Goal: Task Accomplishment & Management: Manage account settings

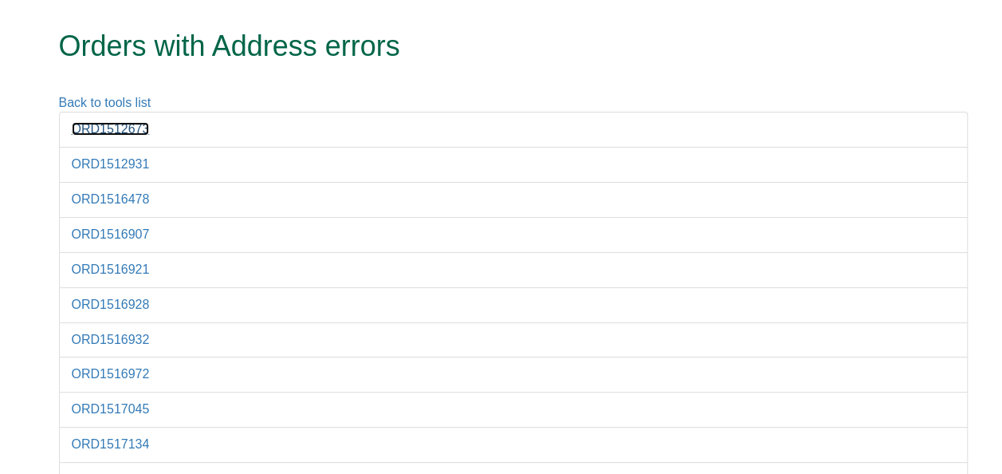
click at [108, 131] on link "ORD1512673" at bounding box center [111, 129] width 78 height 14
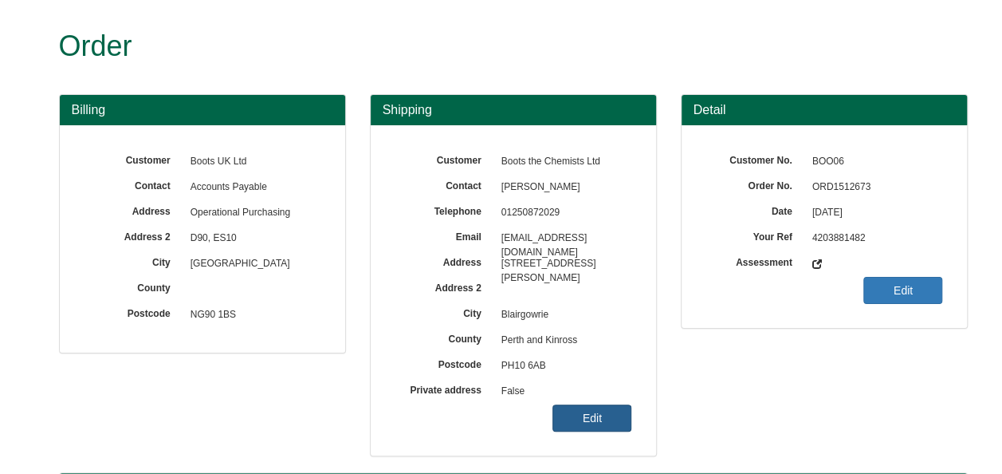
click at [608, 419] on link "Edit" at bounding box center [592, 417] width 79 height 27
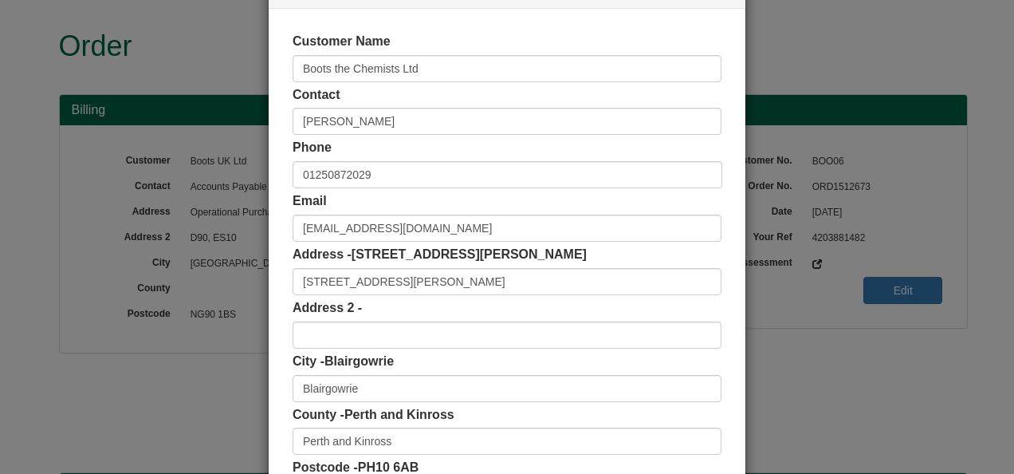
scroll to position [159, 0]
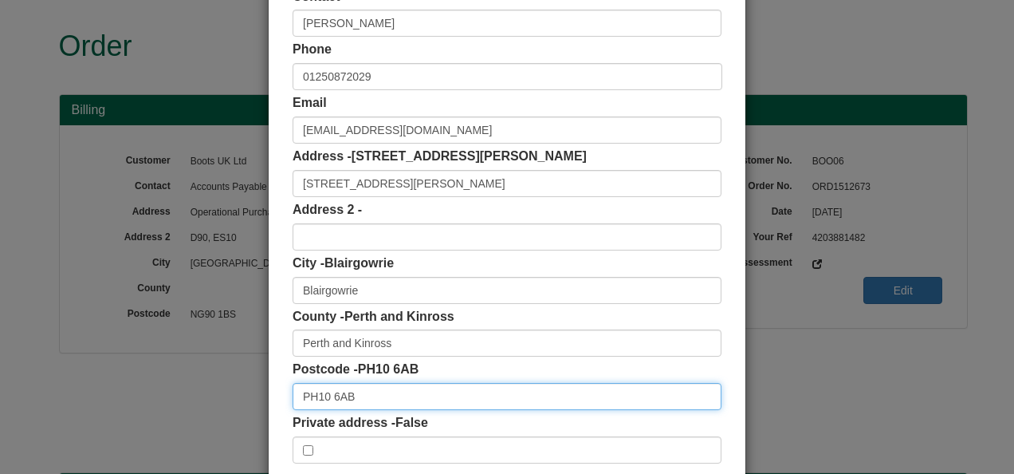
drag, startPoint x: 348, startPoint y: 395, endPoint x: 218, endPoint y: 398, distance: 130.0
click at [218, 400] on div "× Shipping Customer Name Boots the Chemists Ltd Contact Caitlin Millar Phone 01…" at bounding box center [507, 237] width 1014 height 474
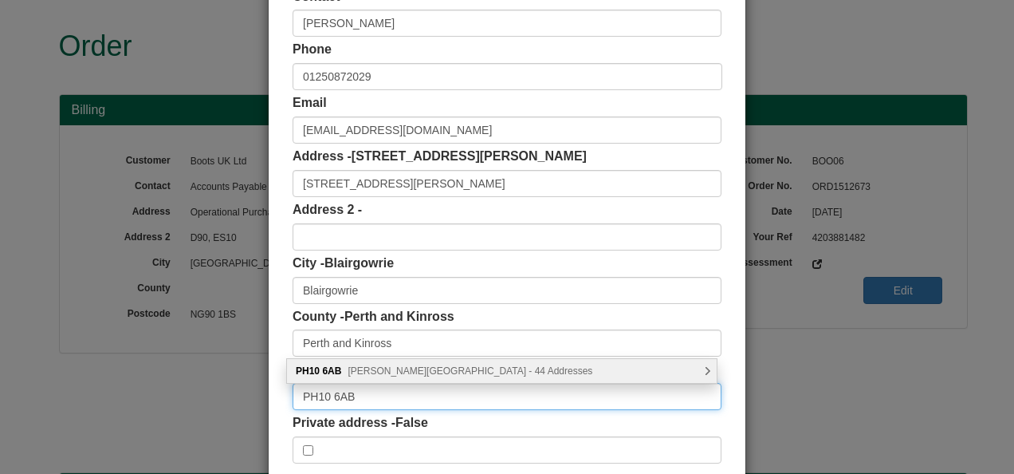
click at [358, 394] on input "PH10 6AB" at bounding box center [507, 396] width 429 height 27
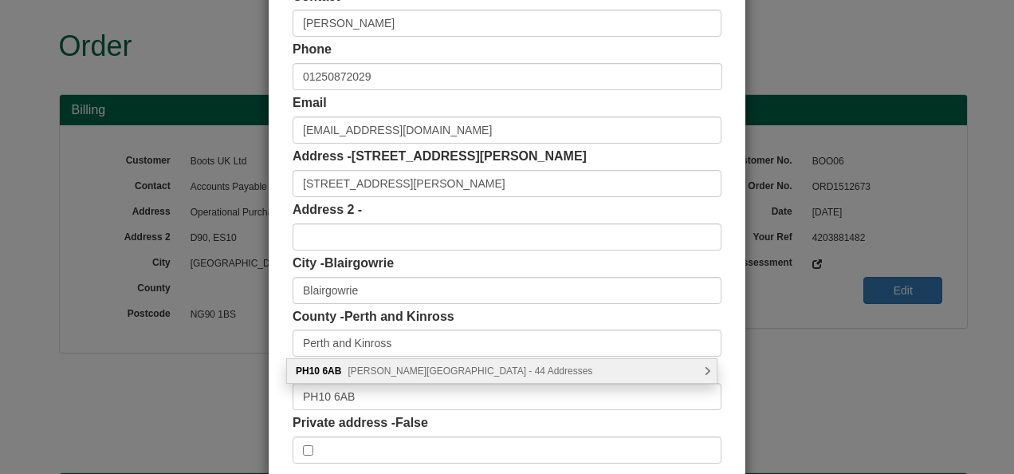
click at [372, 377] on div "PH10 6AB Allan Street, Blairgowrie - 44 Addresses" at bounding box center [502, 371] width 430 height 24
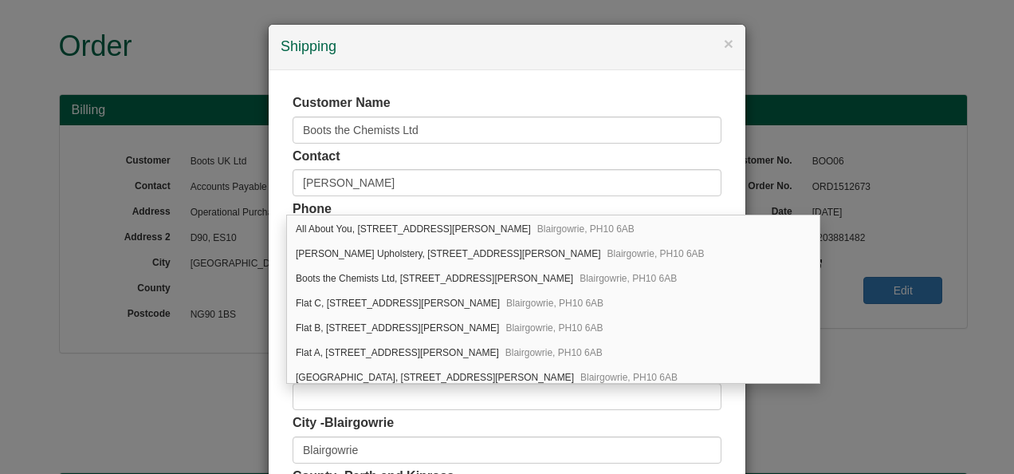
scroll to position [872, 0]
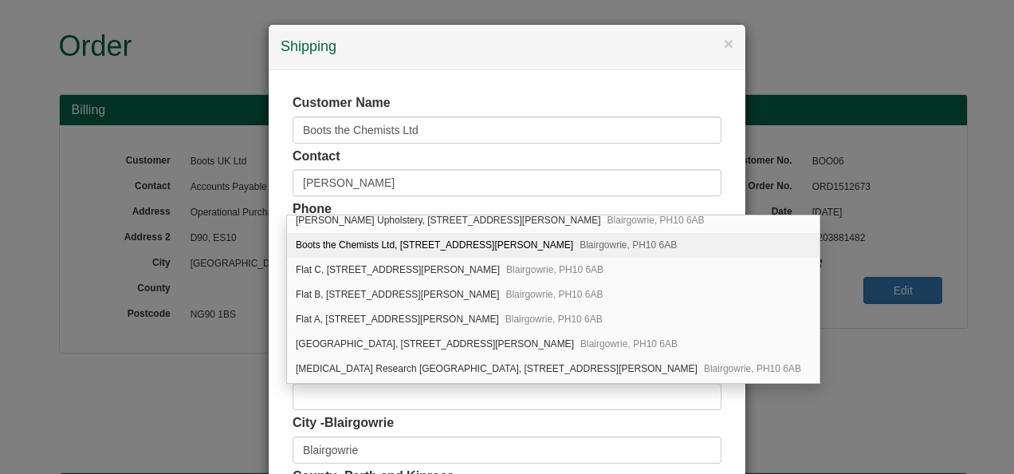
click at [392, 233] on div "Boots the Chemists Ltd, 49 Allan Street Blairgowrie, PH10 6AB" at bounding box center [553, 245] width 533 height 25
type input "Boots the Chemists Ltd"
type input "49 Allan Street"
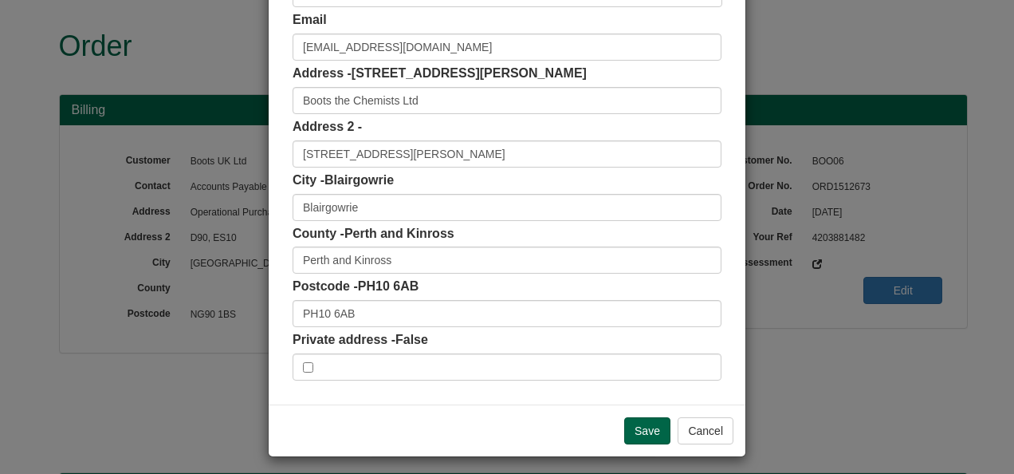
scroll to position [248, 0]
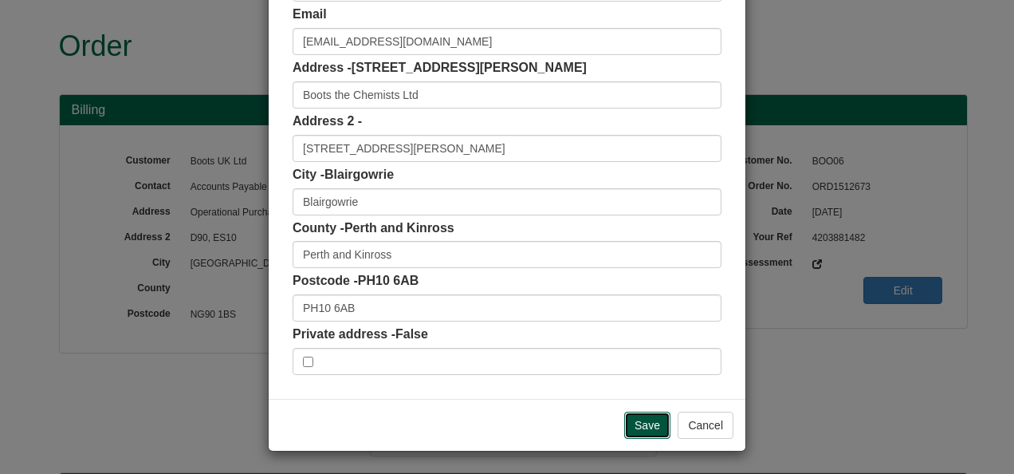
click at [644, 423] on input "Save" at bounding box center [647, 424] width 46 height 27
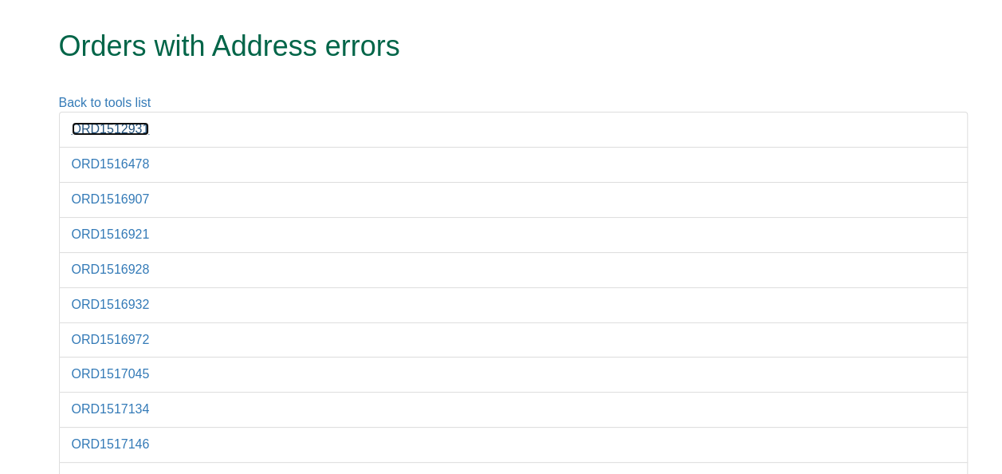
click at [104, 130] on link "ORD1512931" at bounding box center [111, 129] width 78 height 14
click at [99, 160] on link "ORD1516478" at bounding box center [111, 164] width 78 height 14
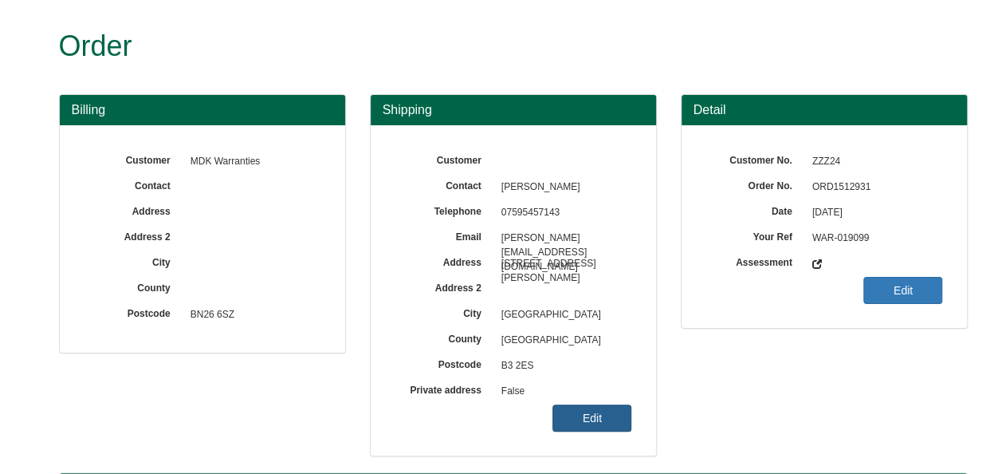
click at [588, 421] on link "Edit" at bounding box center [592, 417] width 79 height 27
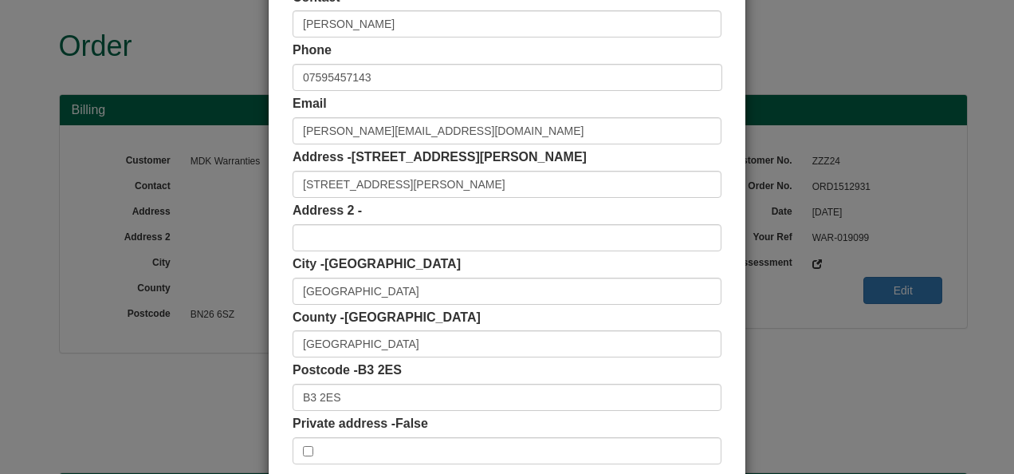
scroll to position [159, 0]
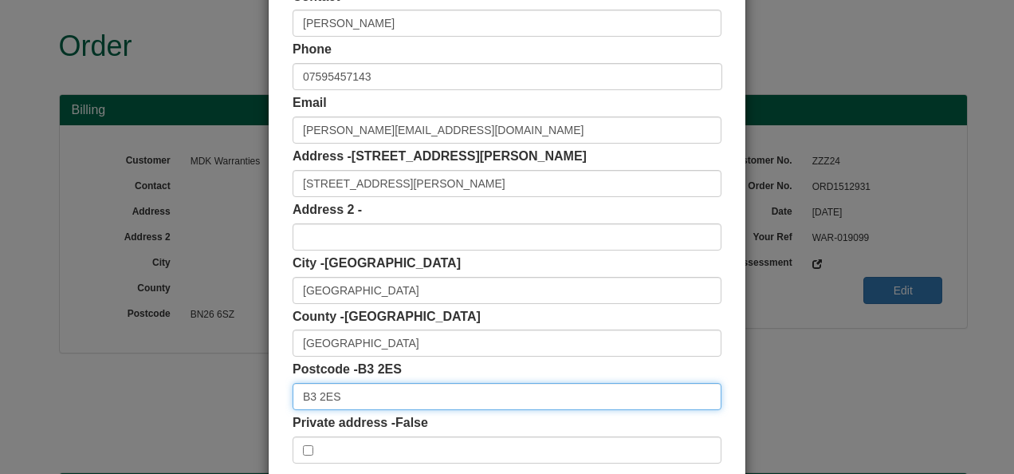
drag, startPoint x: 338, startPoint y: 393, endPoint x: 245, endPoint y: 403, distance: 93.8
click at [238, 407] on div "× Shipping Customer Name Contact Sophie Morris Phone 07595457143 Email Sophie.M…" at bounding box center [507, 237] width 1014 height 474
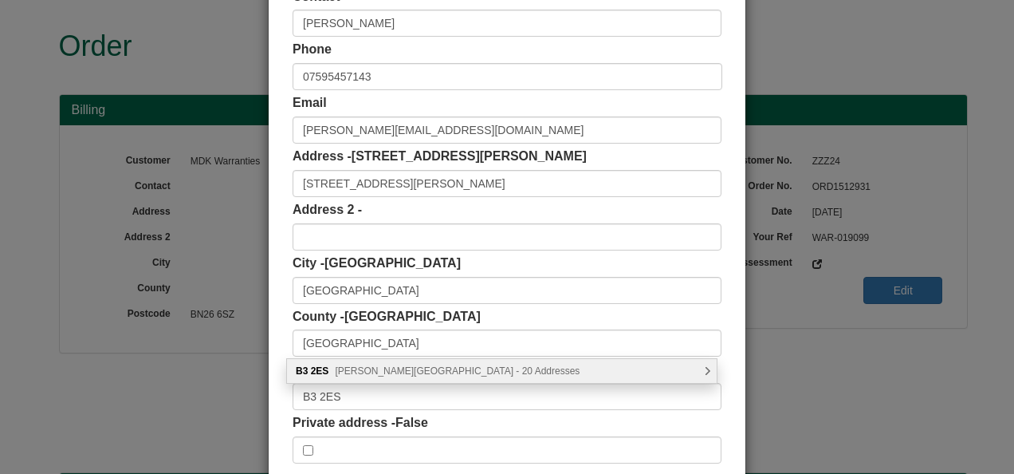
click at [403, 375] on span "Edmund Street, Birmingham - 20 Addresses" at bounding box center [457, 370] width 245 height 11
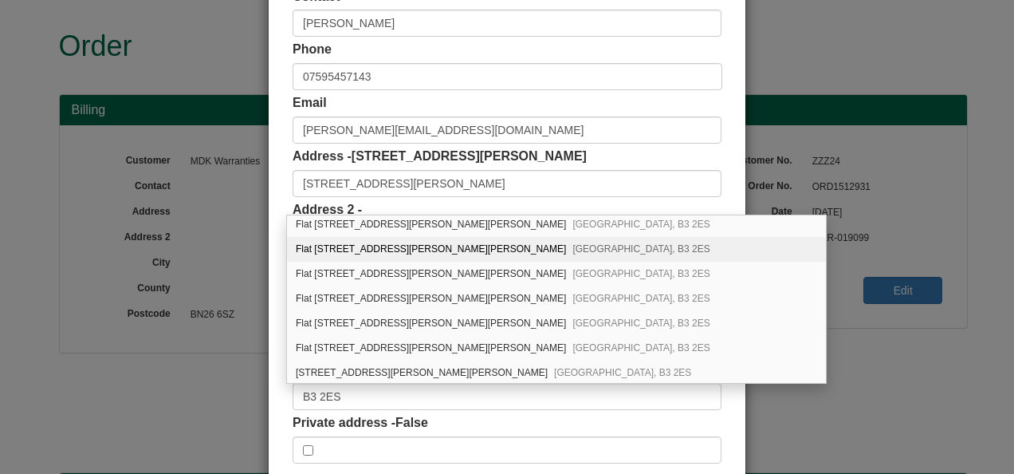
scroll to position [0, 0]
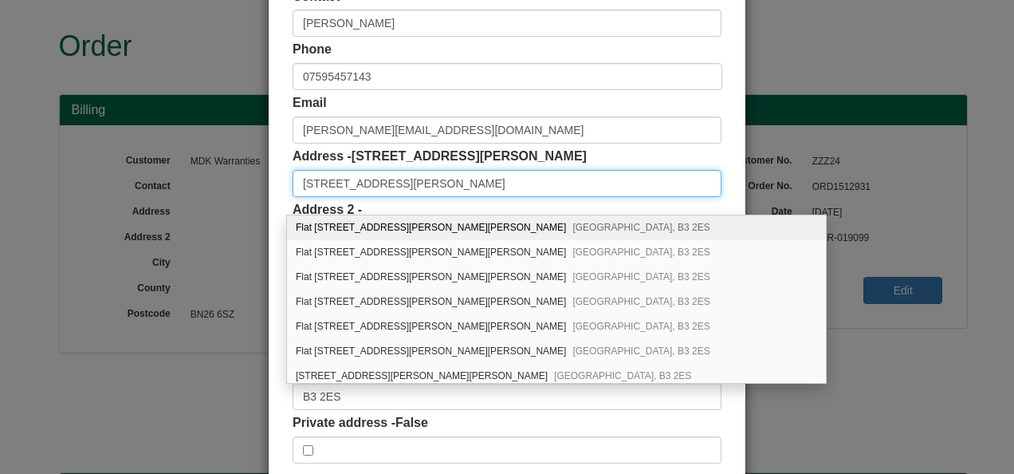
click at [458, 188] on input "134 Edmund Street" at bounding box center [507, 183] width 429 height 27
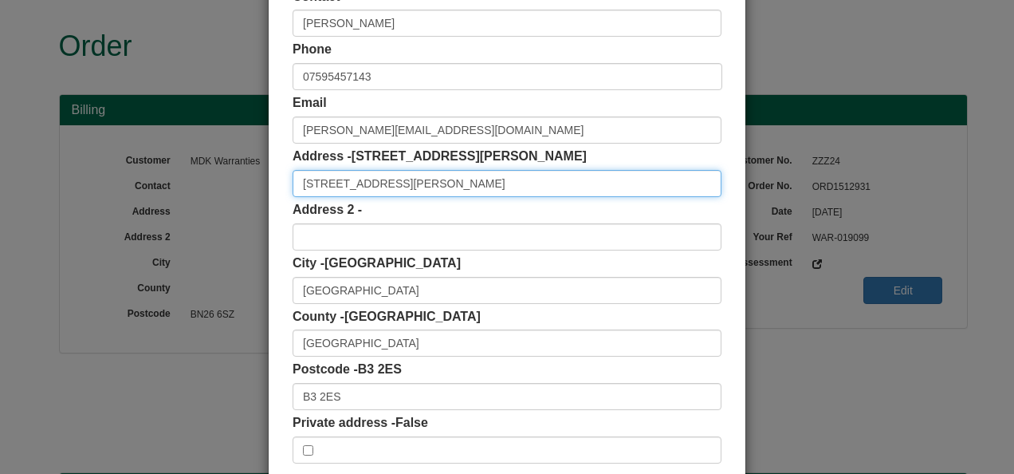
drag, startPoint x: 424, startPoint y: 182, endPoint x: 218, endPoint y: 190, distance: 205.9
click at [218, 190] on div "× Shipping Customer Name Contact Sophie Morris Phone 07595457143 Email Sophie.M…" at bounding box center [507, 237] width 1014 height 474
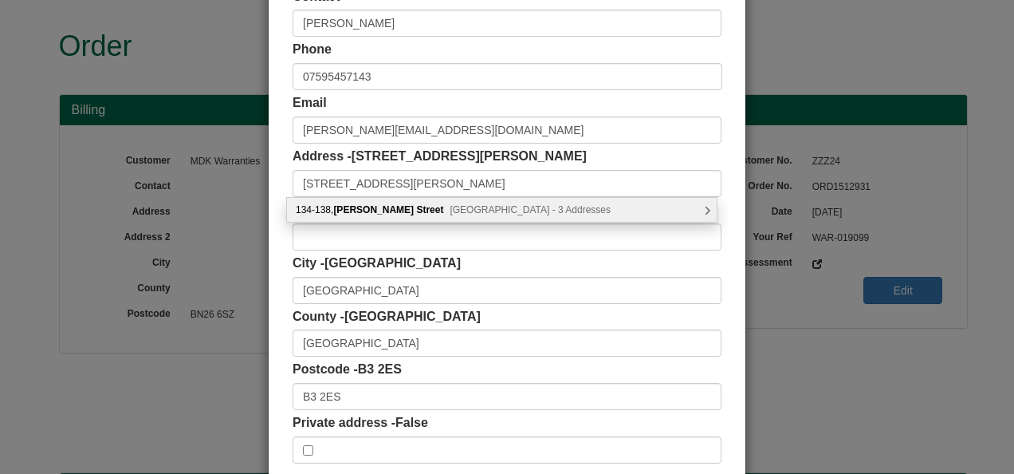
click at [406, 209] on div "134-138, Edmund Street Birmingham, B3 2ES - 3 Addresses" at bounding box center [502, 210] width 430 height 24
type input "134-138, Edmund Street"
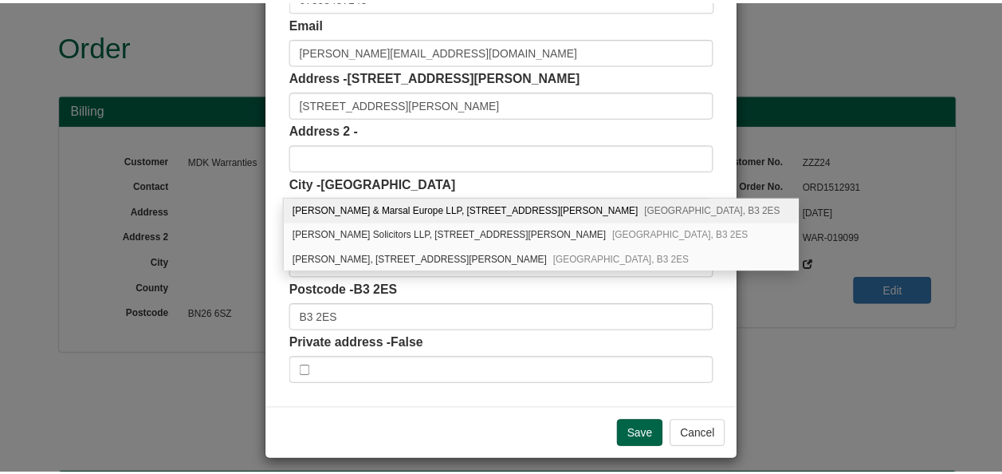
scroll to position [248, 0]
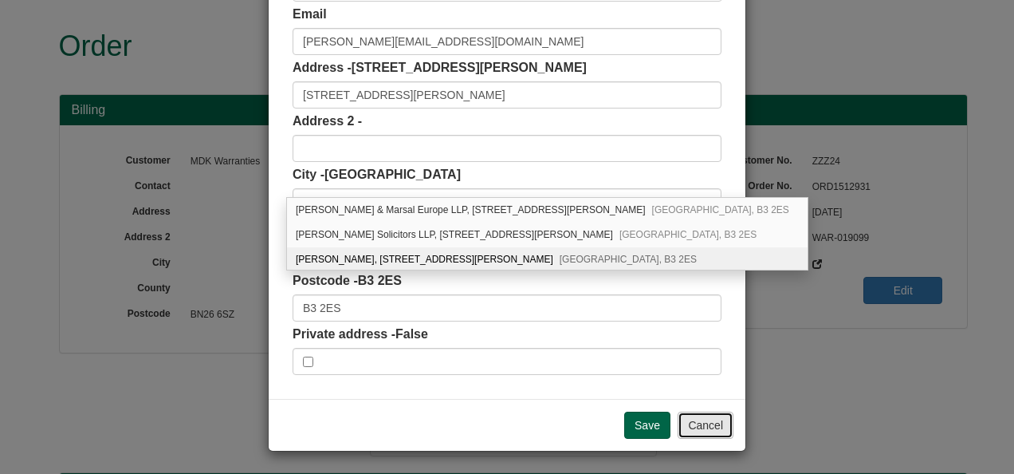
click at [695, 425] on button "Cancel" at bounding box center [706, 424] width 56 height 27
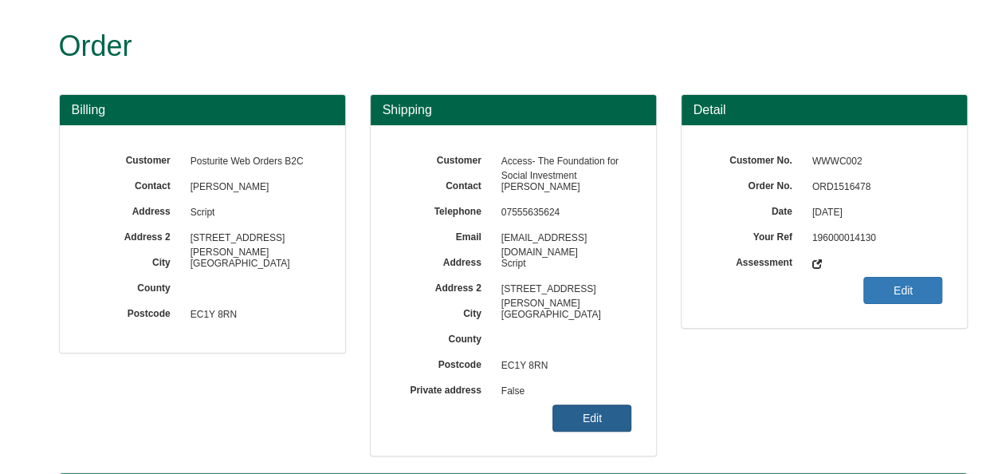
click at [572, 419] on link "Edit" at bounding box center [592, 417] width 79 height 27
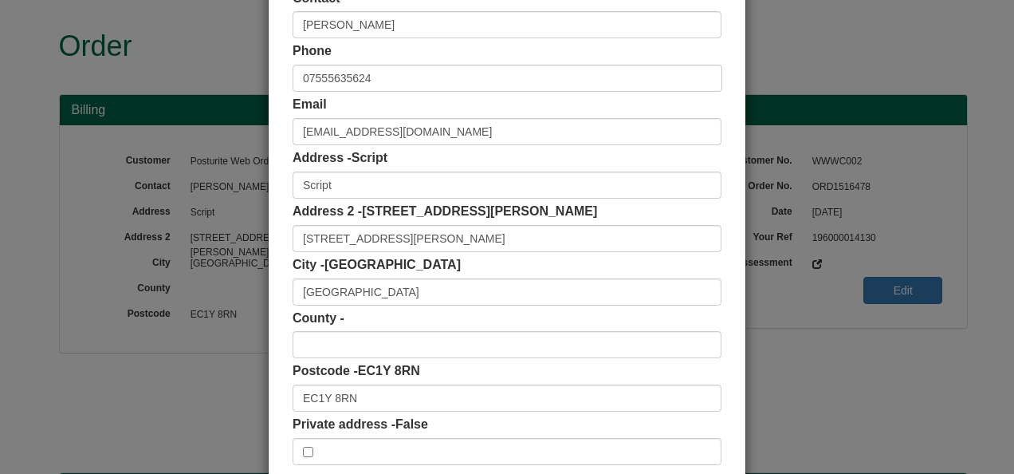
scroll to position [159, 0]
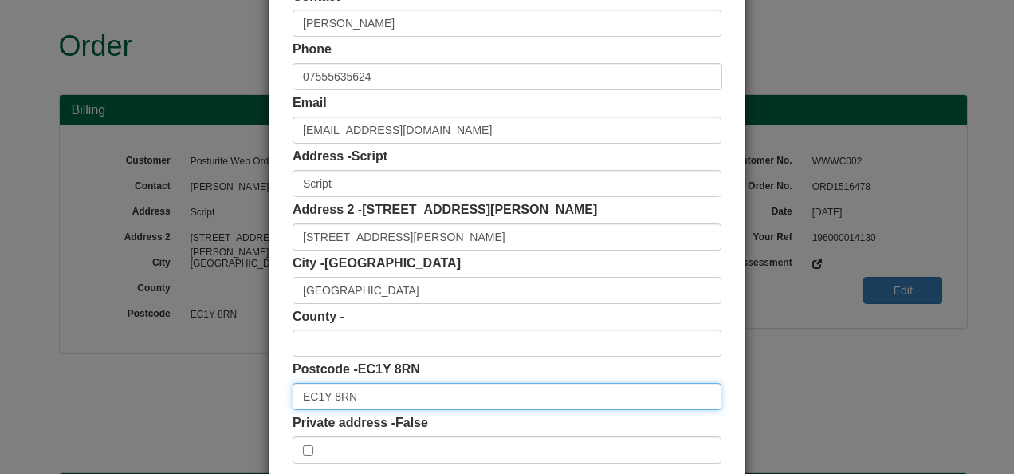
drag, startPoint x: 351, startPoint y: 394, endPoint x: 254, endPoint y: 402, distance: 97.6
click at [254, 402] on div "× Shipping Customer Name Access- The Foundation for Social Investment Contact Y…" at bounding box center [507, 237] width 1014 height 474
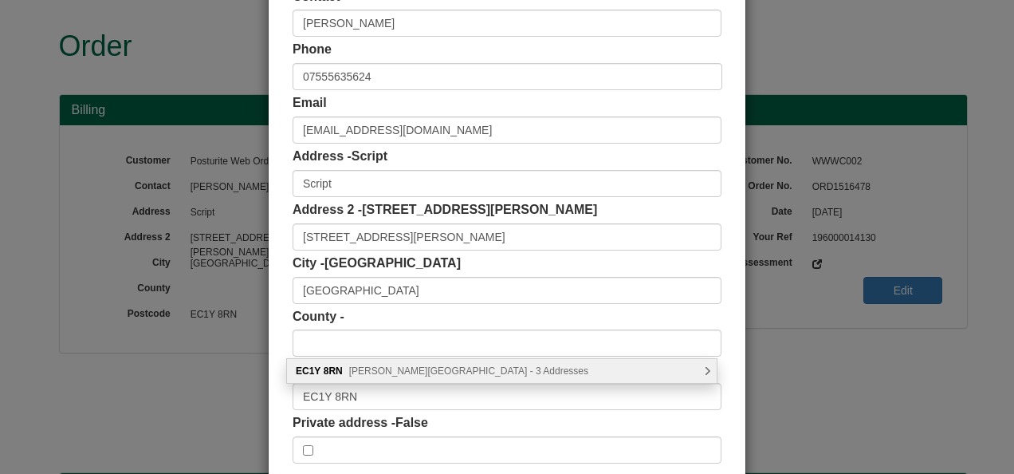
click at [435, 373] on span "Featherstone Street, London - 3 Addresses" at bounding box center [468, 370] width 239 height 11
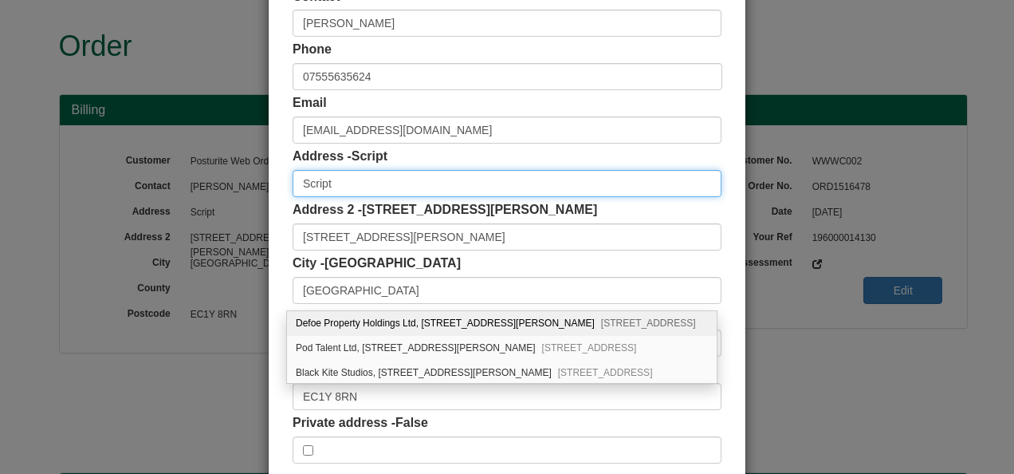
click at [386, 182] on input "Script" at bounding box center [507, 183] width 429 height 27
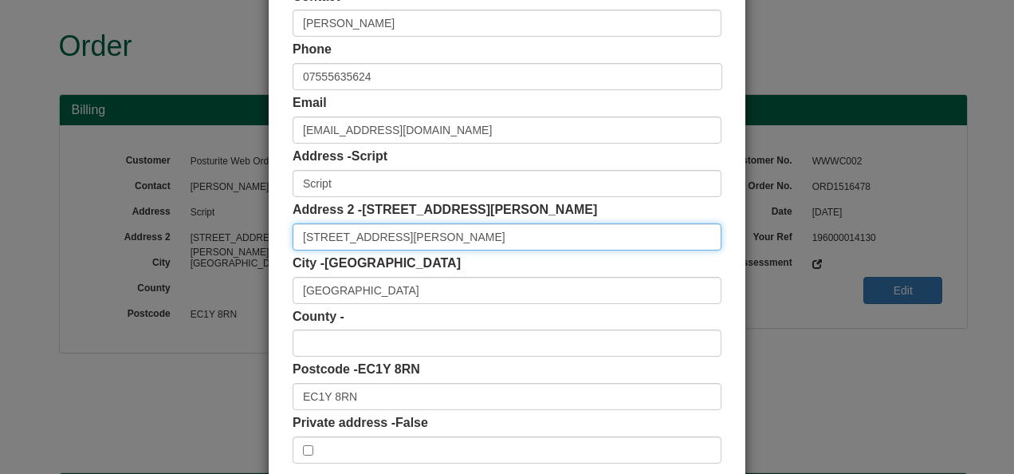
drag, startPoint x: 413, startPoint y: 234, endPoint x: 220, endPoint y: 236, distance: 193.0
click at [220, 240] on div "× Shipping Customer Name Access- The Foundation for Social Investment Contact Y…" at bounding box center [507, 237] width 1014 height 474
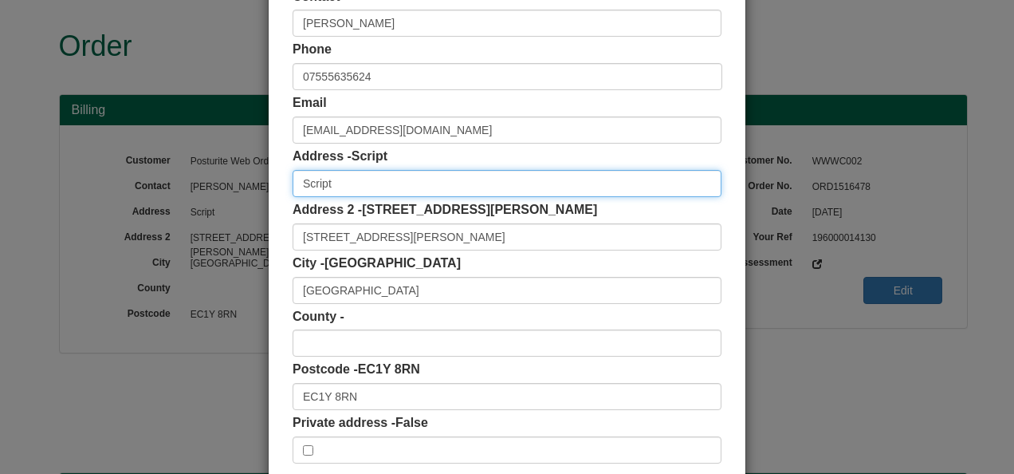
drag, startPoint x: 344, startPoint y: 187, endPoint x: 220, endPoint y: 188, distance: 124.4
click at [199, 191] on div "× Shipping Customer Name Access- The Foundation for Social Investment Contact Y…" at bounding box center [507, 237] width 1014 height 474
paste input "44 Featherstone Stree"
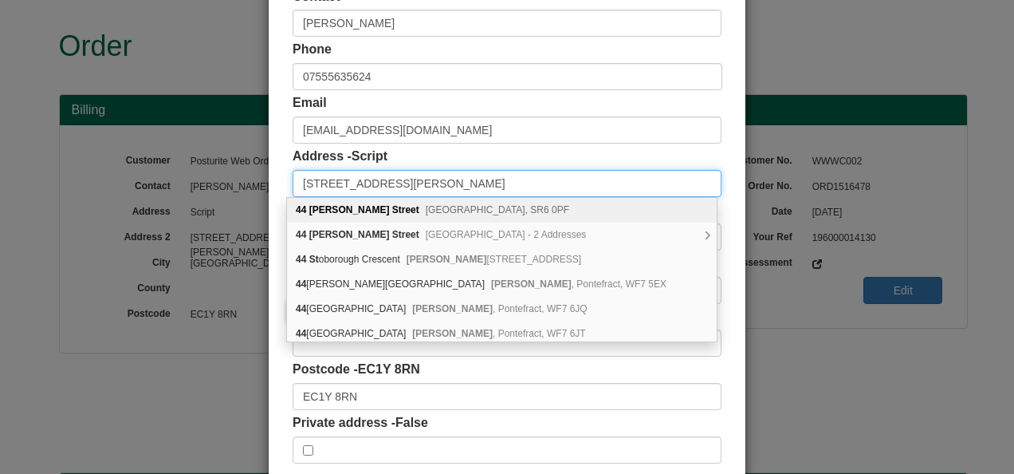
click at [435, 177] on input "44 Featherstone Street" at bounding box center [507, 183] width 429 height 27
type input "44 Featherstone Street"
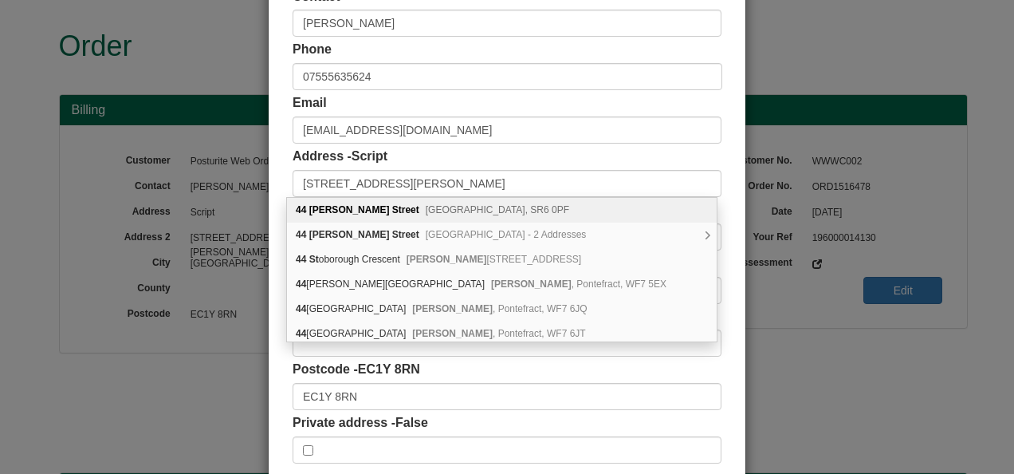
click at [627, 148] on div "Address - Script 44 Featherstone Street" at bounding box center [507, 172] width 429 height 49
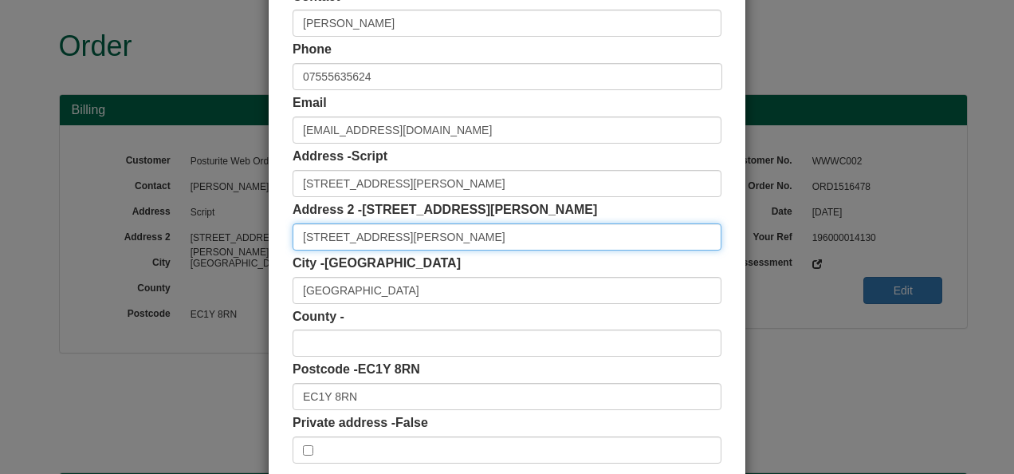
drag, startPoint x: 423, startPoint y: 233, endPoint x: 230, endPoint y: 238, distance: 192.2
click at [230, 238] on div "× Shipping Customer Name Access- The Foundation for Social Investment Contact Y…" at bounding box center [507, 237] width 1014 height 474
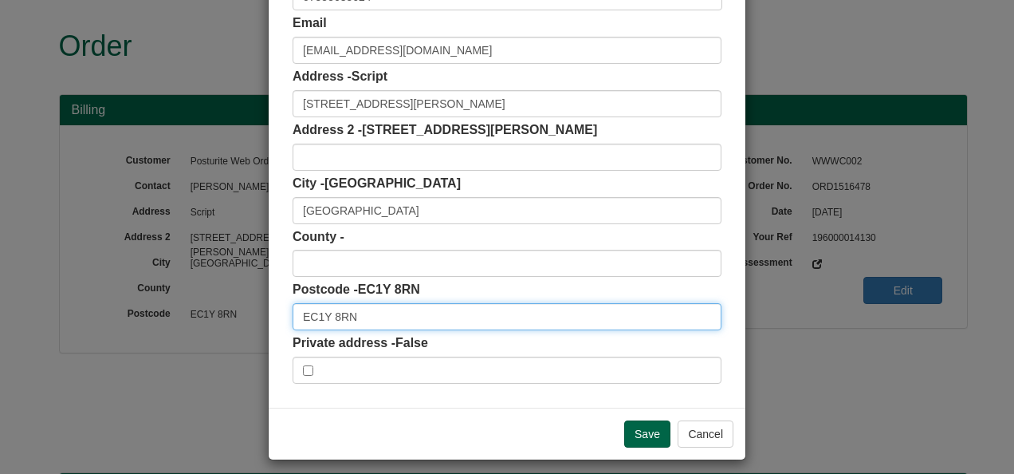
drag, startPoint x: 364, startPoint y: 316, endPoint x: 113, endPoint y: 319, distance: 251.2
click at [113, 319] on div "× Shipping Customer Name Access- The Foundation for Social Investment Contact Y…" at bounding box center [507, 237] width 1014 height 474
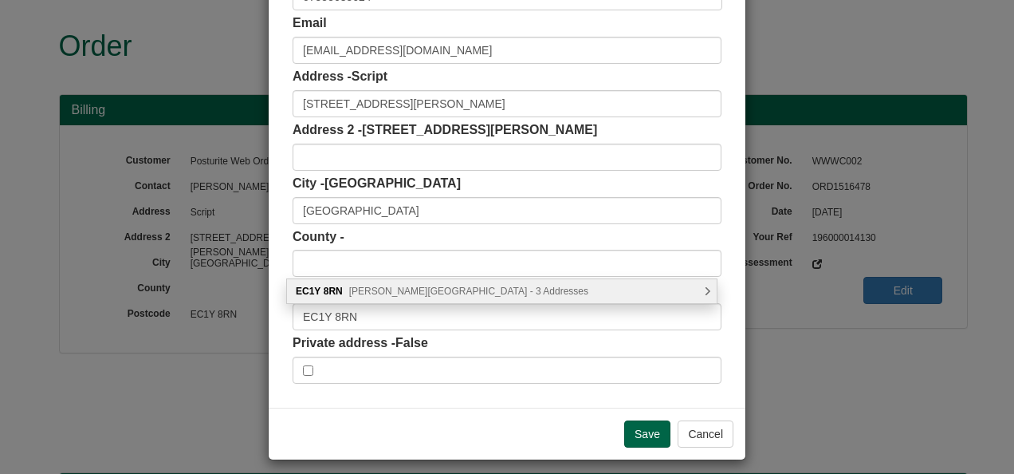
click at [380, 289] on span "Featherstone Street, London - 3 Addresses" at bounding box center [468, 290] width 239 height 11
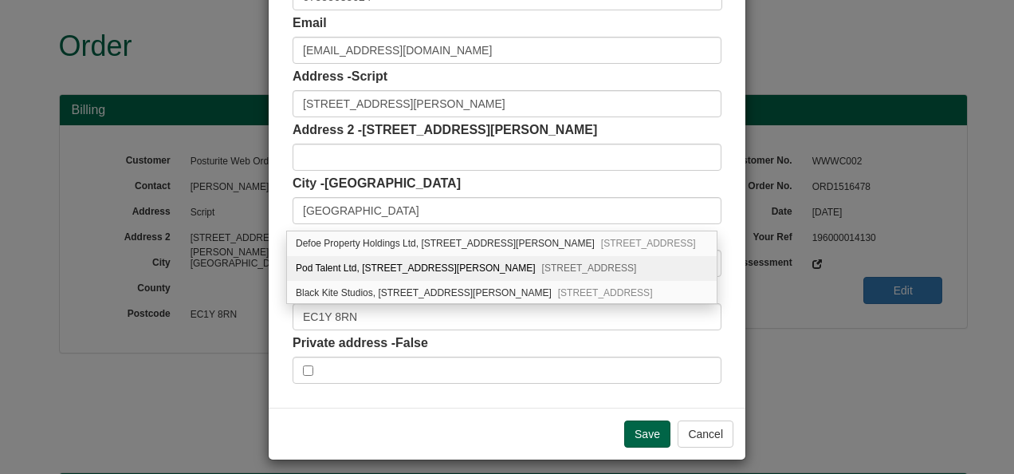
click at [443, 261] on div "Pod Talent Ltd, I D T House, 44 Featherstone Street London, EC1Y 8RN" at bounding box center [502, 268] width 430 height 25
type input "Pod Talent Ltd"
type input "I D T House, 44 Featherstone Street"
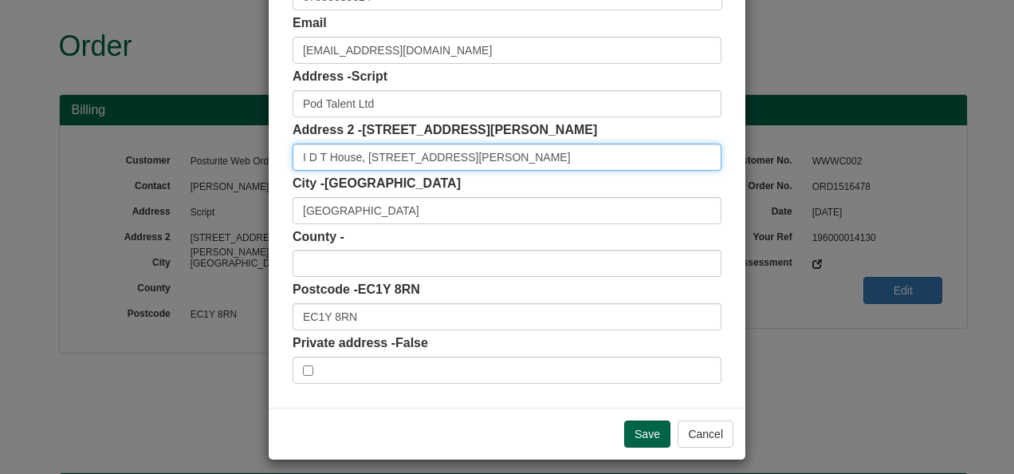
drag, startPoint x: 356, startPoint y: 155, endPoint x: 270, endPoint y: 151, distance: 86.2
click at [270, 151] on div "Customer Name Access- The Foundation for Social Investment Contact Yusra Ali Ph…" at bounding box center [507, 119] width 477 height 576
type input "44 Featherstone Street"
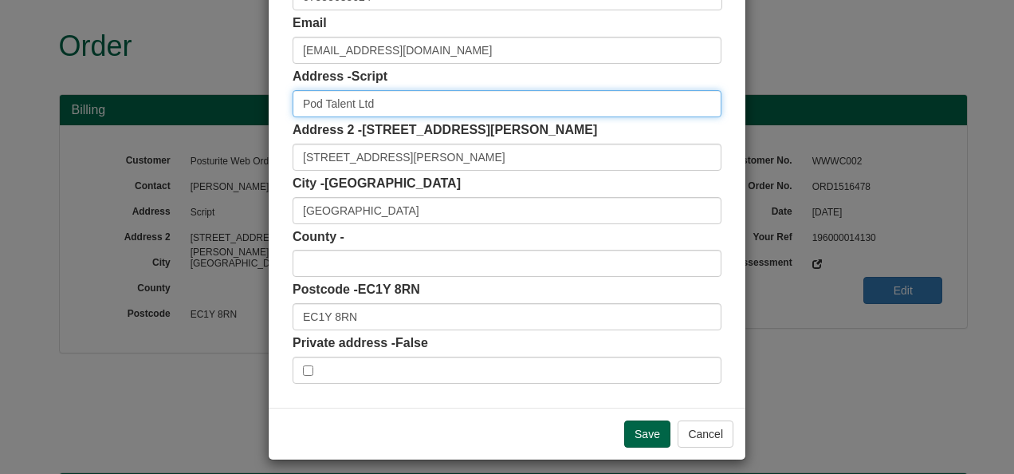
drag, startPoint x: 365, startPoint y: 100, endPoint x: 258, endPoint y: 52, distance: 117.1
click at [219, 91] on div "× Shipping Customer Name Access- The Foundation for Social Investment Contact Y…" at bounding box center [507, 237] width 1014 height 474
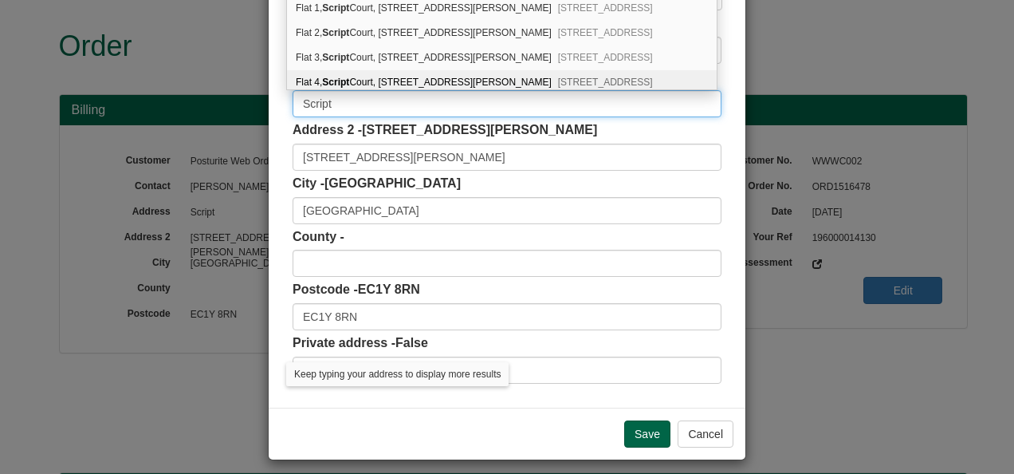
type input "Script"
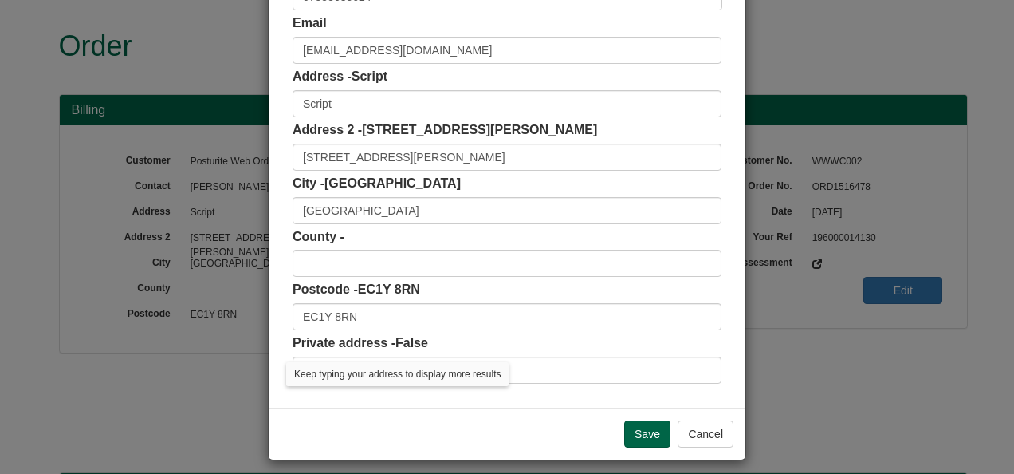
click at [559, 128] on div "Address 2 - 44 Featherstone Street 44 Featherstone Street" at bounding box center [507, 145] width 429 height 49
click at [637, 431] on input "Save" at bounding box center [647, 433] width 46 height 27
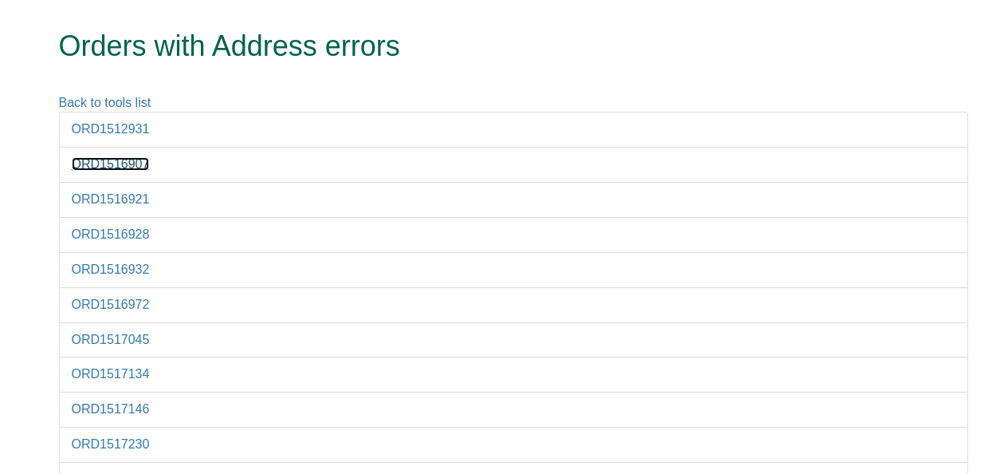
click at [108, 162] on link "ORD1516907" at bounding box center [111, 164] width 78 height 14
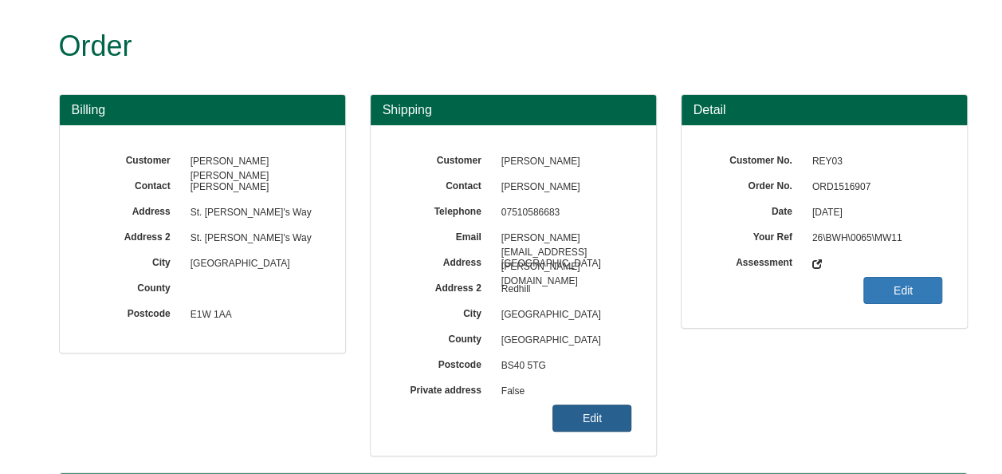
click at [590, 417] on link "Edit" at bounding box center [592, 417] width 79 height 27
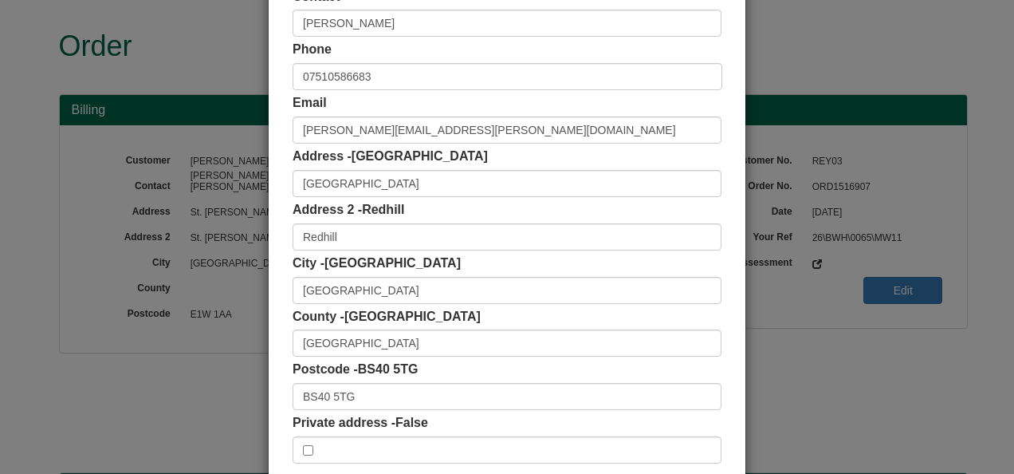
scroll to position [239, 0]
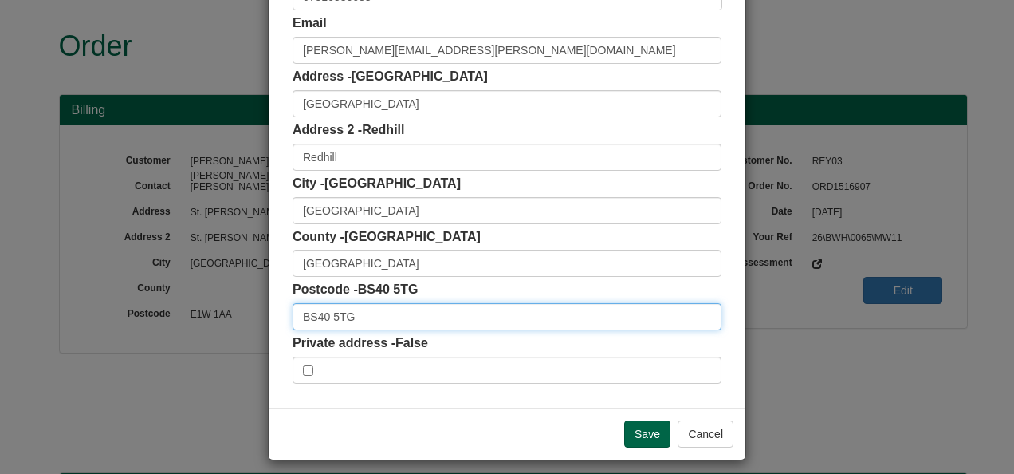
drag, startPoint x: 361, startPoint y: 316, endPoint x: 239, endPoint y: 319, distance: 122.0
click at [239, 321] on div "× Shipping Customer Name Cat [PERSON_NAME] Contact Cat [PERSON_NAME] Phone [PHO…" at bounding box center [507, 237] width 1014 height 474
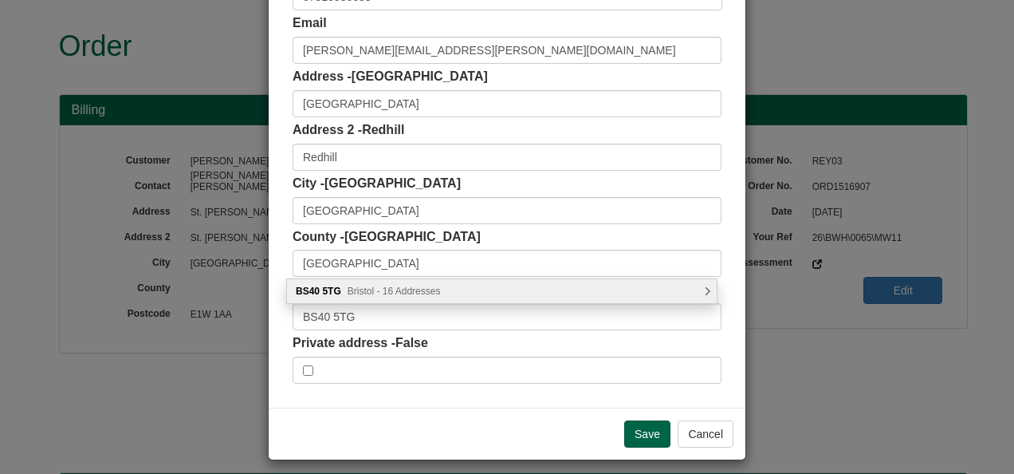
click at [390, 290] on span "Bristol - 16 Addresses" at bounding box center [394, 290] width 93 height 11
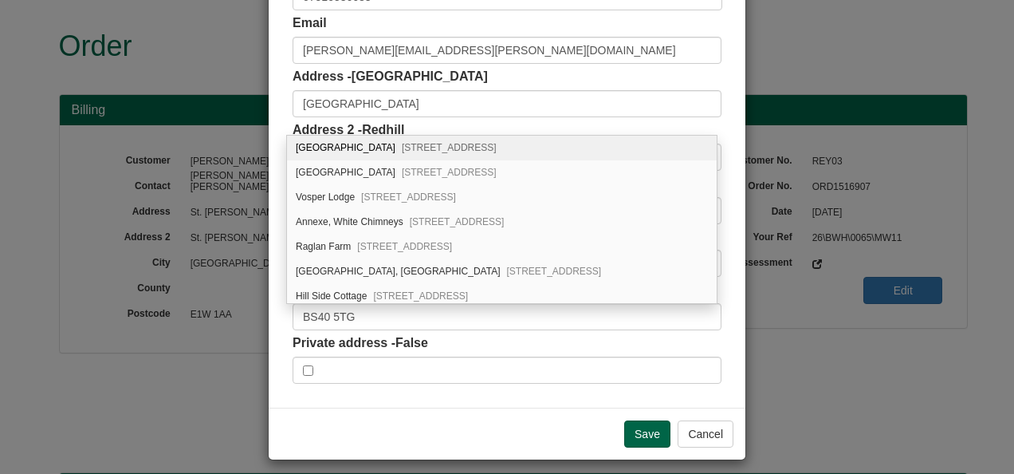
click at [402, 147] on span "[STREET_ADDRESS]" at bounding box center [449, 147] width 95 height 11
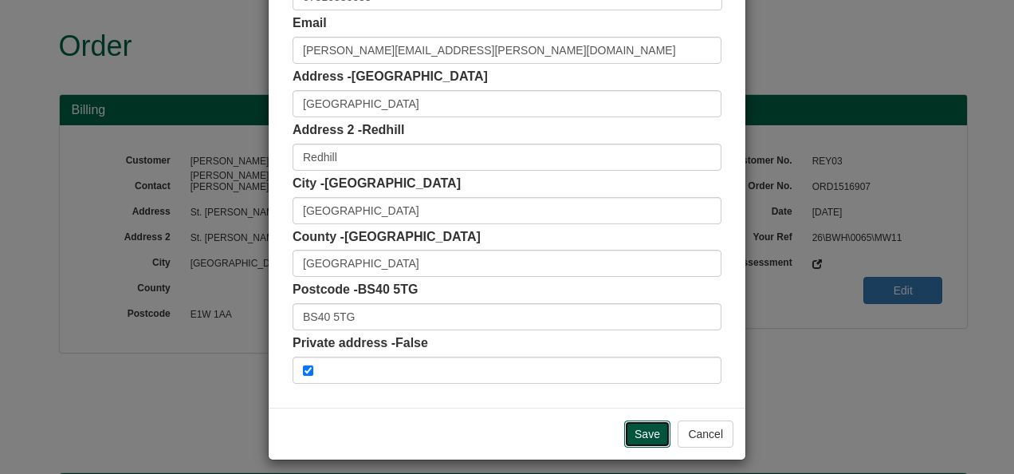
click at [638, 435] on input "Save" at bounding box center [647, 433] width 46 height 27
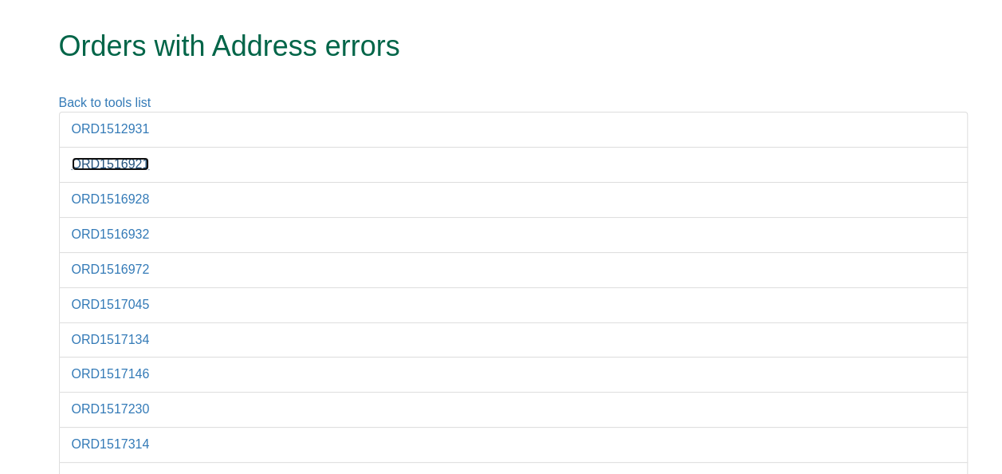
click at [110, 161] on link "ORD1516921" at bounding box center [111, 164] width 78 height 14
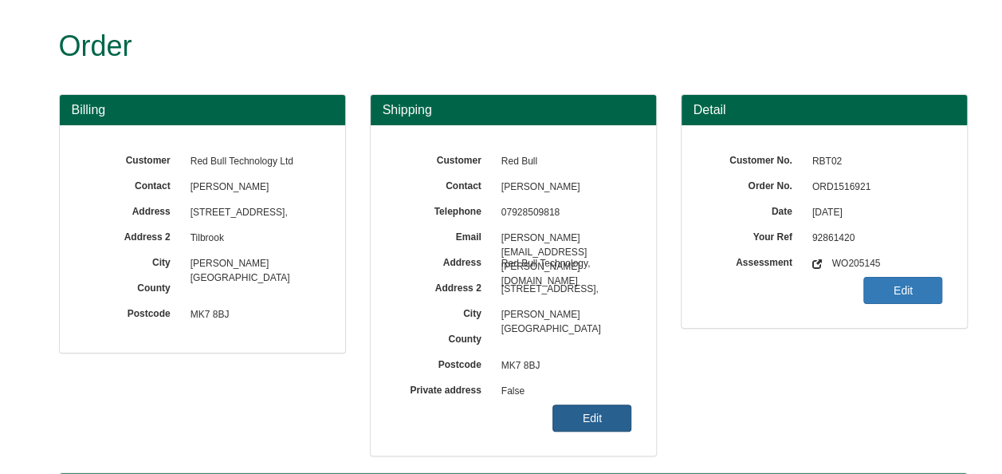
click at [613, 423] on link "Edit" at bounding box center [592, 417] width 79 height 27
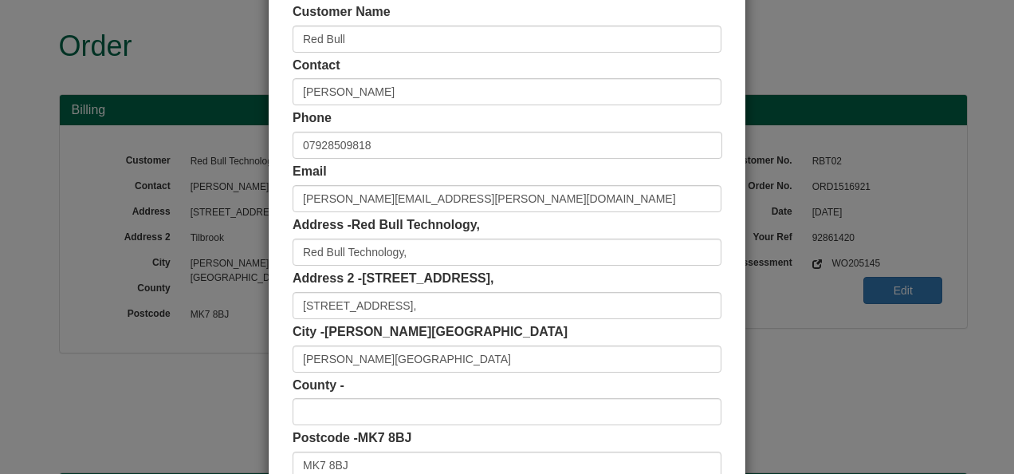
scroll to position [239, 0]
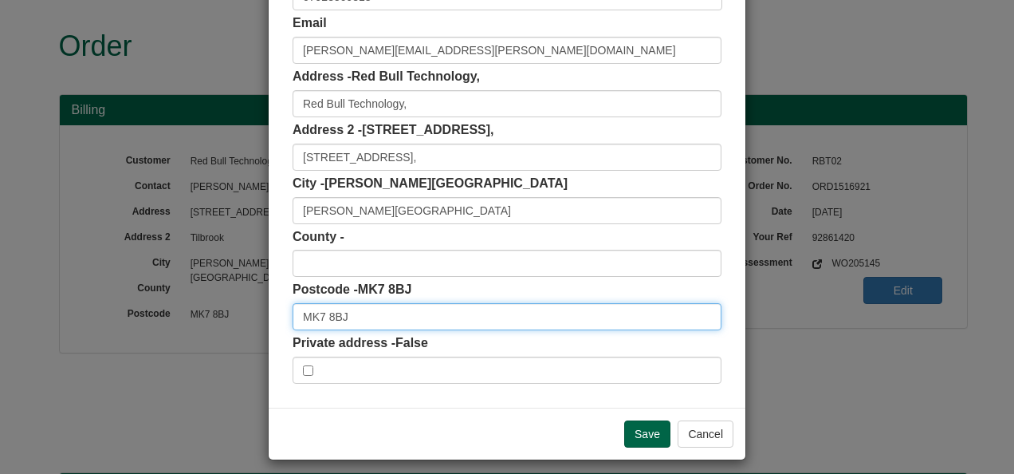
drag, startPoint x: 323, startPoint y: 310, endPoint x: 170, endPoint y: 316, distance: 153.2
click at [169, 314] on div "× Shipping Customer Name Red Bull Contact Kerrie DIckens Phone 07928509818 Emai…" at bounding box center [507, 237] width 1014 height 474
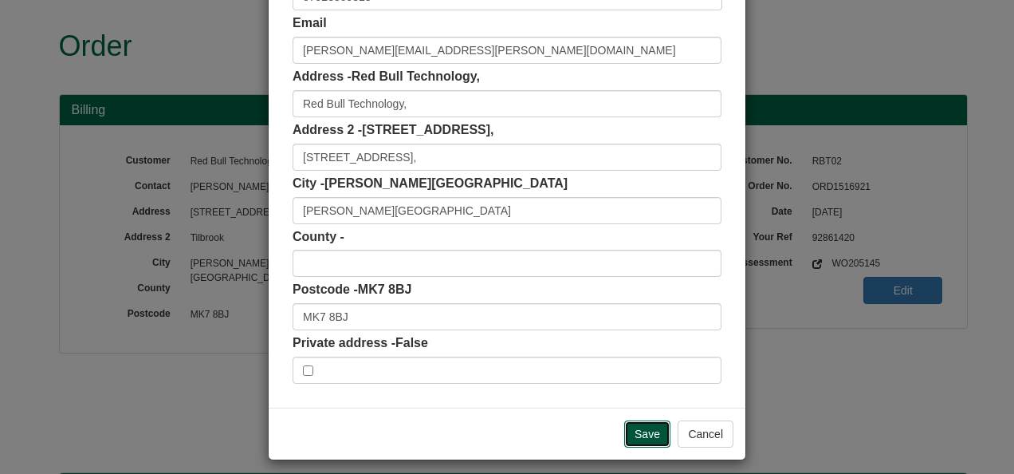
click at [632, 427] on input "Save" at bounding box center [647, 433] width 46 height 27
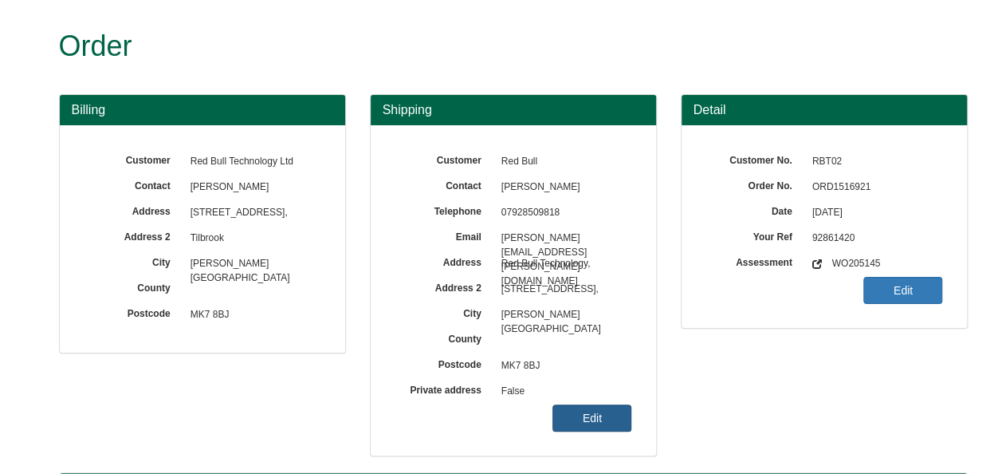
click at [592, 411] on link "Edit" at bounding box center [592, 417] width 79 height 27
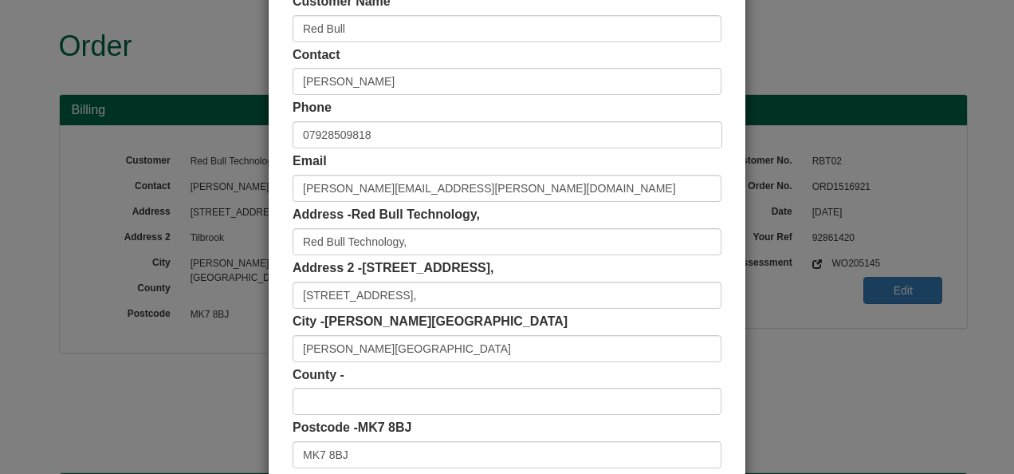
scroll to position [159, 0]
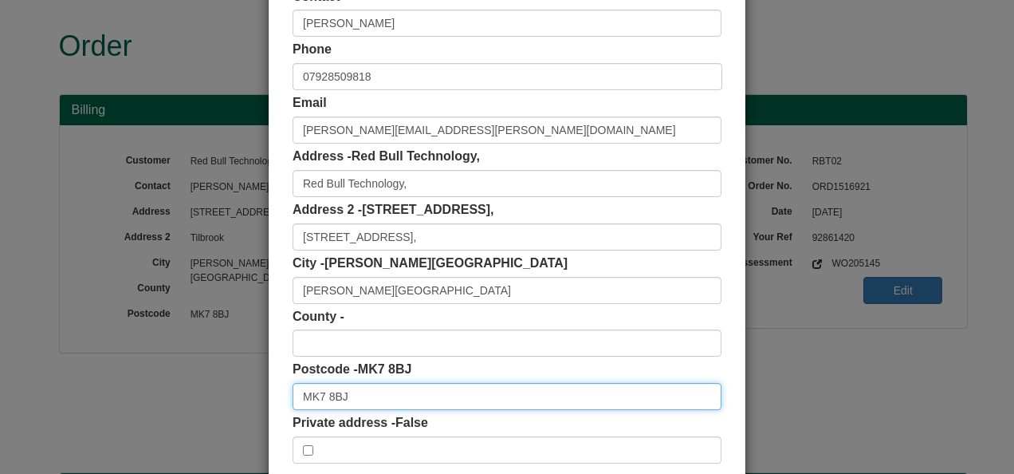
drag, startPoint x: 330, startPoint y: 395, endPoint x: 206, endPoint y: 394, distance: 124.4
click at [186, 401] on div "× Shipping Customer Name Red Bull Contact [PERSON_NAME] Phone [PHONE_NUMBER] Em…" at bounding box center [507, 237] width 1014 height 474
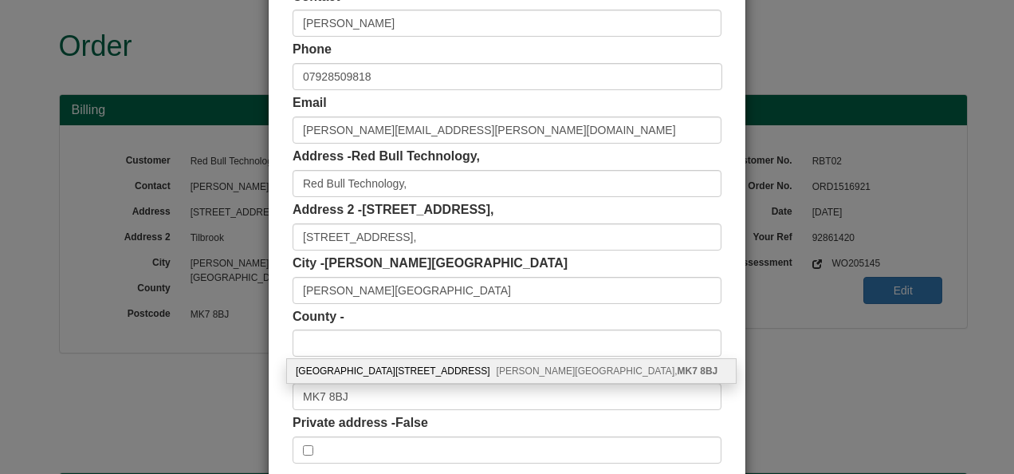
click at [388, 373] on div "Red Bull Technology, Building 1, Bradbourne Drive Tilbrook, Milton Keynes, MK7 …" at bounding box center [511, 371] width 449 height 24
type input "Red Bull Technology"
type input "Building 1, Bradbourne Drive, Tilbrook"
type input "Buckinghamshire"
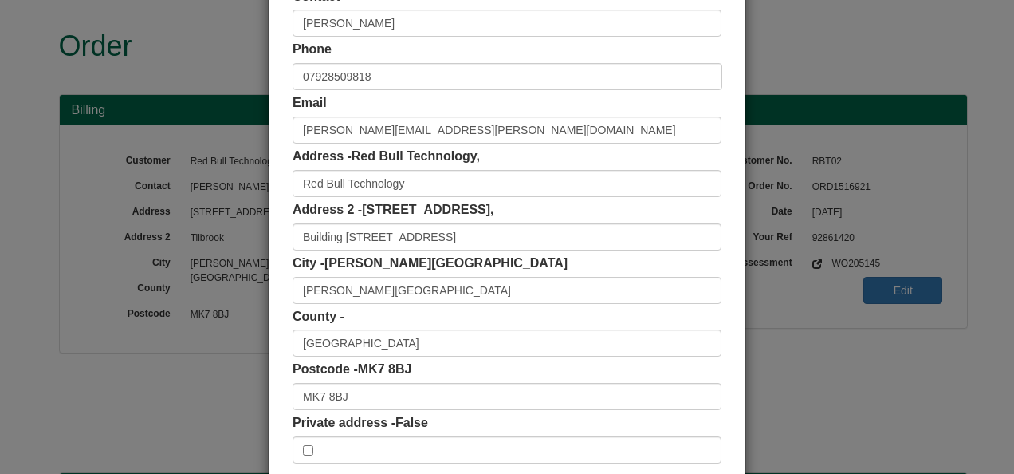
scroll to position [248, 0]
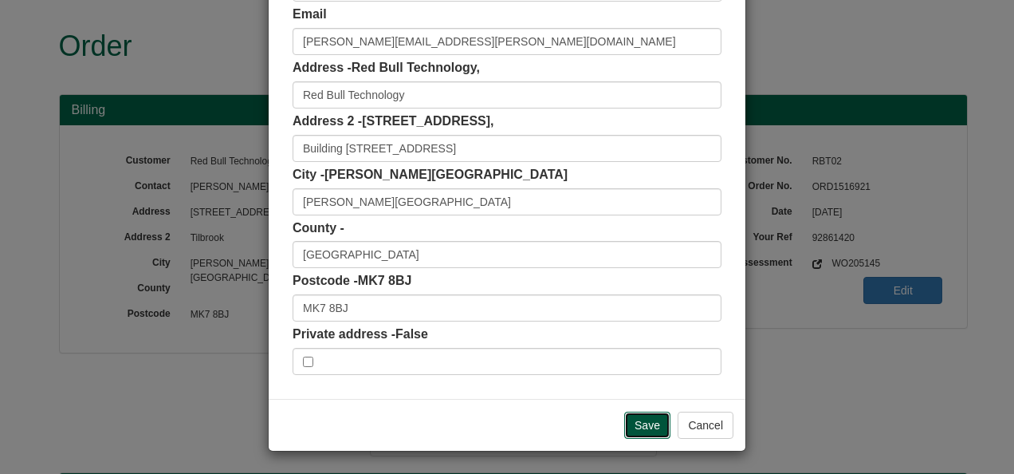
click at [651, 422] on input "Save" at bounding box center [647, 424] width 46 height 27
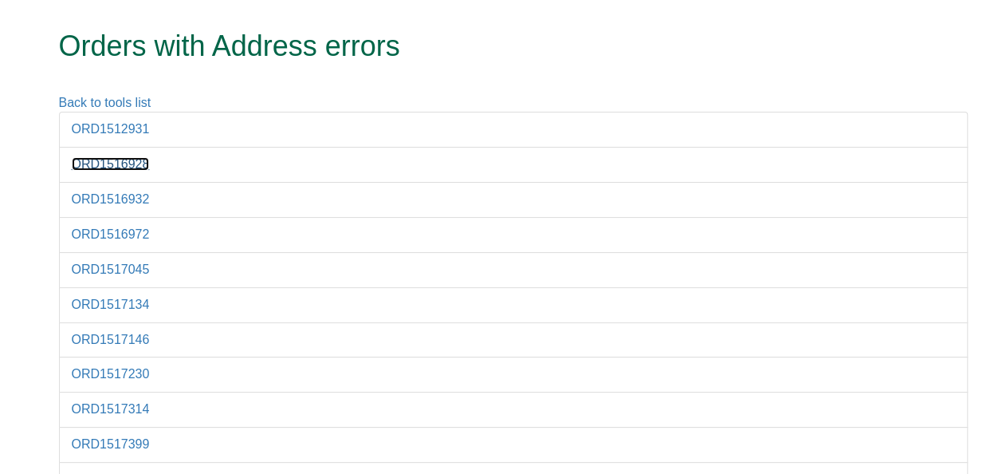
click at [113, 168] on link "ORD1516928" at bounding box center [111, 164] width 78 height 14
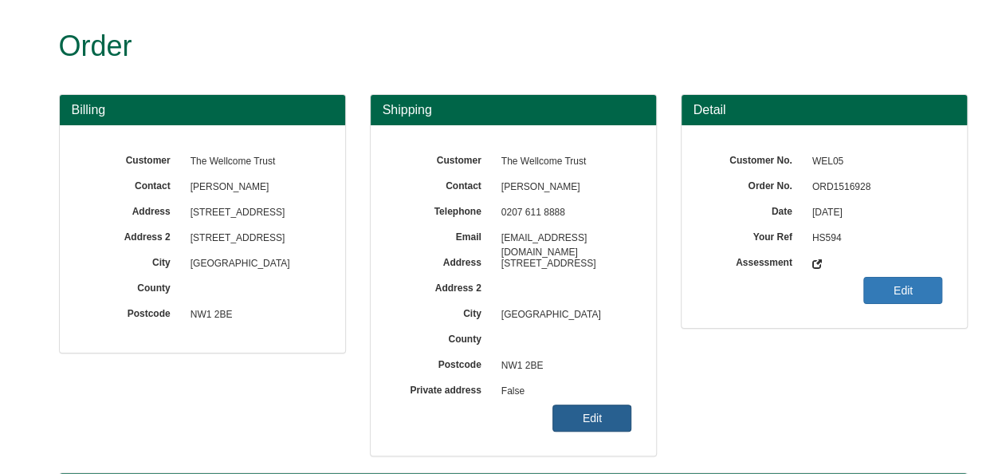
click at [607, 417] on link "Edit" at bounding box center [592, 417] width 79 height 27
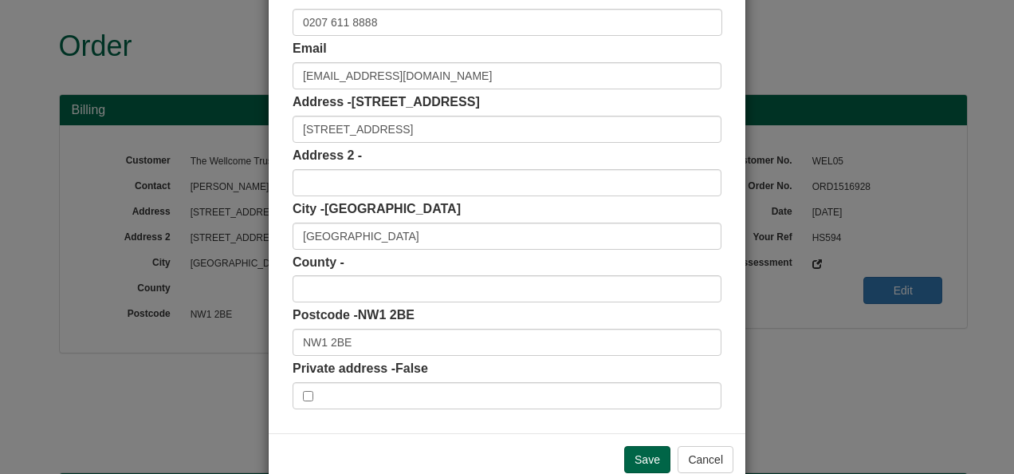
scroll to position [239, 0]
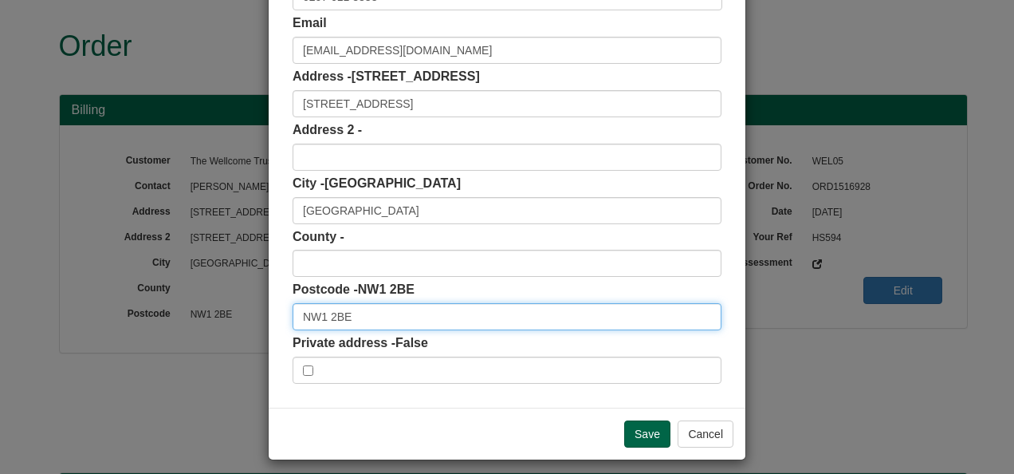
drag, startPoint x: 352, startPoint y: 321, endPoint x: 195, endPoint y: 321, distance: 157.9
click at [195, 321] on div "× Shipping Customer Name The Wellcome Trust Contact Nalini Biekram Phone 0207 6…" at bounding box center [507, 237] width 1014 height 474
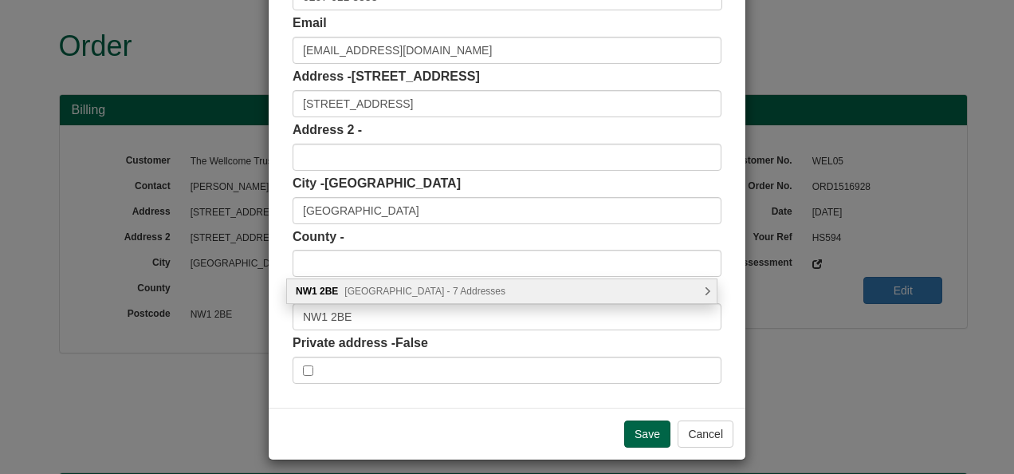
click at [445, 294] on span "Euston Road, London - 7 Addresses" at bounding box center [424, 290] width 161 height 11
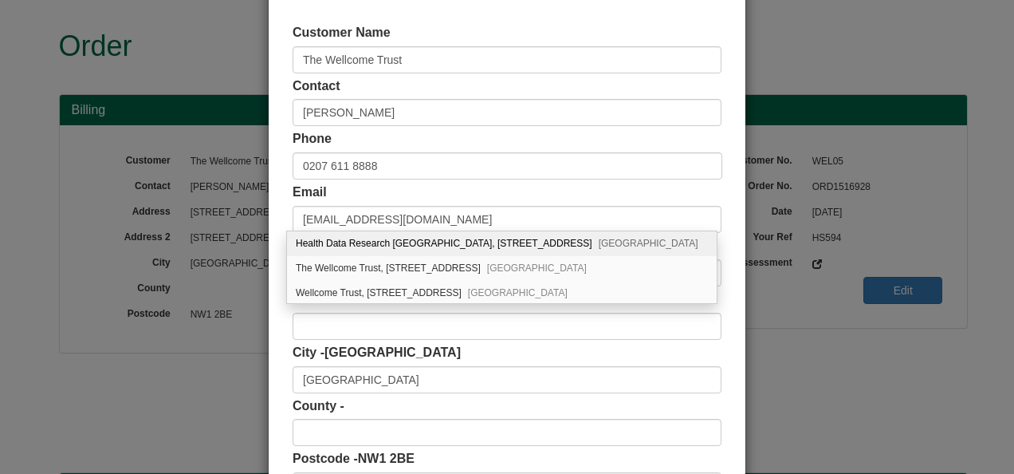
scroll to position [0, 0]
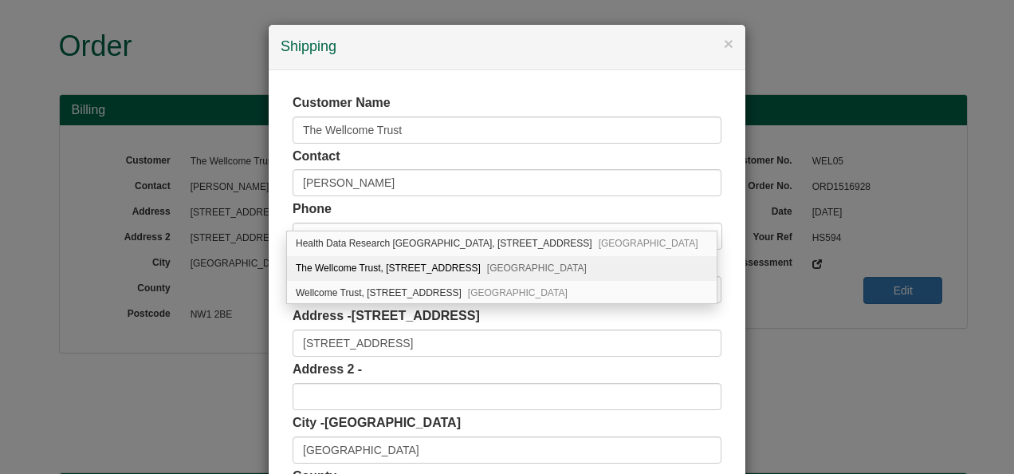
click at [448, 264] on div "The Wellcome Trust, 183-193, Euston Road London, NW1 2BE" at bounding box center [502, 268] width 430 height 25
type input "The Wellcome Trust"
type input "183-193 Euston Road"
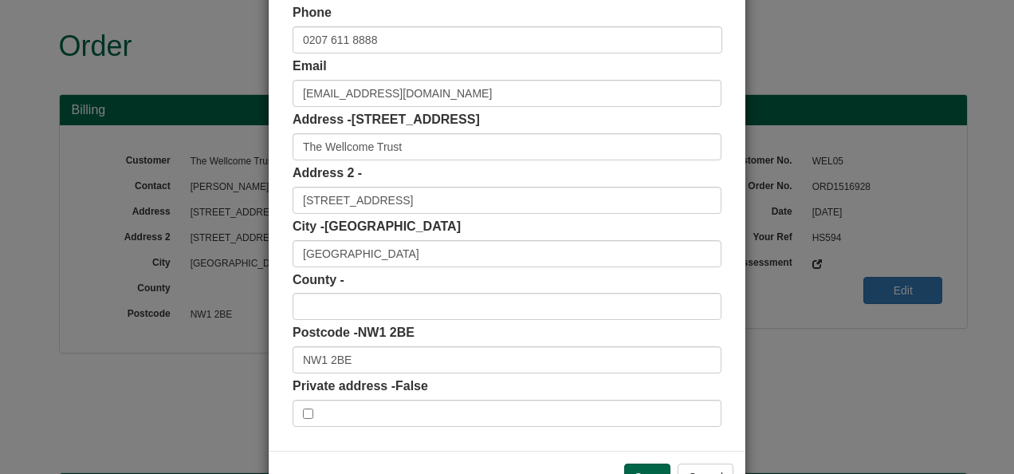
scroll to position [239, 0]
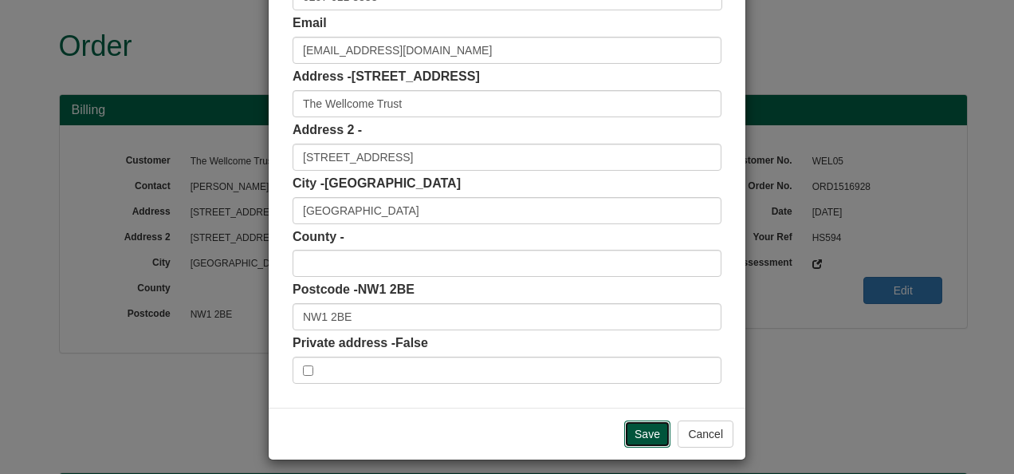
click at [633, 437] on input "Save" at bounding box center [647, 433] width 46 height 27
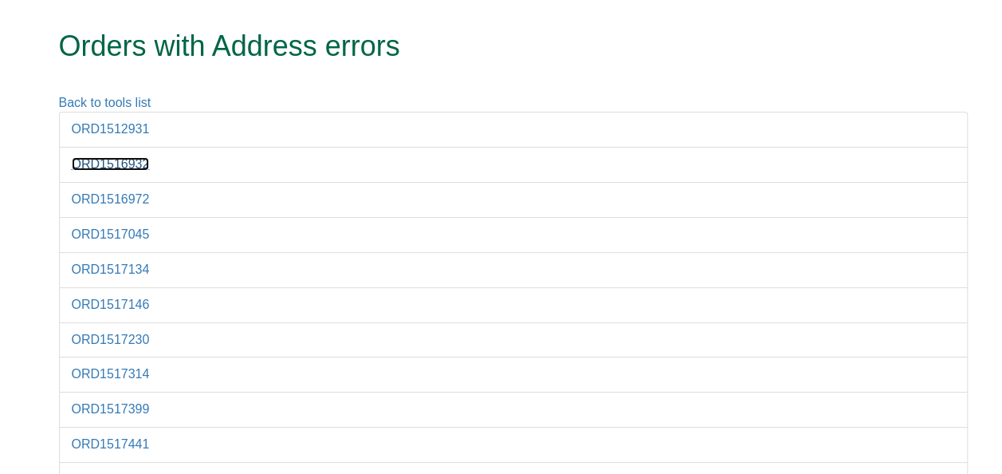
click at [128, 159] on link "ORD1516932" at bounding box center [111, 164] width 78 height 14
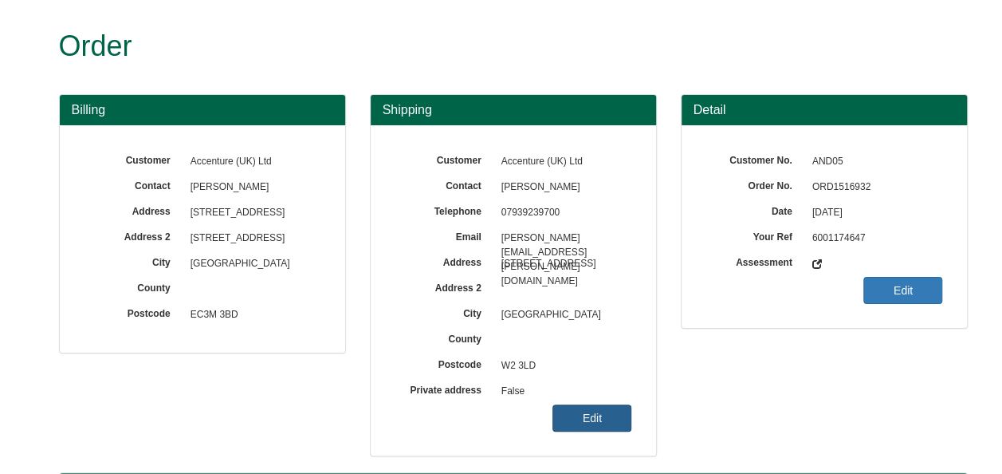
click at [600, 419] on link "Edit" at bounding box center [592, 417] width 79 height 27
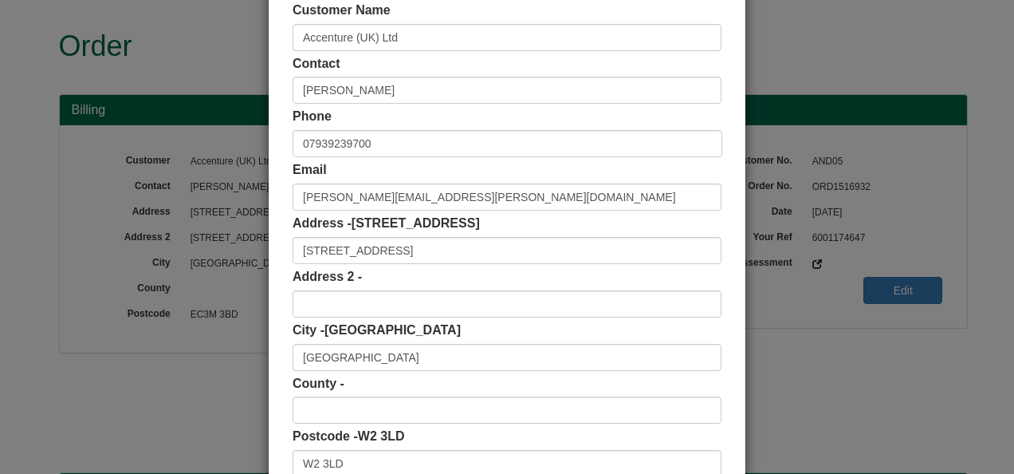
scroll to position [248, 0]
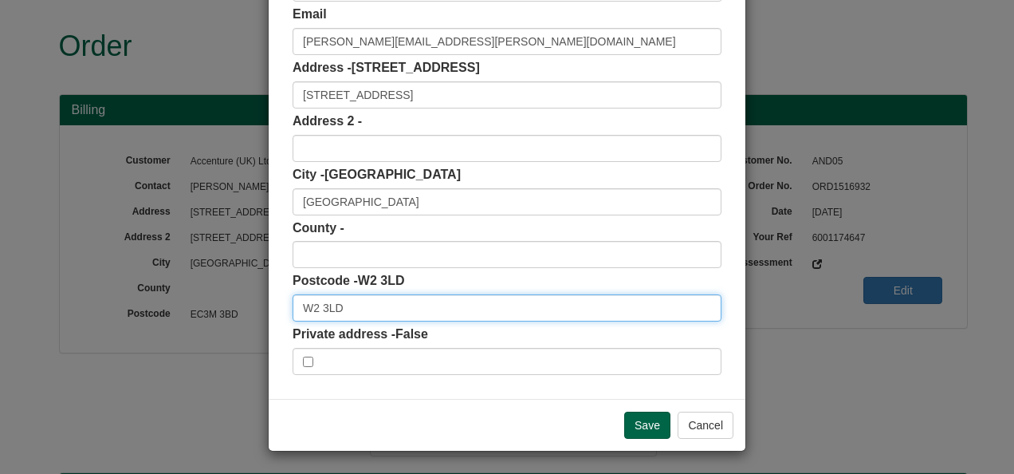
drag, startPoint x: 347, startPoint y: 313, endPoint x: 240, endPoint y: 301, distance: 107.5
click at [240, 302] on div "× Shipping Customer Name Accenture (UK) Ltd Contact Charles A Harris Phone 0793…" at bounding box center [507, 237] width 1014 height 474
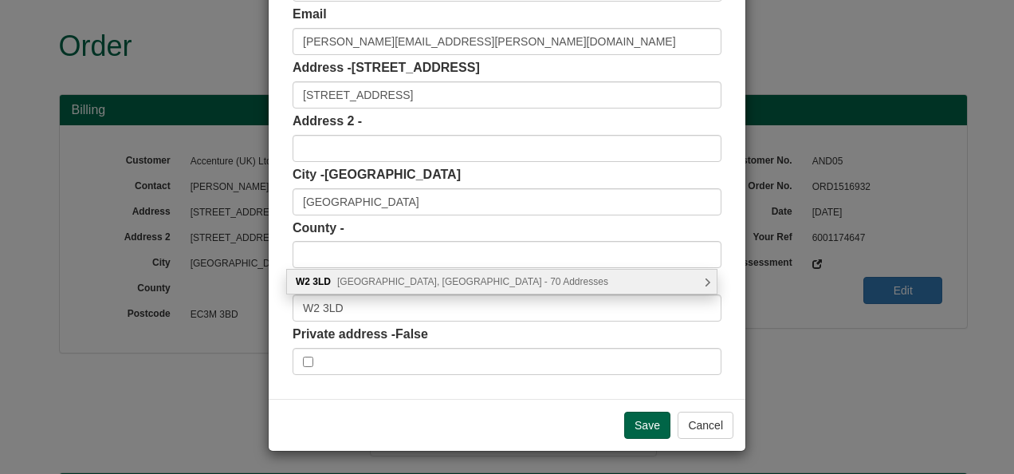
click at [381, 281] on span "Inverness Terrace, London - 70 Addresses" at bounding box center [472, 281] width 271 height 11
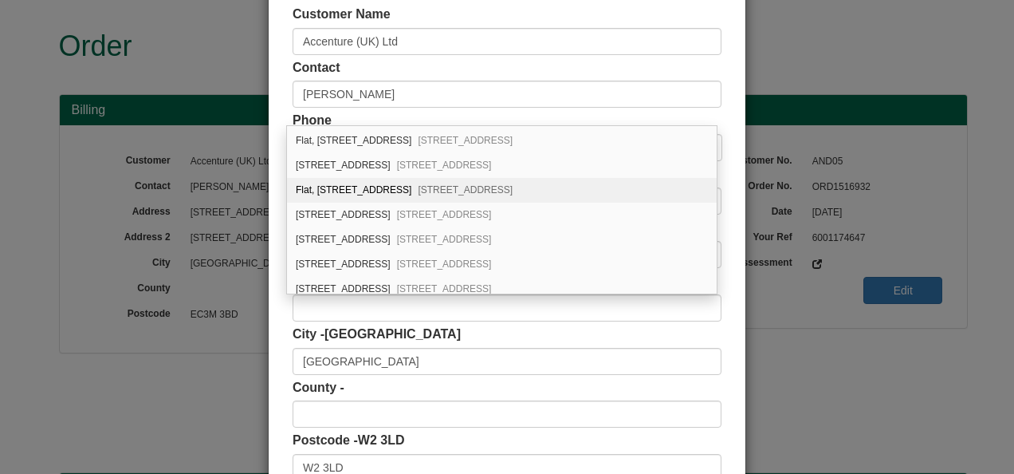
scroll to position [388, 0]
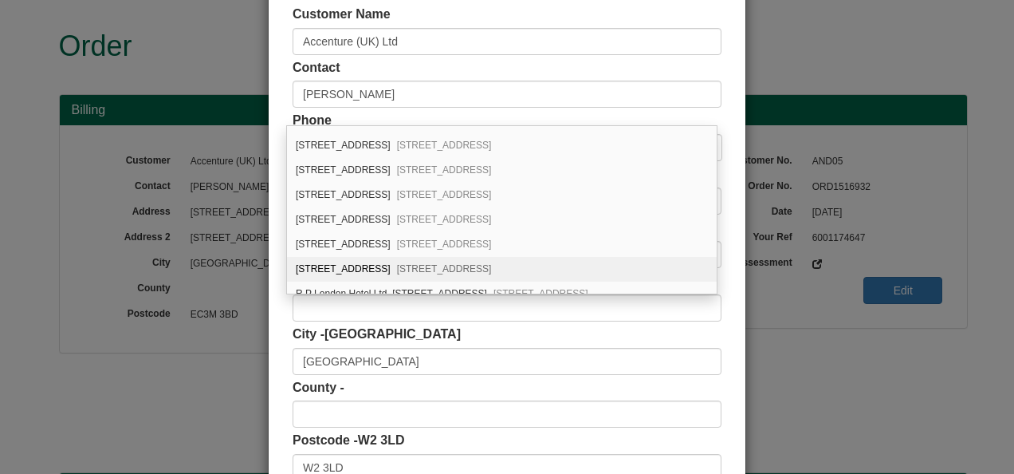
click at [403, 257] on div "Flat 2, 106 Inverness Terrace London, W2 3LD" at bounding box center [502, 269] width 430 height 25
type input "Flat 2"
type input "106 Inverness Terrace"
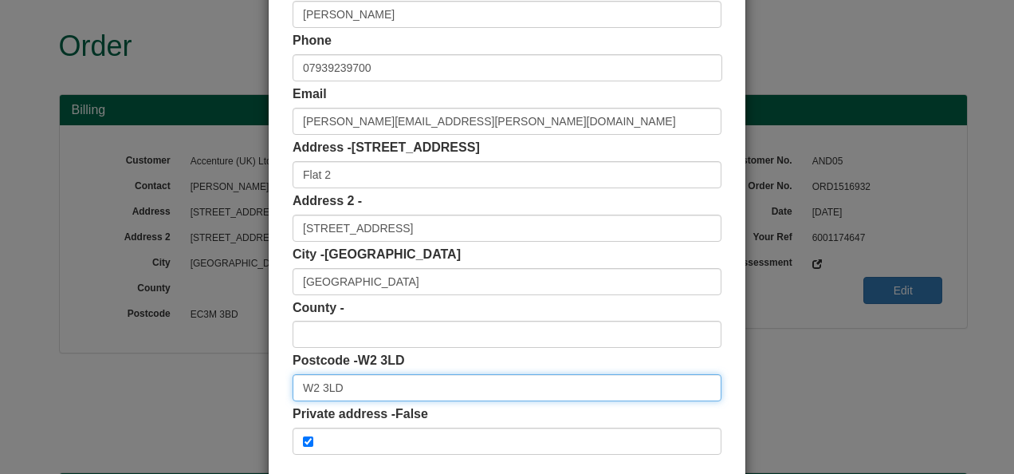
scroll to position [0, 0]
drag, startPoint x: 350, startPoint y: 380, endPoint x: 242, endPoint y: 384, distance: 107.7
click at [241, 386] on div "× Shipping Customer Name Accenture (UK) Ltd Contact Charles A Harris Phone 0793…" at bounding box center [507, 237] width 1014 height 474
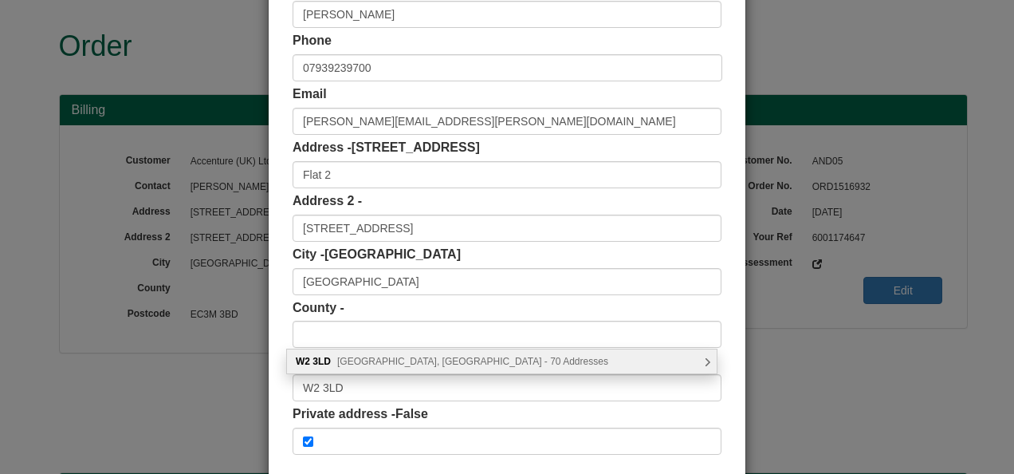
click at [380, 360] on span "Inverness Terrace, London - 70 Addresses" at bounding box center [472, 361] width 271 height 11
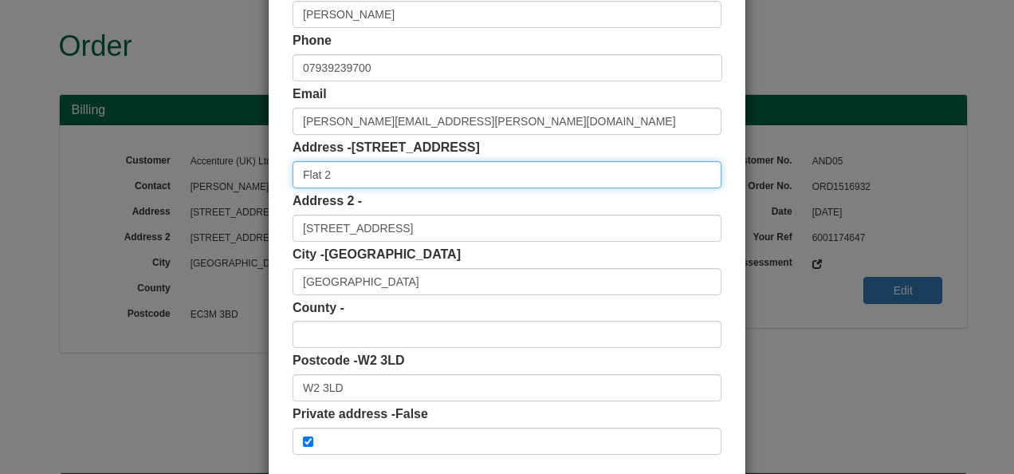
click at [498, 187] on input "Flat 2" at bounding box center [507, 174] width 429 height 27
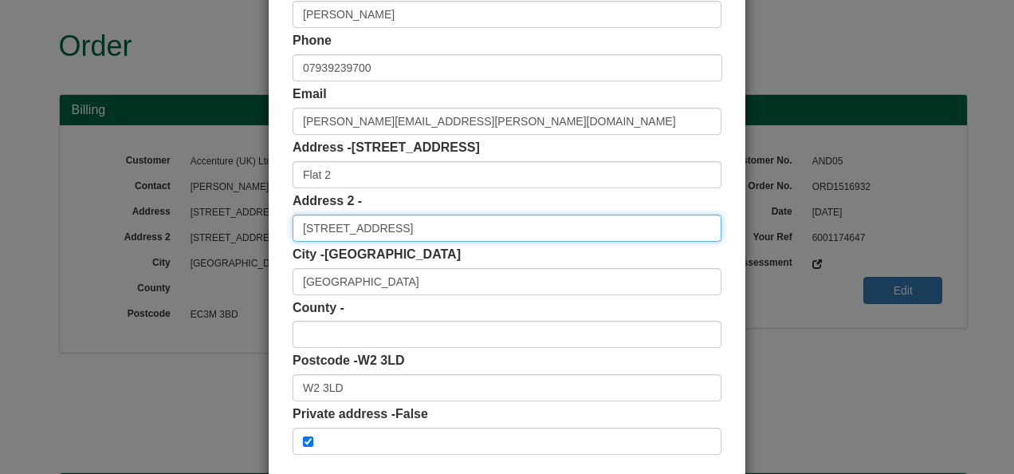
drag, startPoint x: 312, startPoint y: 228, endPoint x: 254, endPoint y: 228, distance: 58.2
click at [254, 228] on div "× Shipping Customer Name Accenture (UK) Ltd Contact Charles A Harris Phone 0793…" at bounding box center [507, 237] width 1014 height 474
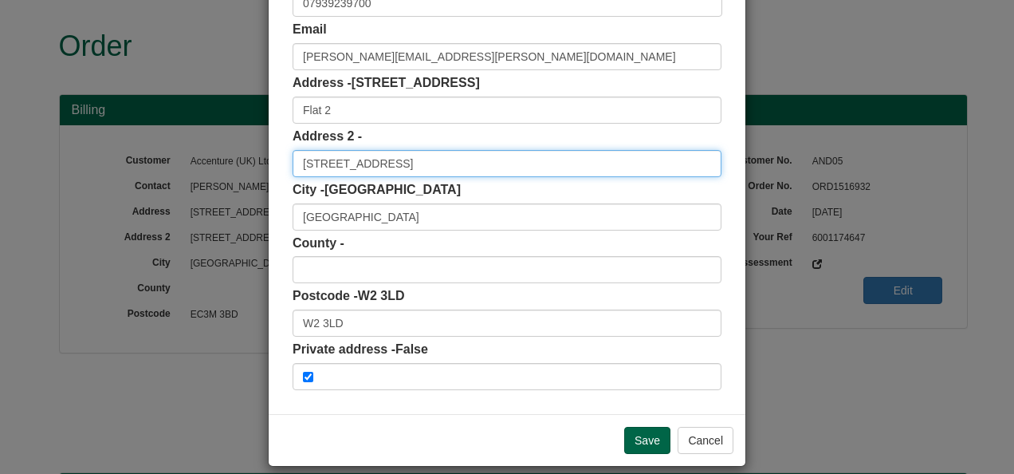
scroll to position [248, 0]
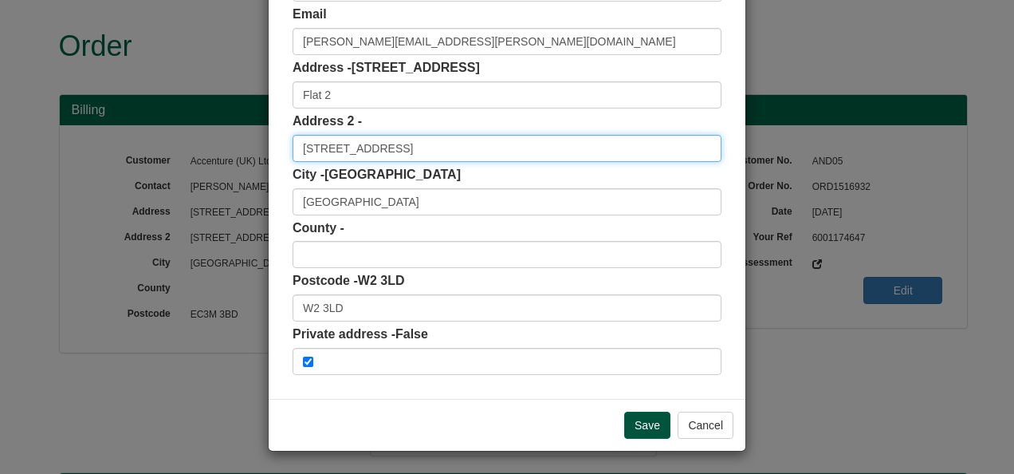
type input "98 Inverness Terrace"
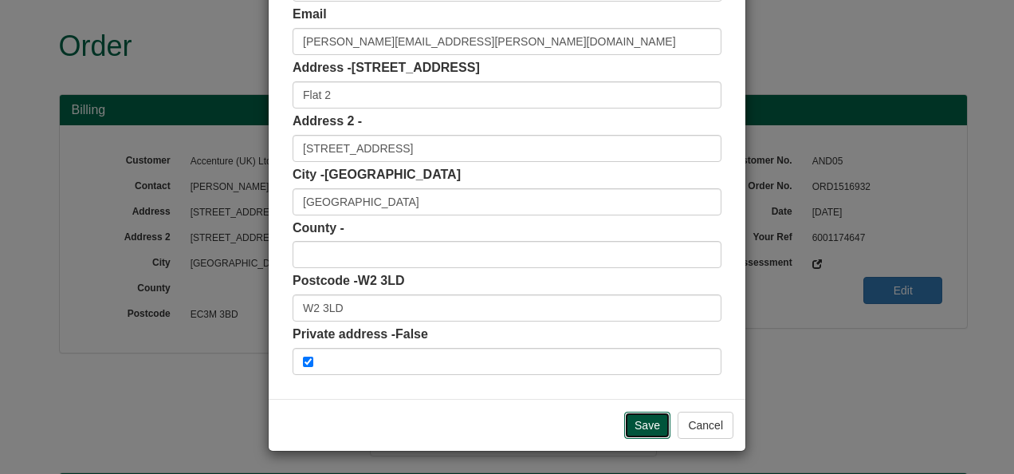
click at [643, 422] on input "Save" at bounding box center [647, 424] width 46 height 27
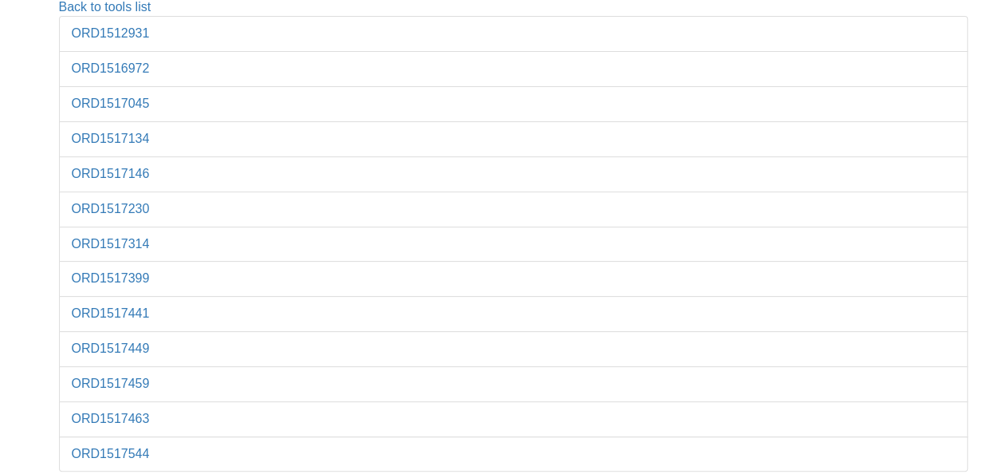
scroll to position [102, 0]
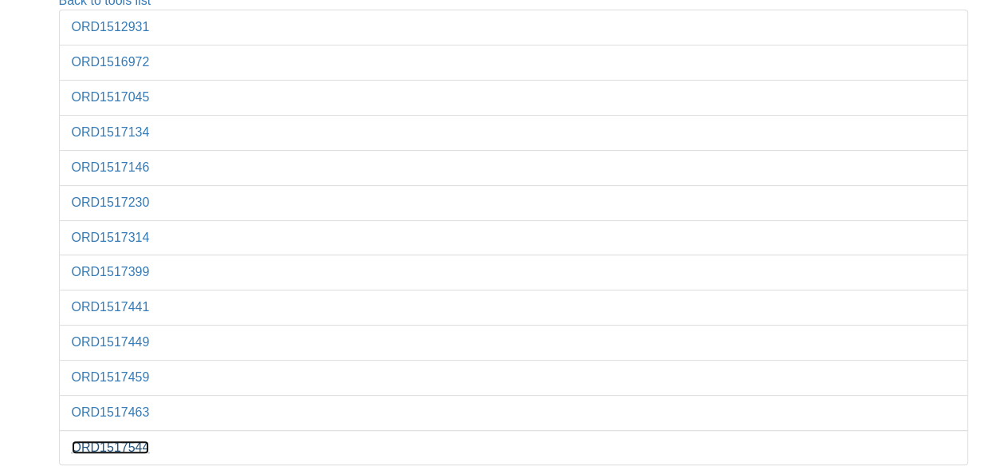
click at [119, 442] on link "ORD1517544" at bounding box center [111, 447] width 78 height 14
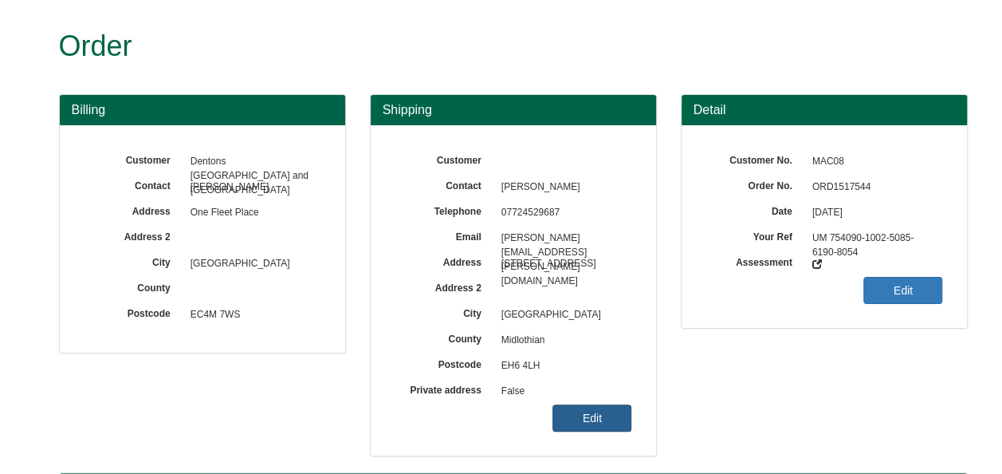
click at [595, 418] on link "Edit" at bounding box center [592, 417] width 79 height 27
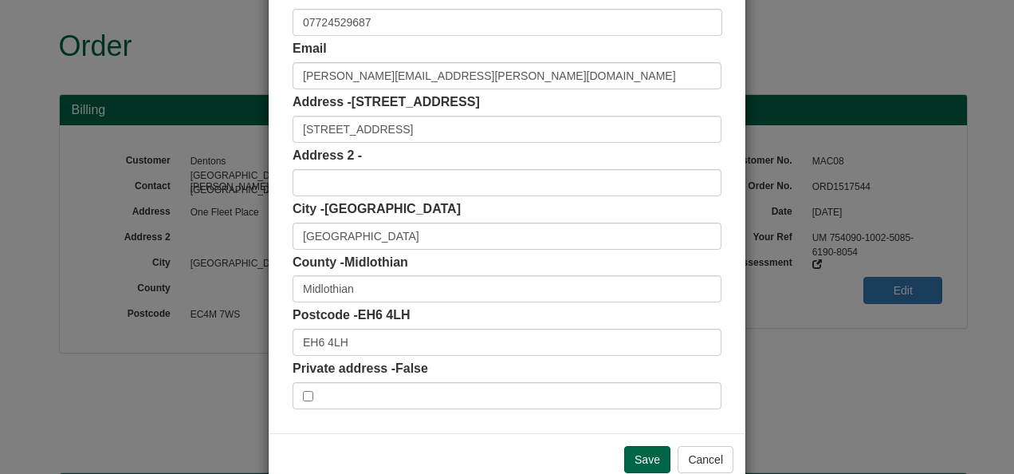
scroll to position [239, 0]
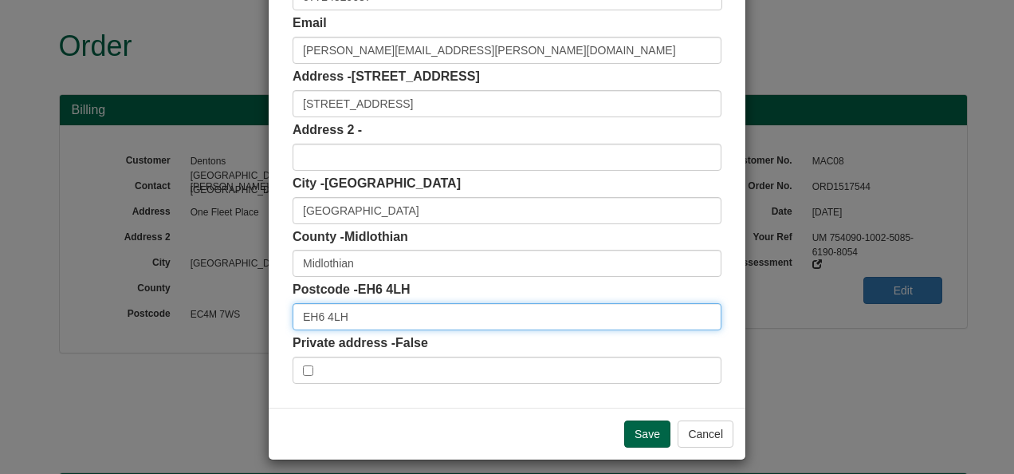
drag, startPoint x: 345, startPoint y: 321, endPoint x: 236, endPoint y: 322, distance: 109.2
click at [236, 323] on div "× Shipping Customer Name Contact Ursula Mueller Phone 07724529687 Email Ursula.…" at bounding box center [507, 237] width 1014 height 474
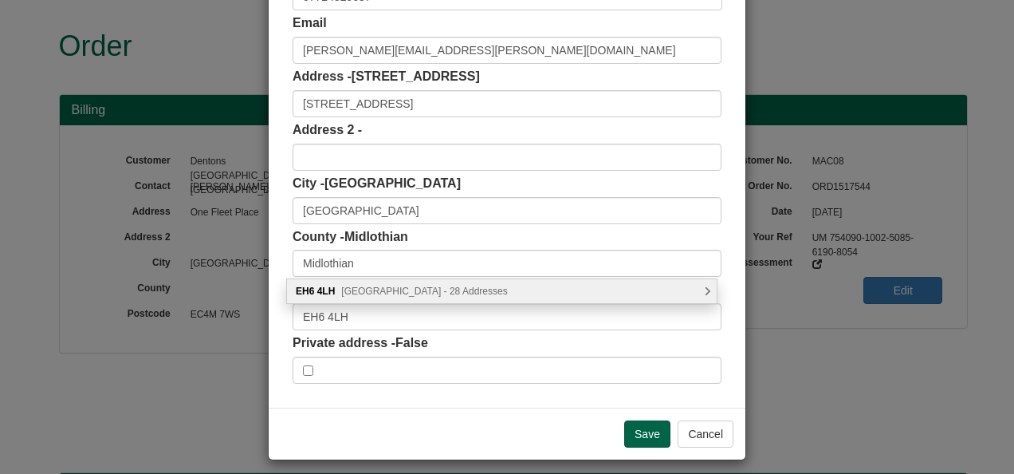
click at [435, 290] on span "Newhaven Road, Edinburgh - 28 Addresses" at bounding box center [424, 290] width 166 height 11
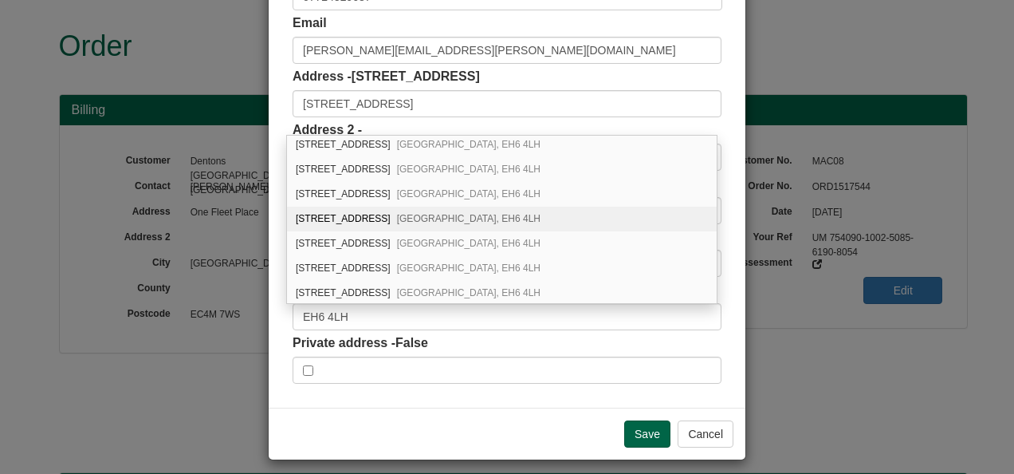
scroll to position [319, 0]
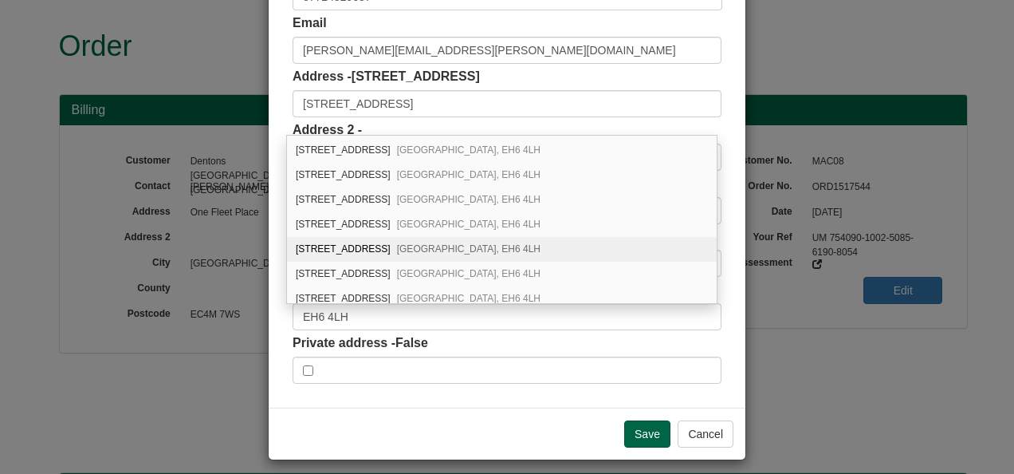
click at [309, 237] on div "246/2, Newhaven Road Edinburgh, EH6 4LH" at bounding box center [502, 249] width 430 height 25
type input "246/2 Newhaven Road"
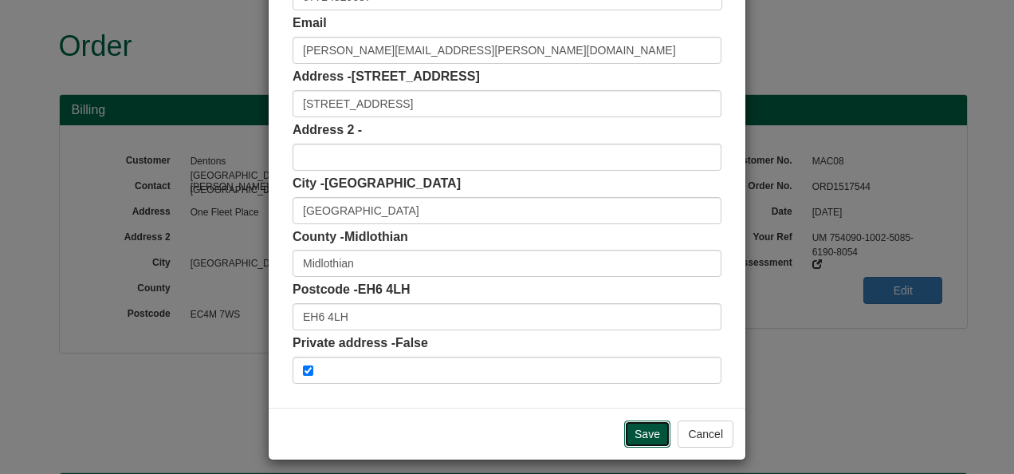
click at [652, 435] on input "Save" at bounding box center [647, 433] width 46 height 27
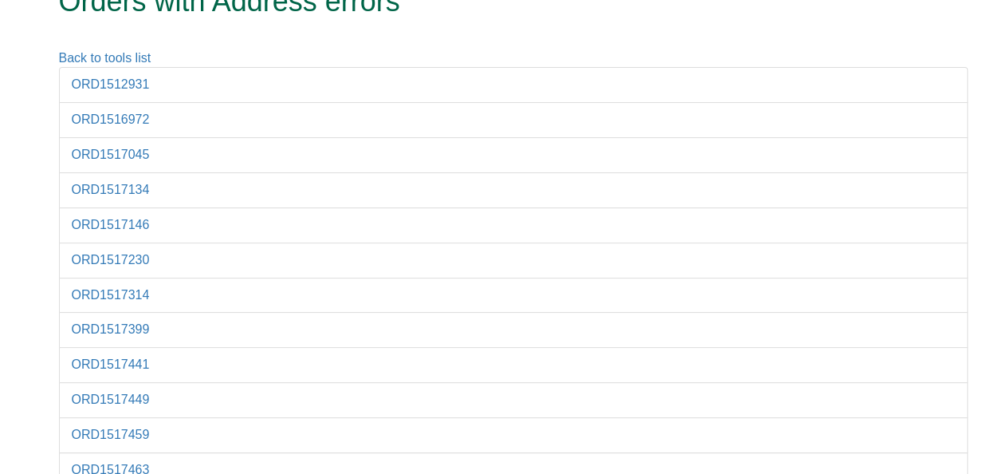
scroll to position [69, 0]
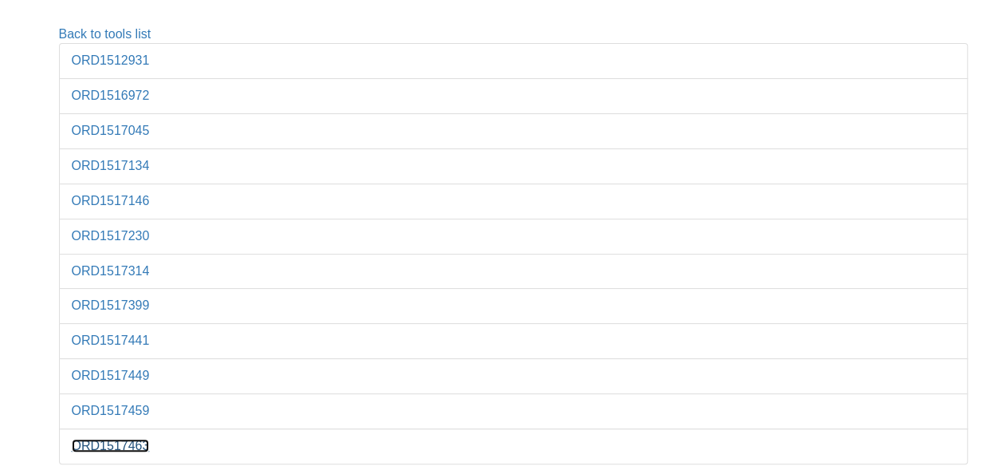
click at [133, 439] on link "ORD1517463" at bounding box center [111, 446] width 78 height 14
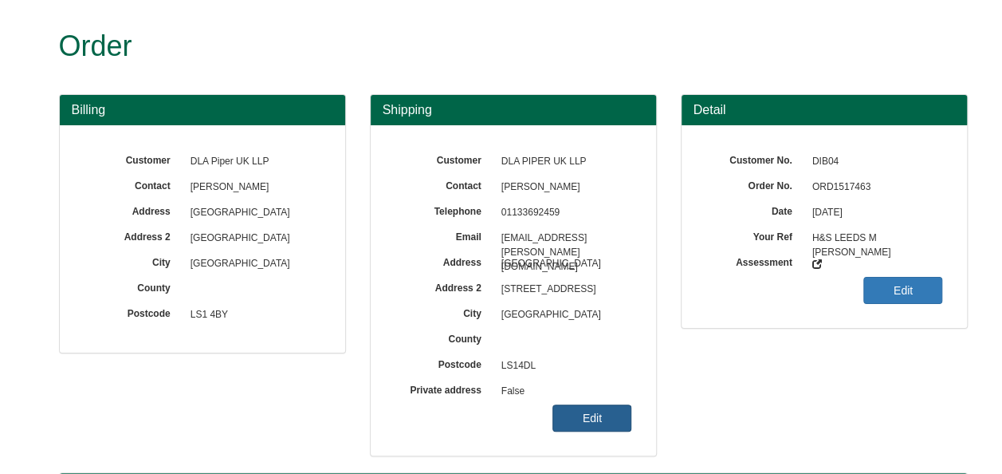
click at [605, 415] on link "Edit" at bounding box center [592, 417] width 79 height 27
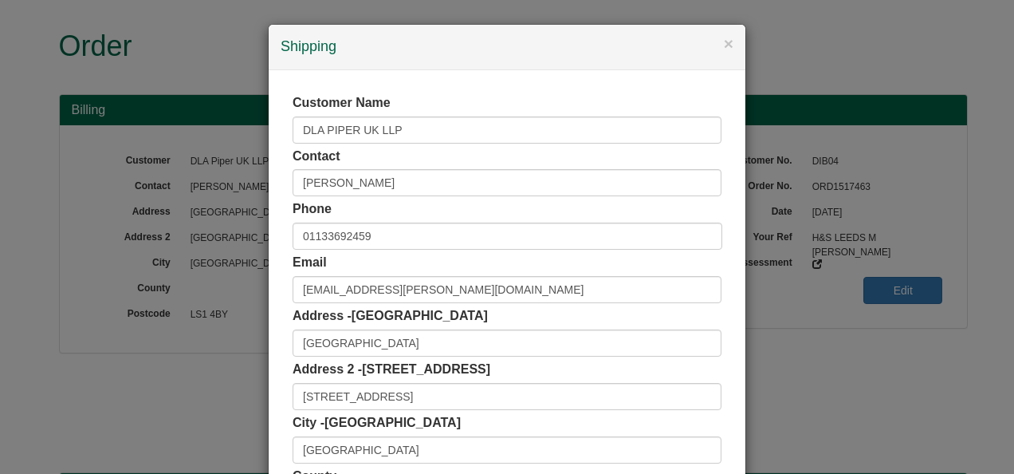
scroll to position [159, 0]
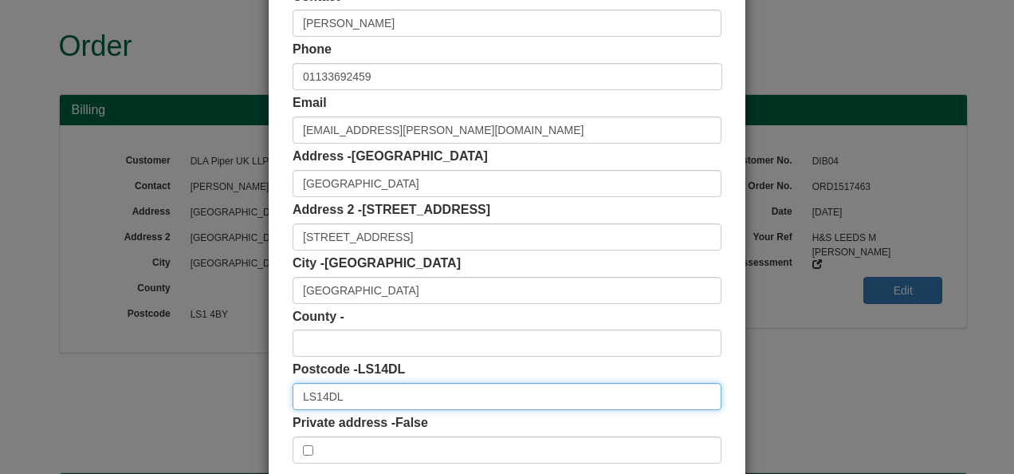
click at [316, 397] on input "LS14DL" at bounding box center [507, 396] width 429 height 27
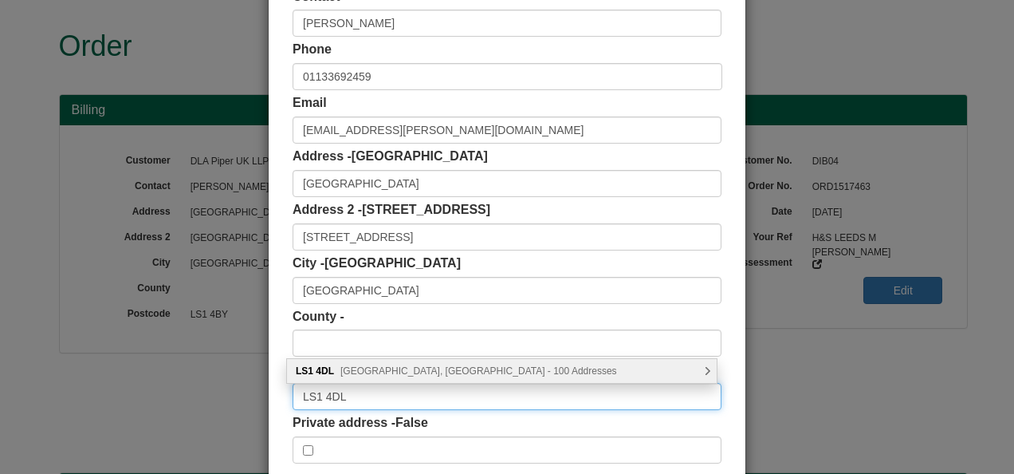
type input "LS1 4DL"
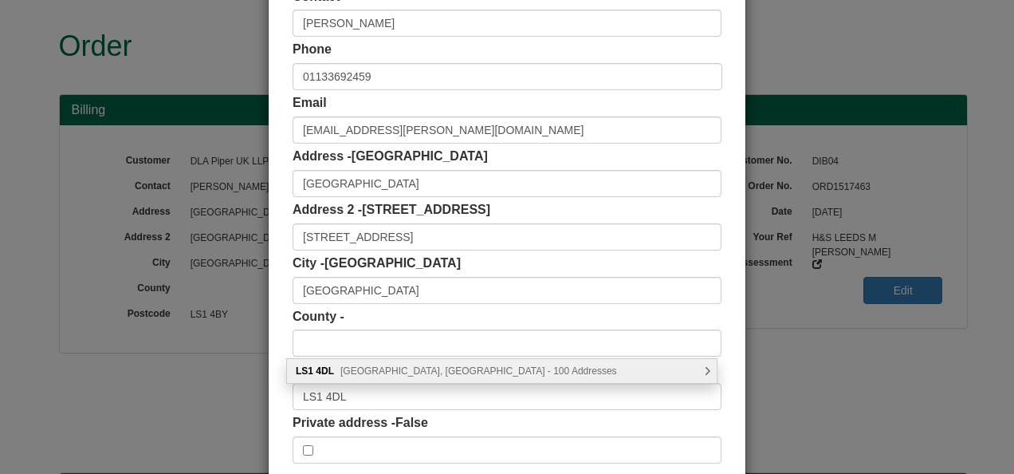
click at [366, 371] on span "[GEOGRAPHIC_DATA], [GEOGRAPHIC_DATA] - 100 Addresses" at bounding box center [478, 370] width 277 height 11
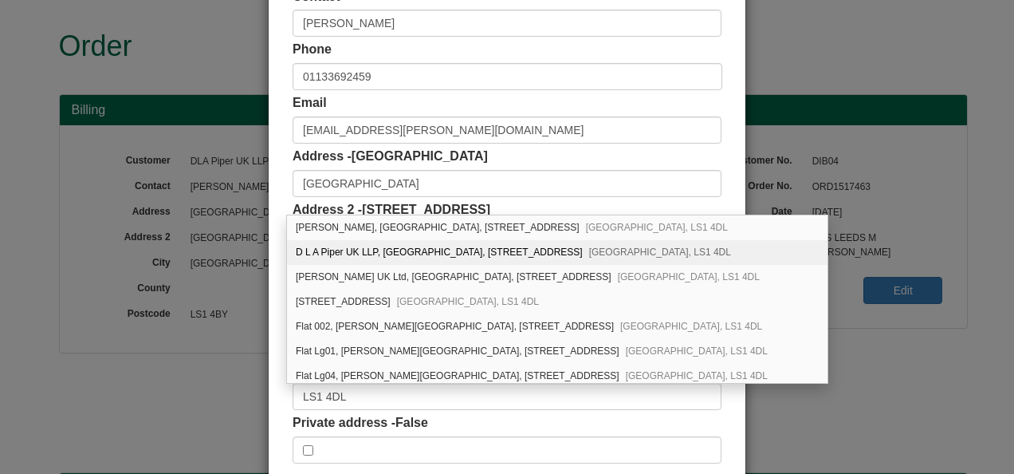
click at [403, 247] on div "D L A Piper UK LLP, City Square House, 11 Wellington Street Leeds, LS1 4DL" at bounding box center [557, 252] width 541 height 25
type input "D L A Piper UK LLP"
type input "[GEOGRAPHIC_DATA], [STREET_ADDRESS]"
type input "[GEOGRAPHIC_DATA]"
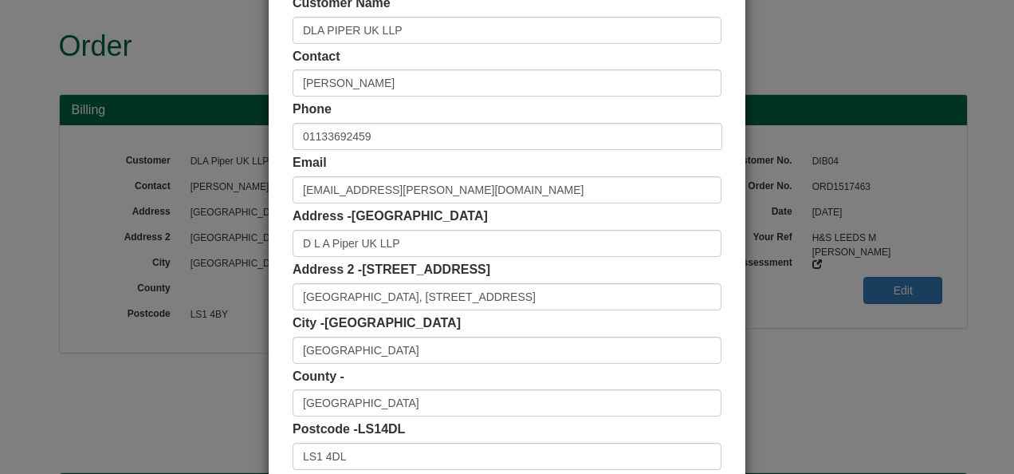
scroll to position [239, 0]
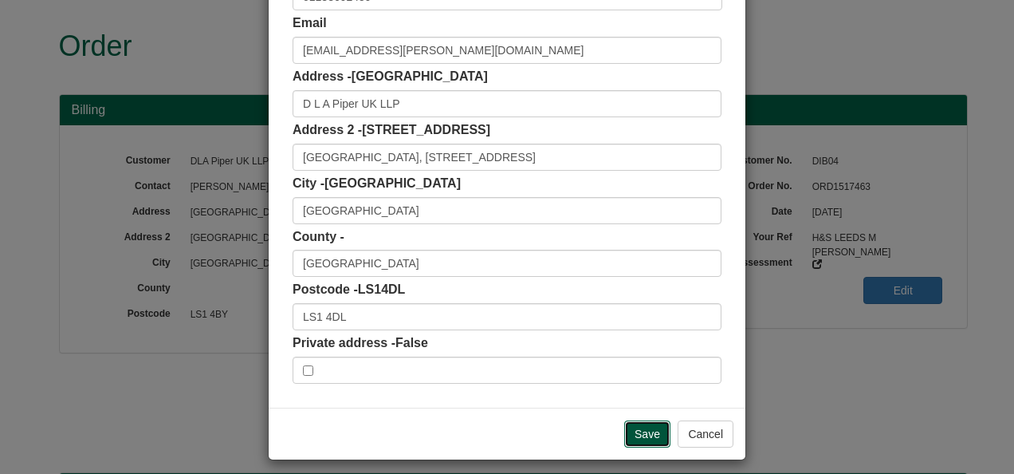
click at [639, 427] on input "Save" at bounding box center [647, 433] width 46 height 27
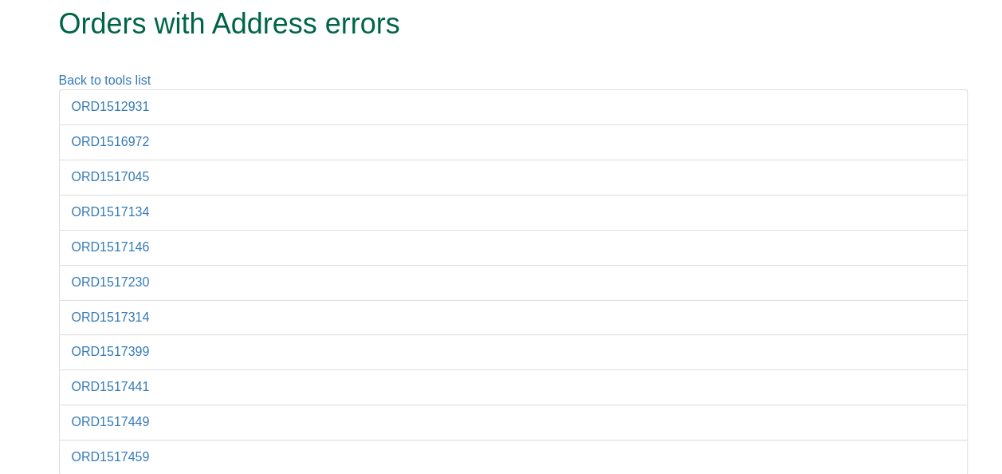
scroll to position [33, 0]
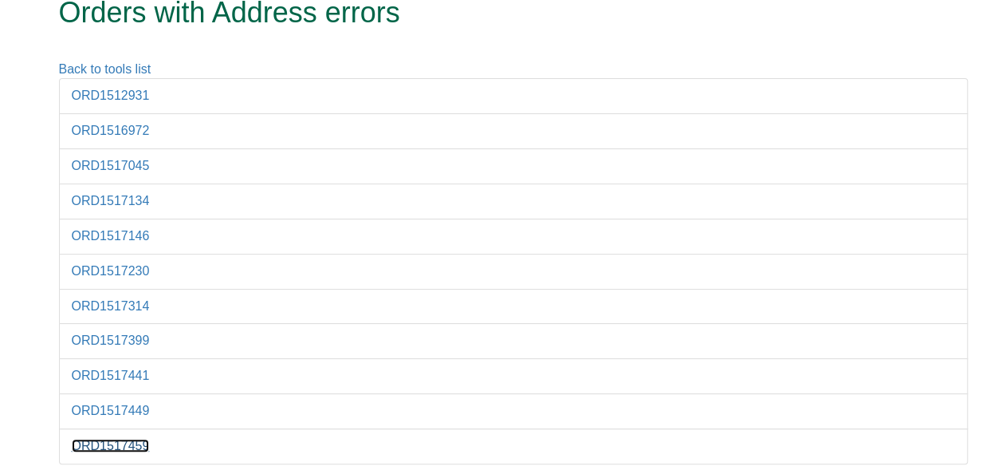
click at [120, 439] on link "ORD1517459" at bounding box center [111, 446] width 78 height 14
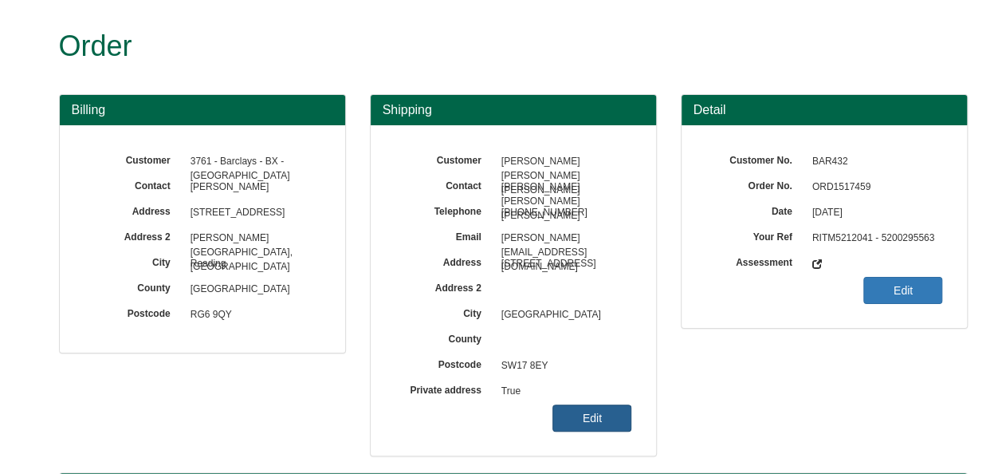
click at [595, 424] on link "Edit" at bounding box center [592, 417] width 79 height 27
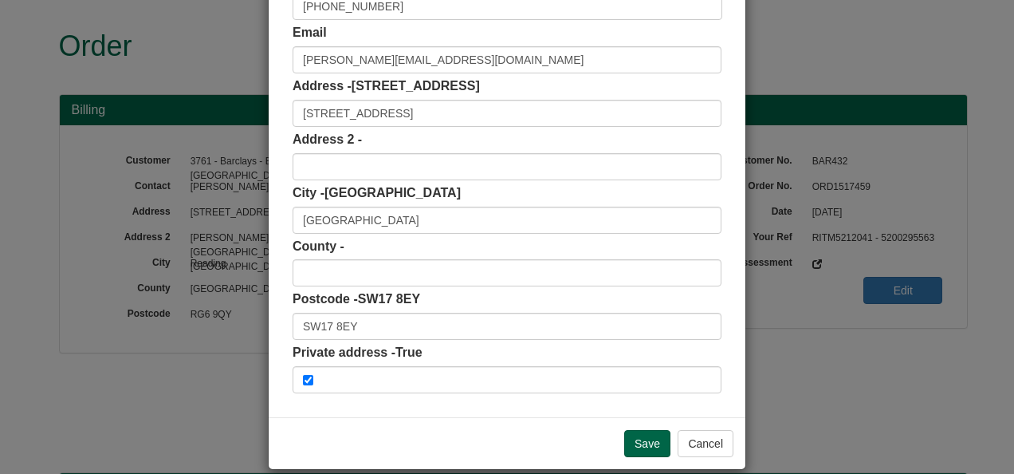
scroll to position [248, 0]
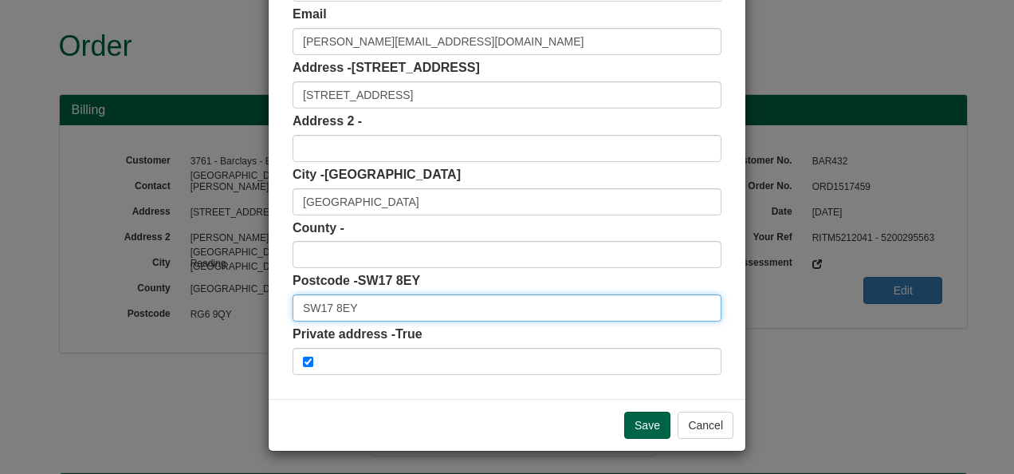
drag, startPoint x: 352, startPoint y: 300, endPoint x: 258, endPoint y: 311, distance: 94.7
click at [258, 311] on div "× Shipping Customer Name Kane Hall Patterson Contact Kane Hall Patterson Phone …" at bounding box center [507, 237] width 1014 height 474
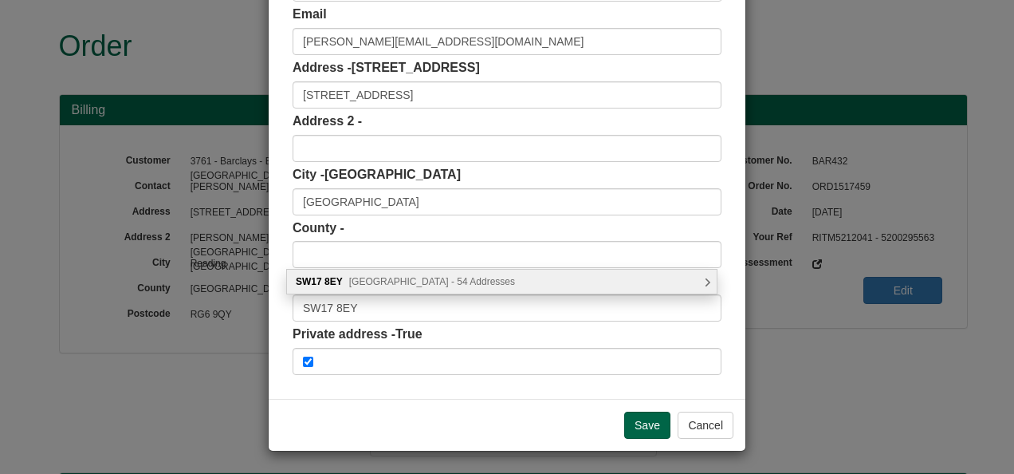
click at [458, 284] on span "Childebert Road, London - 54 Addresses" at bounding box center [432, 281] width 166 height 11
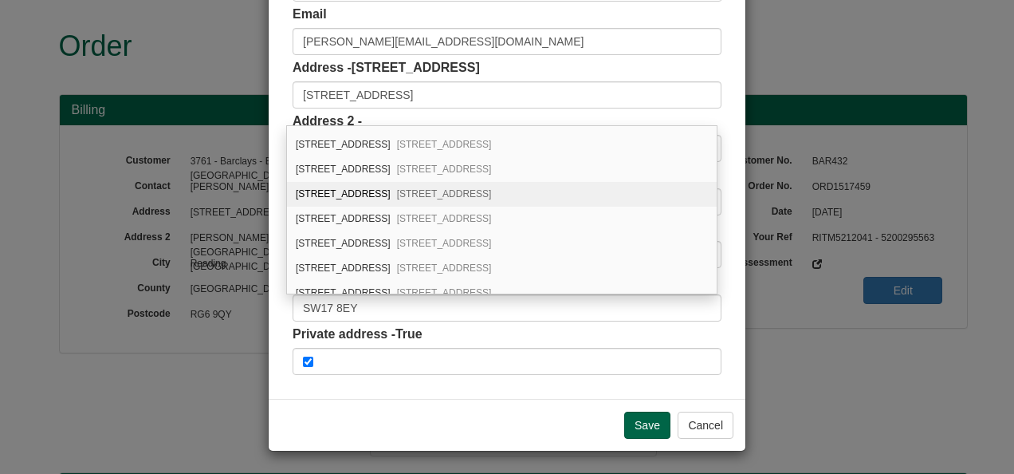
scroll to position [384, 0]
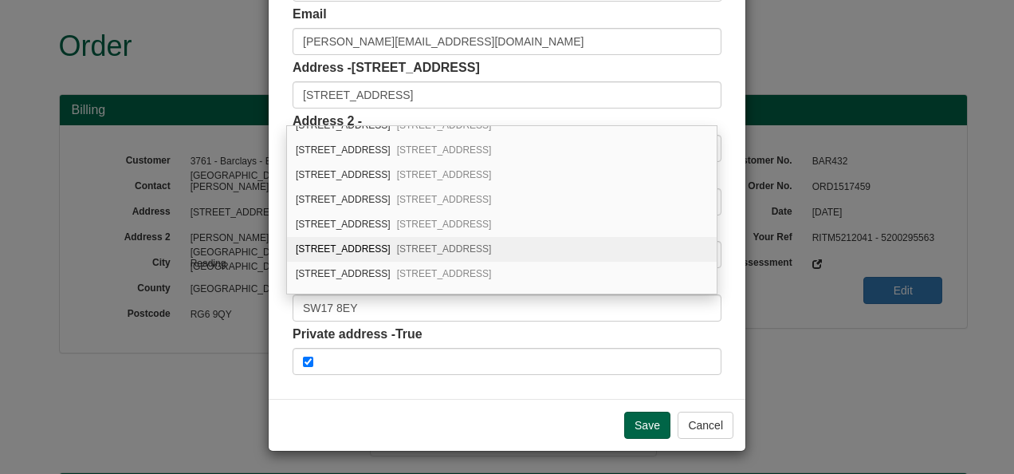
click at [370, 237] on div "37 Childebert Road London, SW17 8EY" at bounding box center [502, 249] width 430 height 25
type input "37 Childebert Road"
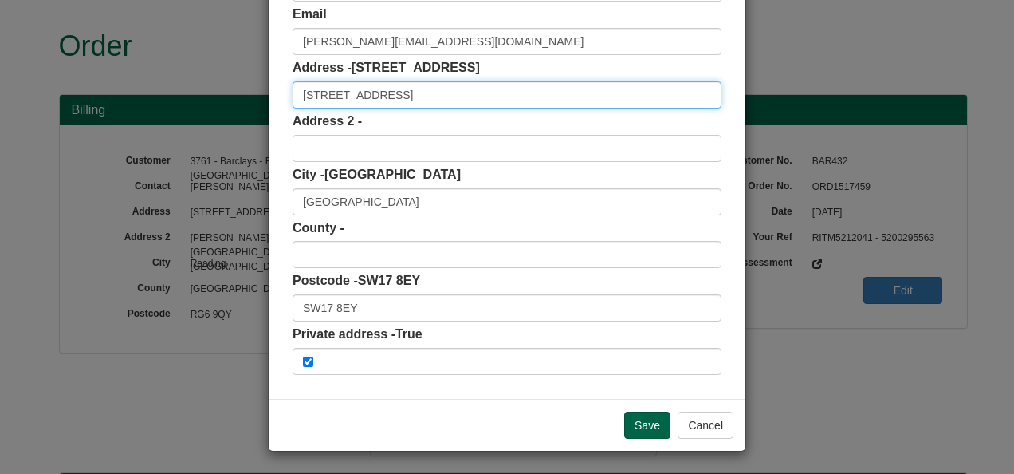
click at [307, 92] on input "37 Childebert Road" at bounding box center [507, 94] width 429 height 27
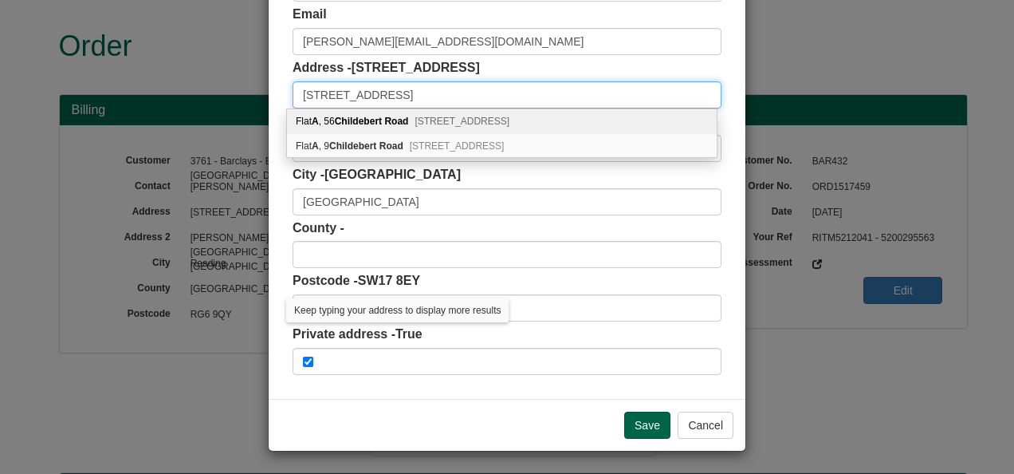
click at [442, 92] on input "37a Childebert Road" at bounding box center [507, 94] width 429 height 27
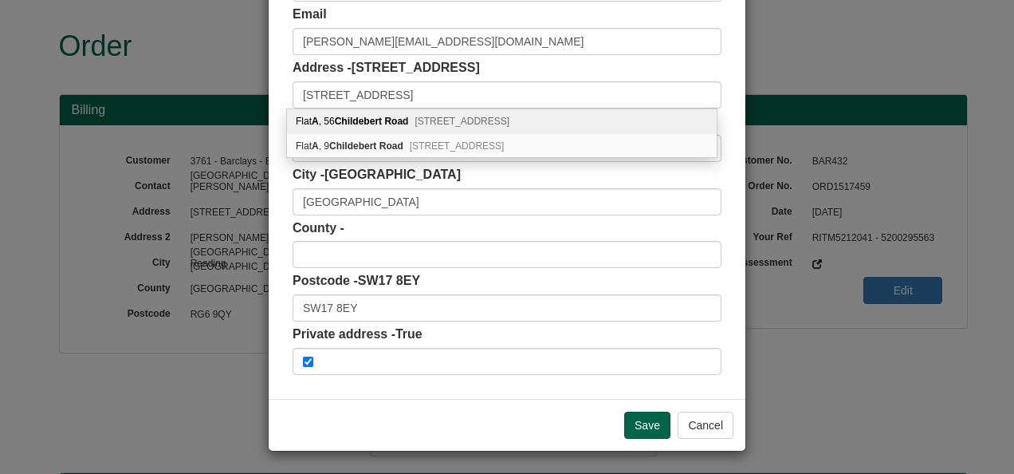
click at [377, 120] on b "Childebert" at bounding box center [358, 121] width 47 height 11
type input "Flat A"
type input "56 Childebert Road"
type input "SW17 8EX"
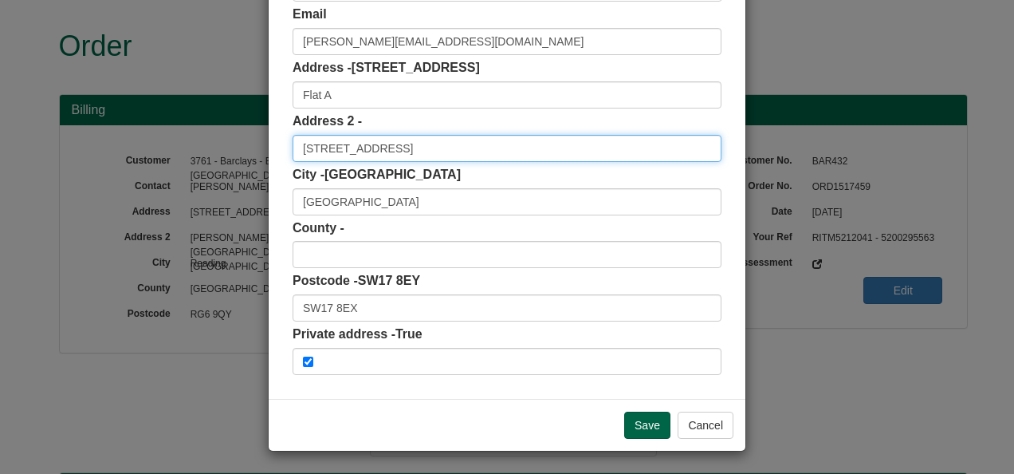
drag, startPoint x: 309, startPoint y: 145, endPoint x: 285, endPoint y: 145, distance: 23.1
click at [285, 145] on div "Customer Name Kane Hall Patterson Contact Kane Hall Patterson Phone +44 7947230…" at bounding box center [507, 110] width 477 height 576
type input "37 Childebert Road"
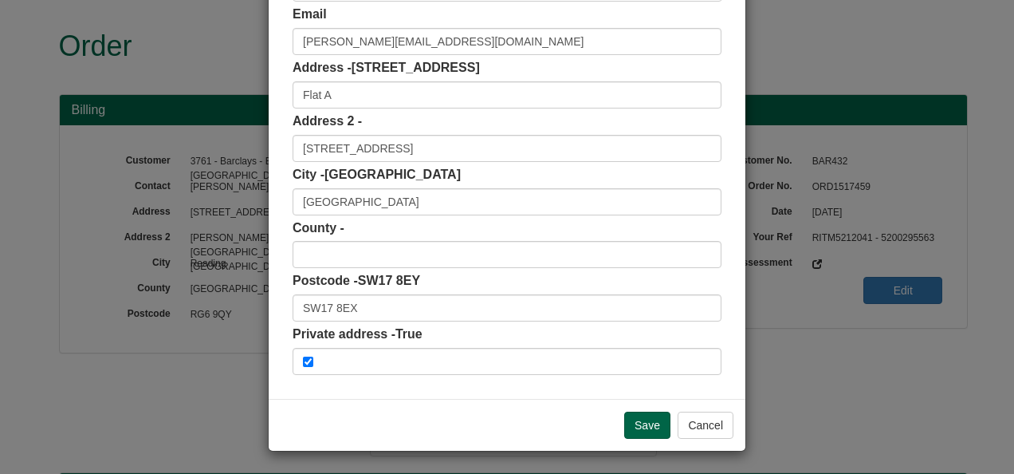
click at [443, 177] on div "City - London London" at bounding box center [507, 190] width 429 height 49
click at [647, 418] on input "Save" at bounding box center [647, 424] width 46 height 27
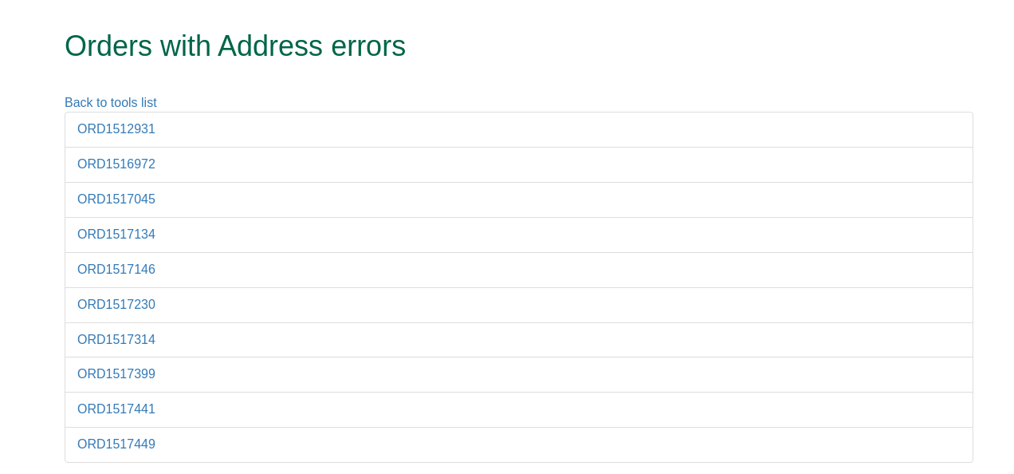
click at [141, 428] on li "ORD1517449" at bounding box center [519, 445] width 909 height 36
click at [132, 442] on link "ORD1517449" at bounding box center [116, 444] width 78 height 14
click at [113, 402] on link "ORD1517441" at bounding box center [116, 409] width 78 height 14
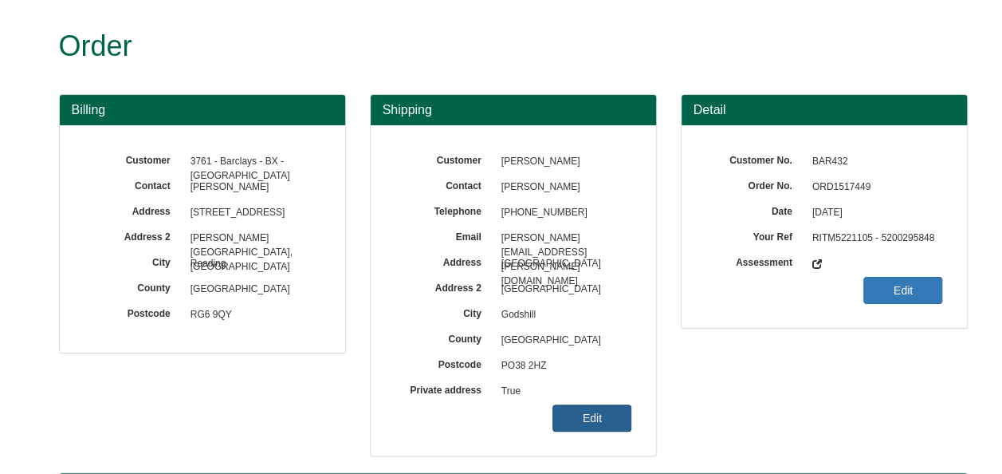
click at [597, 419] on link "Edit" at bounding box center [592, 417] width 79 height 27
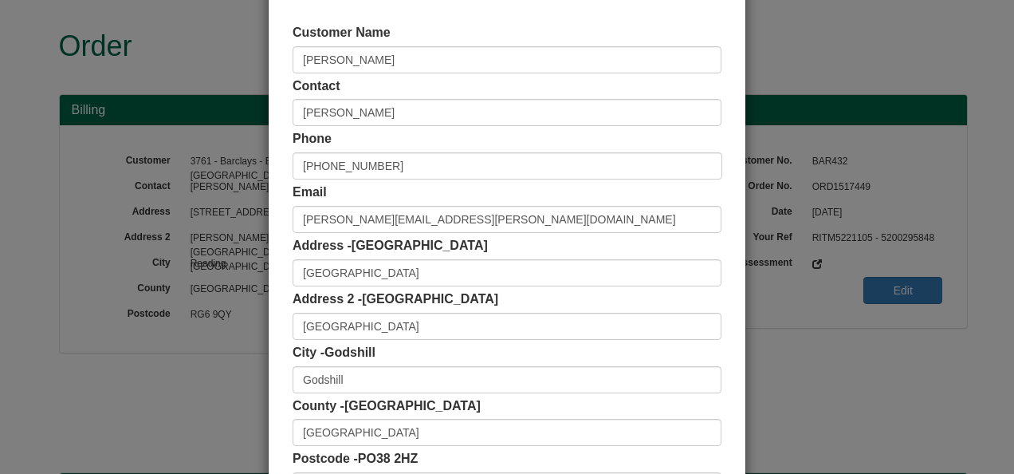
scroll to position [159, 0]
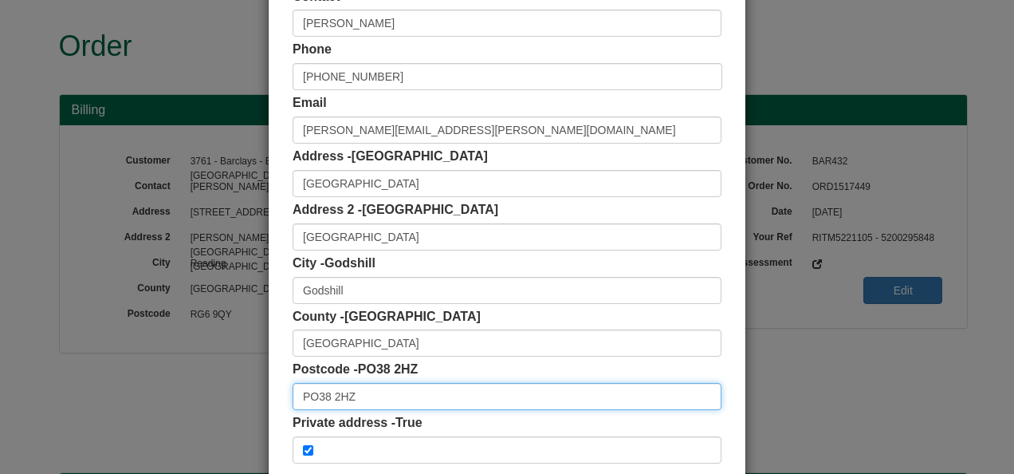
drag, startPoint x: 346, startPoint y: 402, endPoint x: 271, endPoint y: 403, distance: 75.0
click at [271, 403] on div "Customer Name Nick Jennings Contact Nick Jennings Phone +44 07891854730 Email n…" at bounding box center [507, 199] width 477 height 576
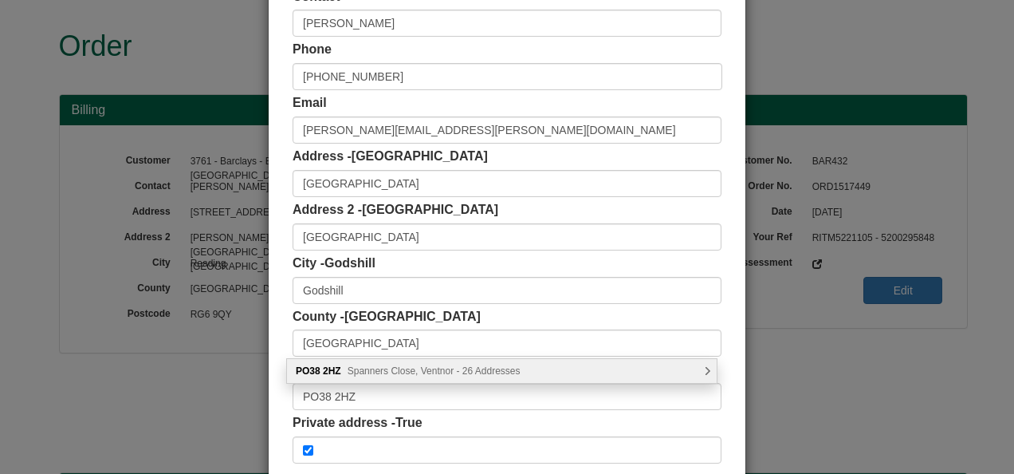
click at [388, 369] on span "Spanners Close, Ventnor - 26 Addresses" at bounding box center [434, 370] width 173 height 11
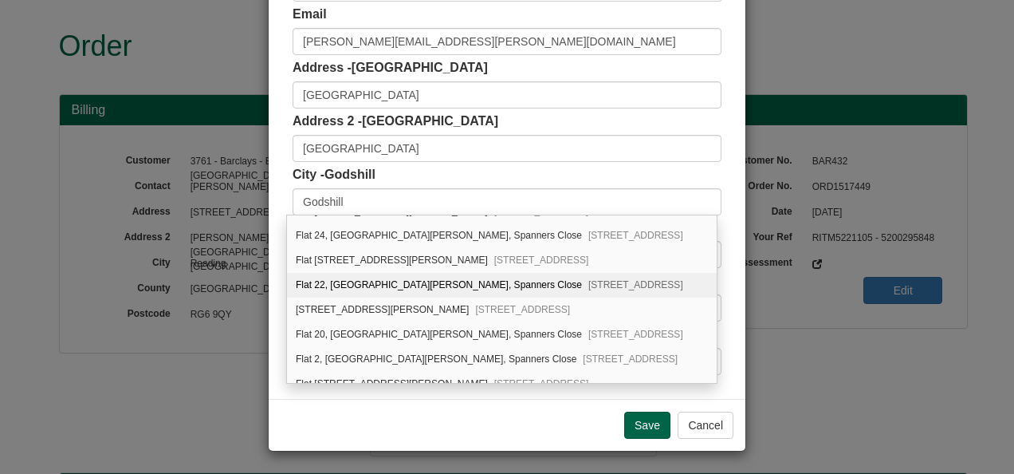
scroll to position [461, 0]
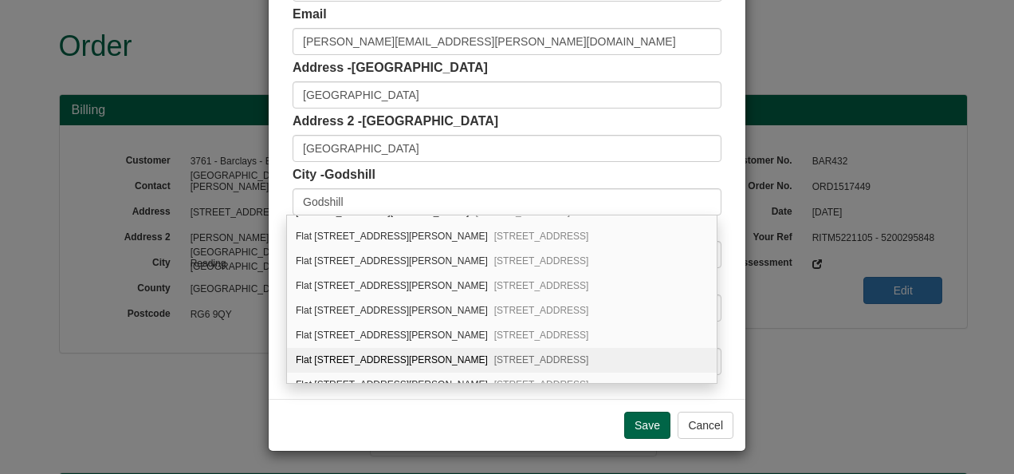
click at [726, 240] on div "Customer Name Nick Jennings Contact Nick Jennings Phone +44 07891854730 Email n…" at bounding box center [507, 110] width 477 height 576
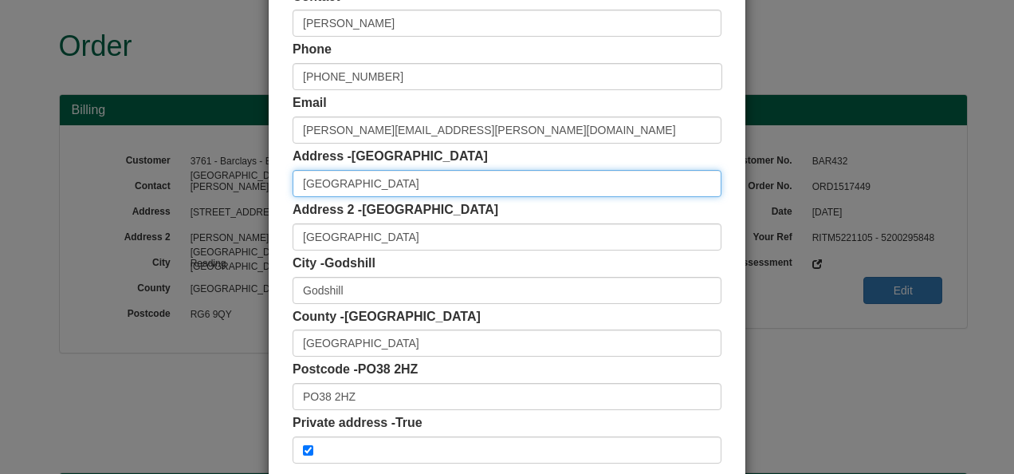
scroll to position [0, 0]
drag, startPoint x: 359, startPoint y: 180, endPoint x: 223, endPoint y: 184, distance: 135.6
click at [222, 185] on div "× Shipping Customer Name Nick Jennings Contact Nick Jennings Phone +44 07891854…" at bounding box center [507, 237] width 1014 height 474
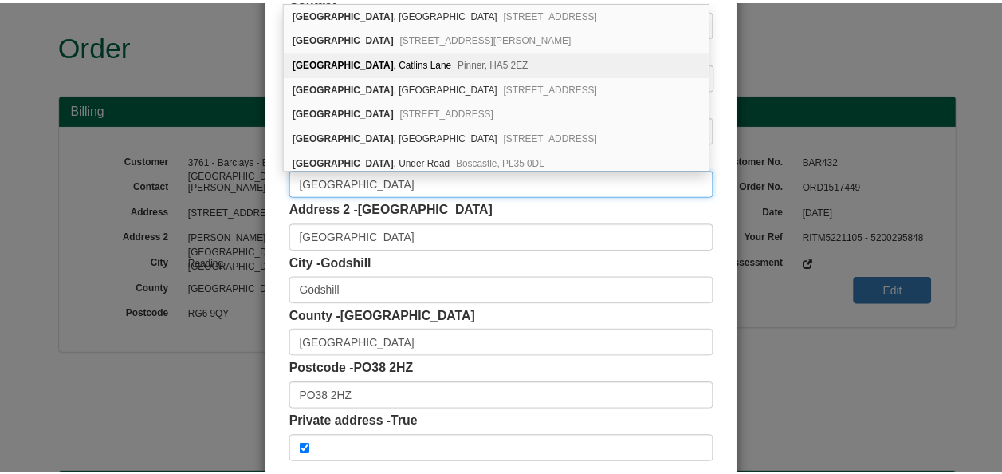
scroll to position [1, 0]
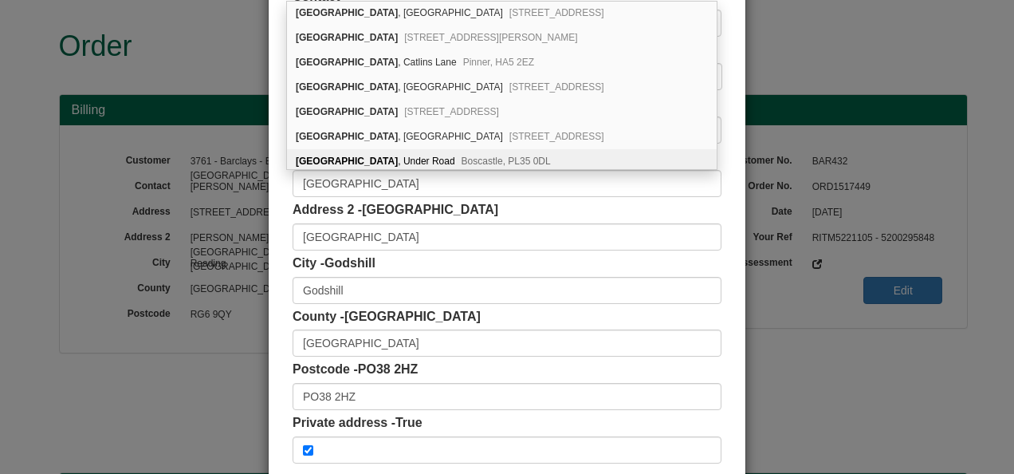
click at [498, 214] on div "Address 2 - high street high street" at bounding box center [507, 225] width 429 height 49
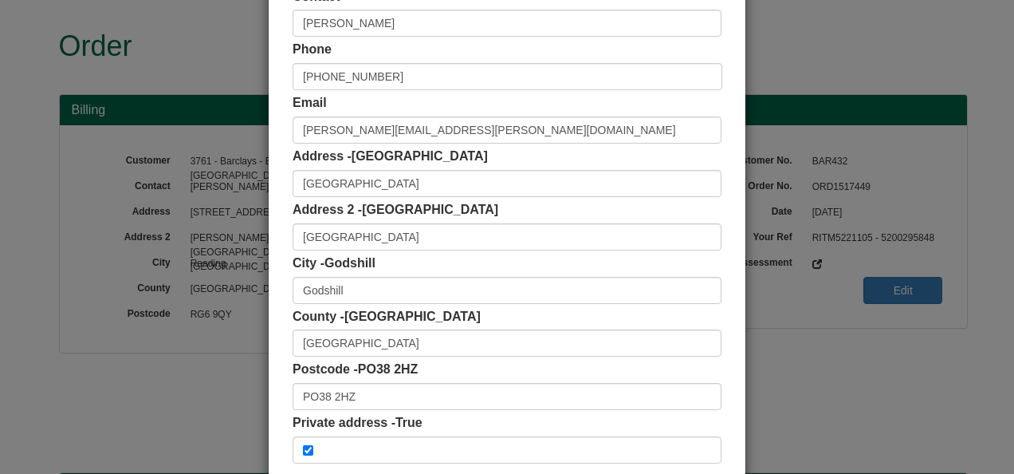
drag, startPoint x: 764, startPoint y: 41, endPoint x: 764, endPoint y: 57, distance: 15.1
click at [765, 53] on div "× Shipping Customer Name Nick Jennings Contact Nick Jennings Phone +44 07891854…" at bounding box center [507, 237] width 1014 height 474
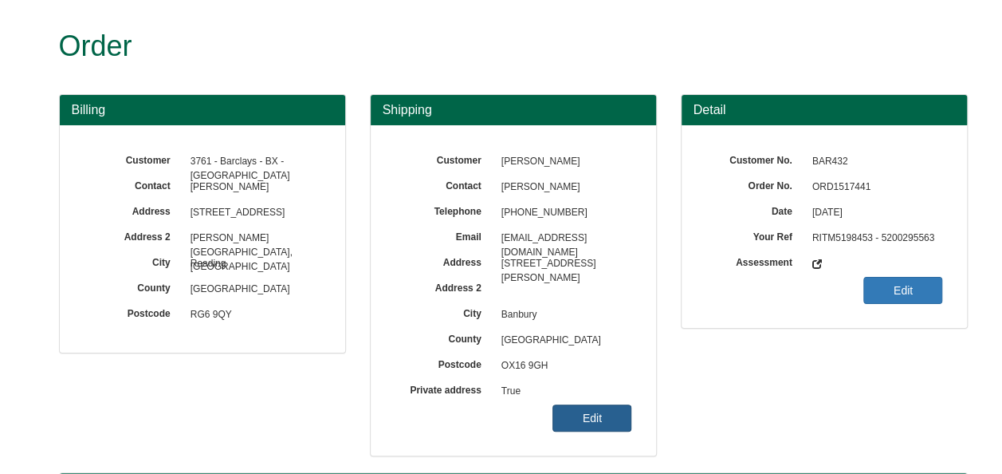
click at [568, 417] on link "Edit" at bounding box center [592, 417] width 79 height 27
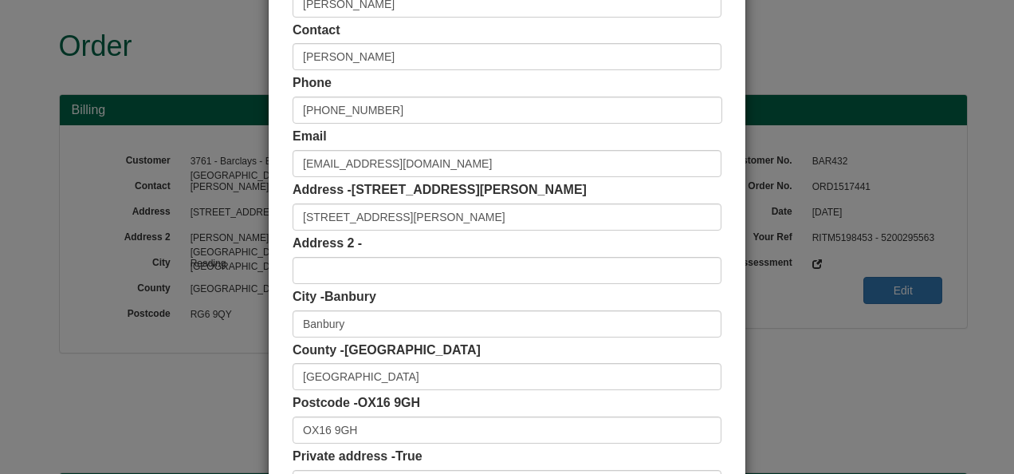
scroll to position [159, 0]
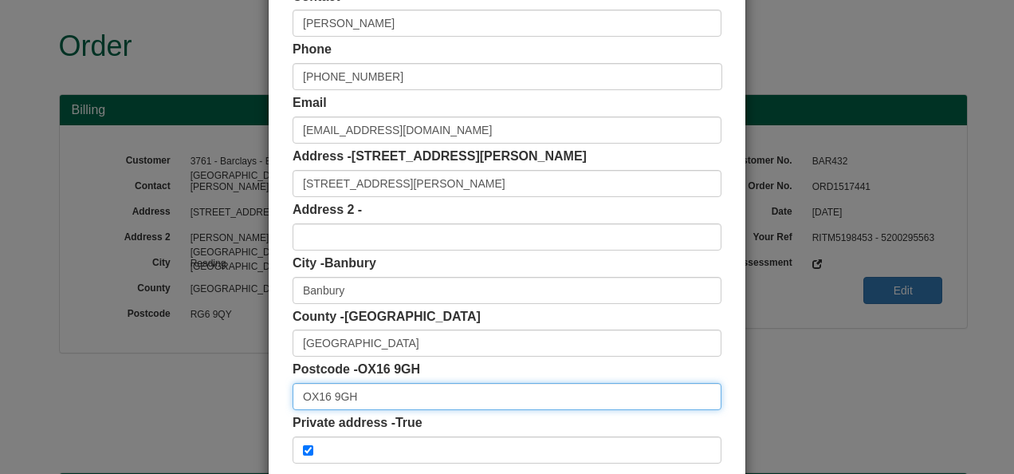
drag, startPoint x: 354, startPoint y: 397, endPoint x: 191, endPoint y: 397, distance: 162.7
click at [191, 397] on div "× Shipping Customer Name Megan Clare Contact Megan Clare Phone +44 7780969499 E…" at bounding box center [507, 237] width 1014 height 474
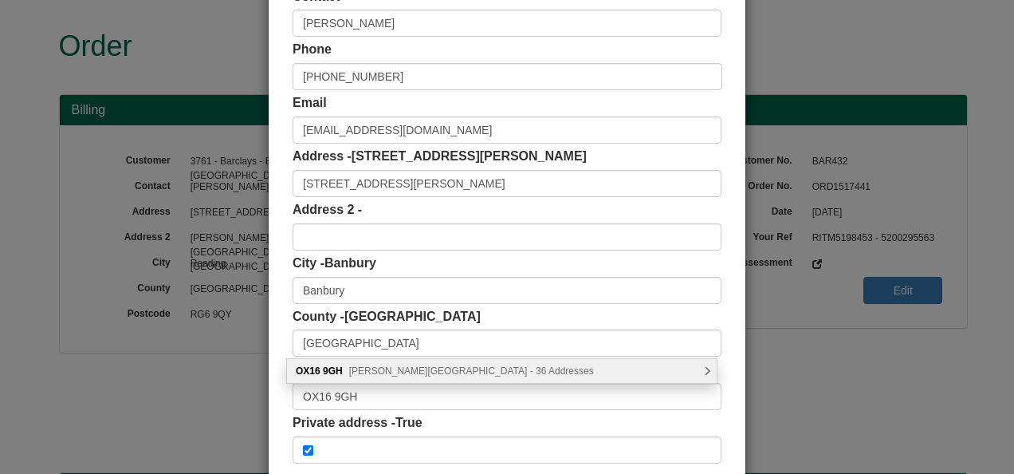
click at [390, 372] on span "Rattley Road, Banbury - 36 Addresses" at bounding box center [471, 370] width 245 height 11
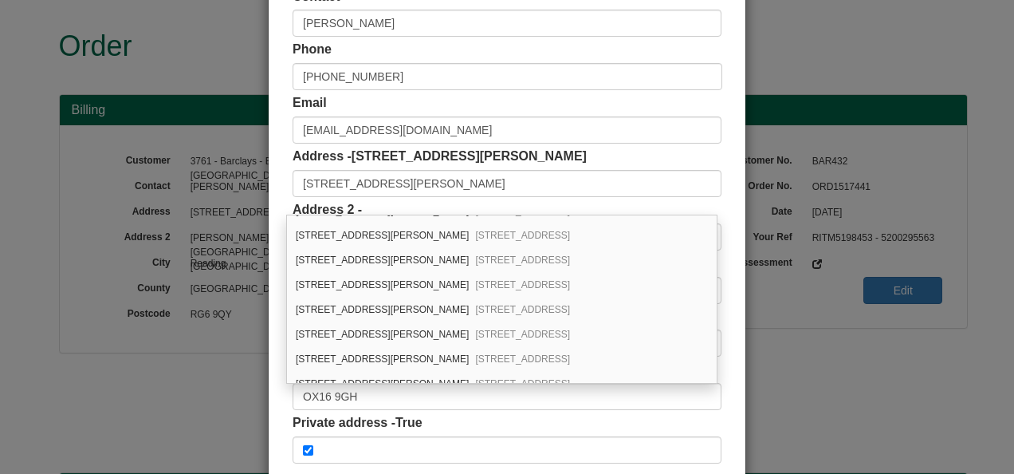
scroll to position [239, 0]
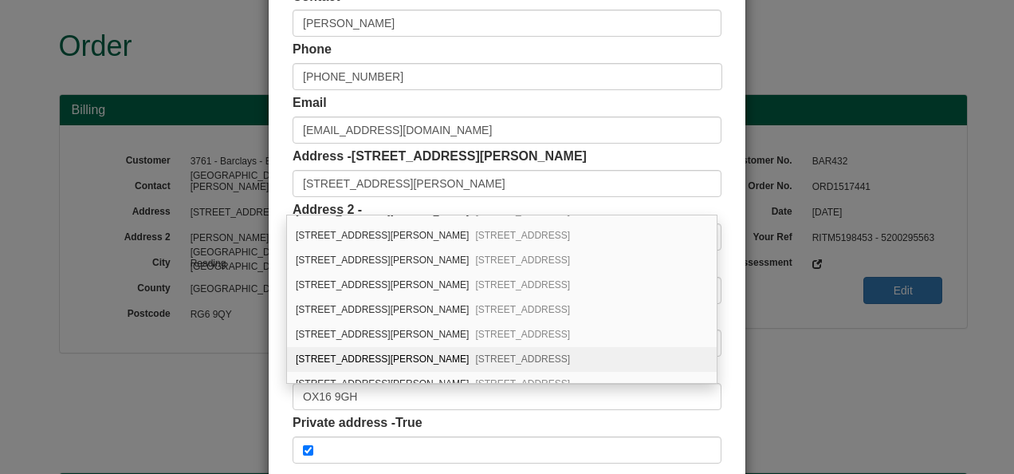
click at [357, 352] on div "18 Rattley Road Banbury, OX16 9GH" at bounding box center [502, 359] width 430 height 25
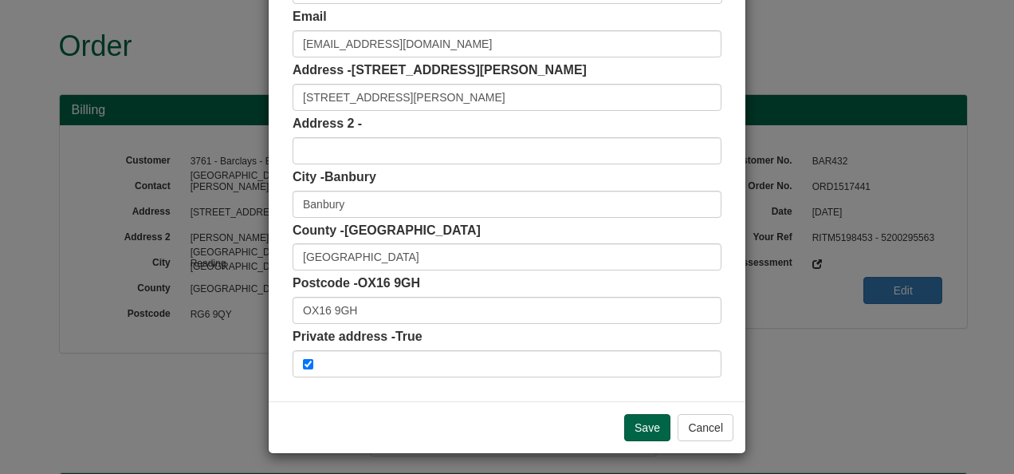
scroll to position [248, 0]
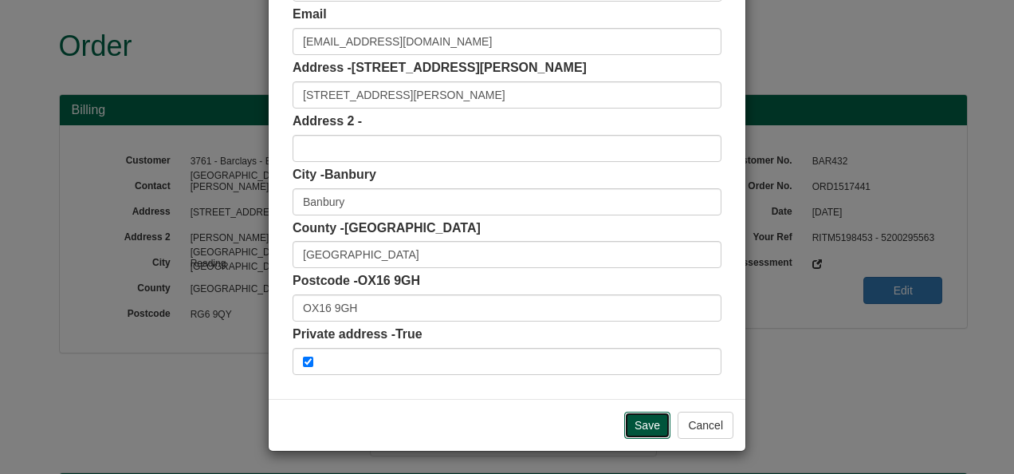
click at [644, 423] on input "Save" at bounding box center [647, 424] width 46 height 27
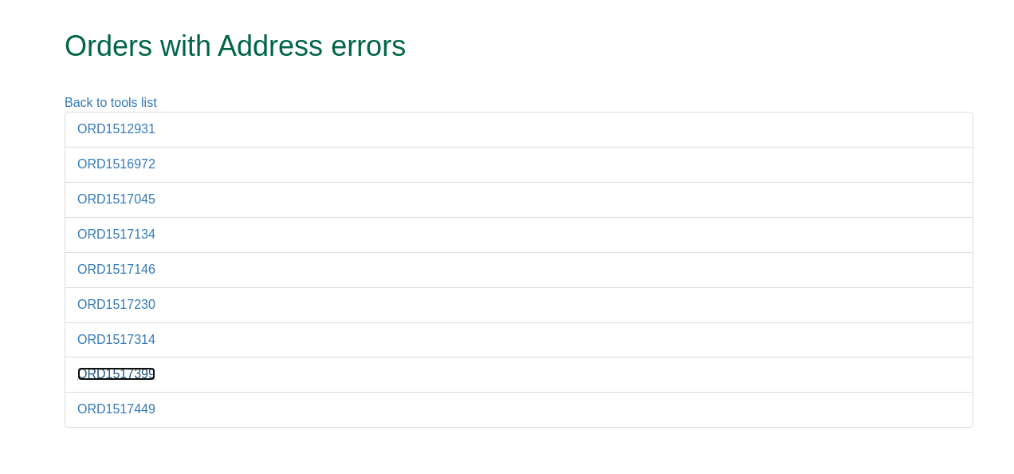
click at [133, 368] on link "ORD1517399" at bounding box center [116, 374] width 78 height 14
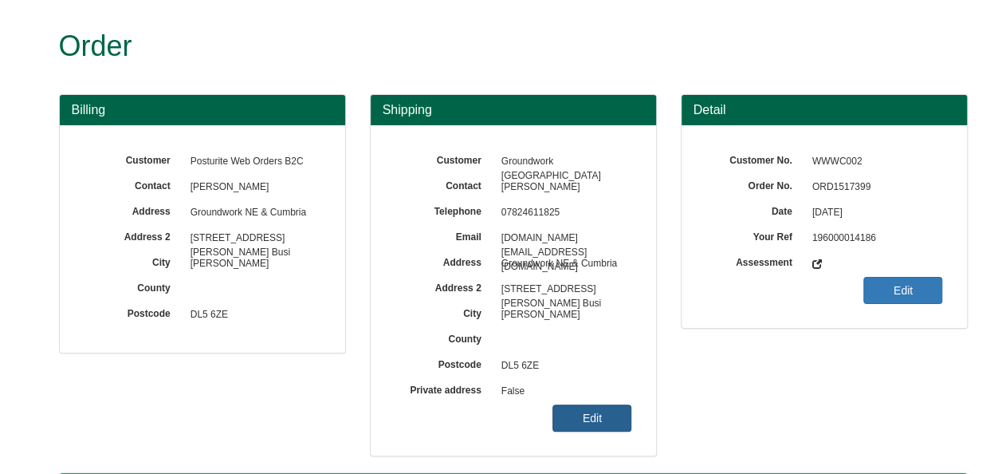
click at [589, 413] on link "Edit" at bounding box center [592, 417] width 79 height 27
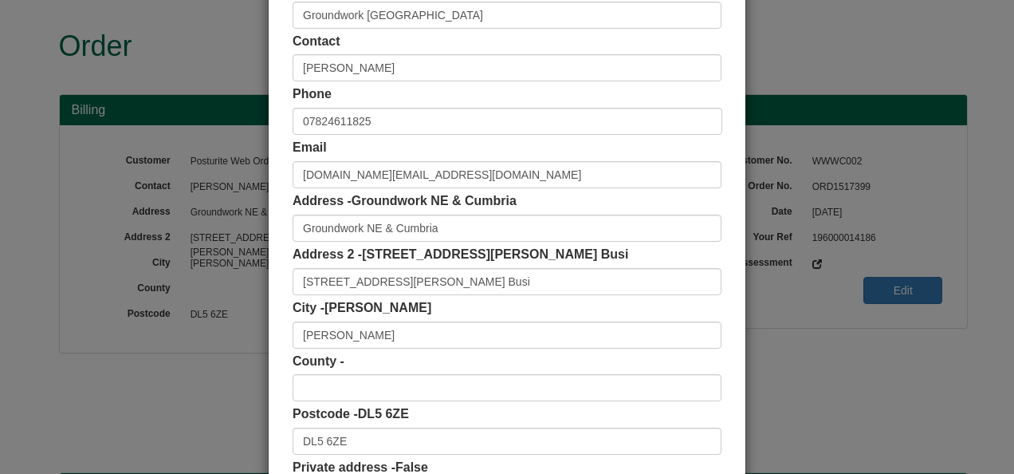
scroll to position [239, 0]
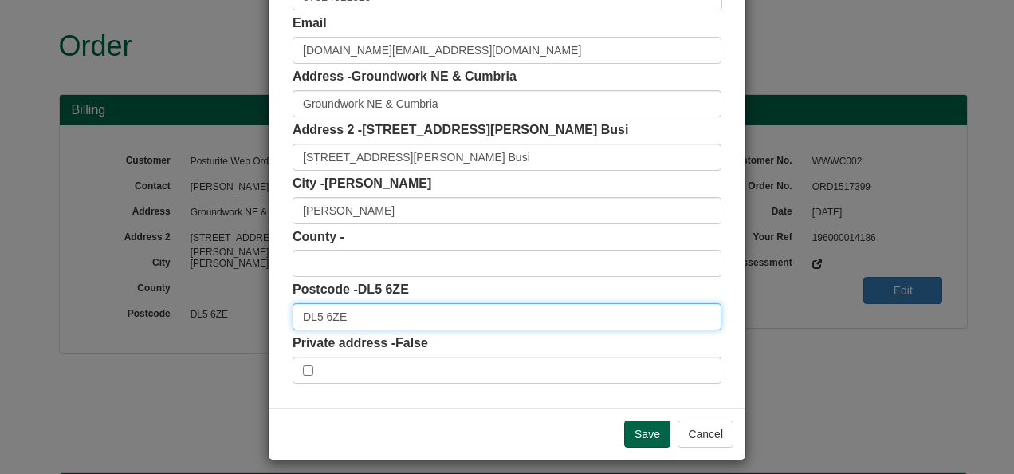
drag, startPoint x: 347, startPoint y: 325, endPoint x: 211, endPoint y: 322, distance: 136.4
click at [211, 322] on div "× Shipping Customer Name Groundwork North East & Cumbria Contact Katie Henderso…" at bounding box center [507, 237] width 1014 height 474
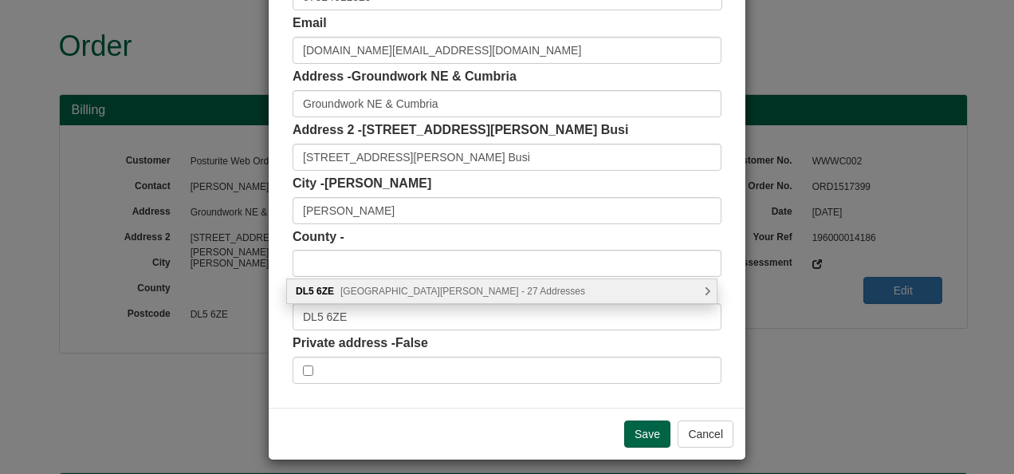
click at [415, 293] on span "Welbury Way, Newton Aycliffe - 27 Addresses" at bounding box center [462, 290] width 245 height 11
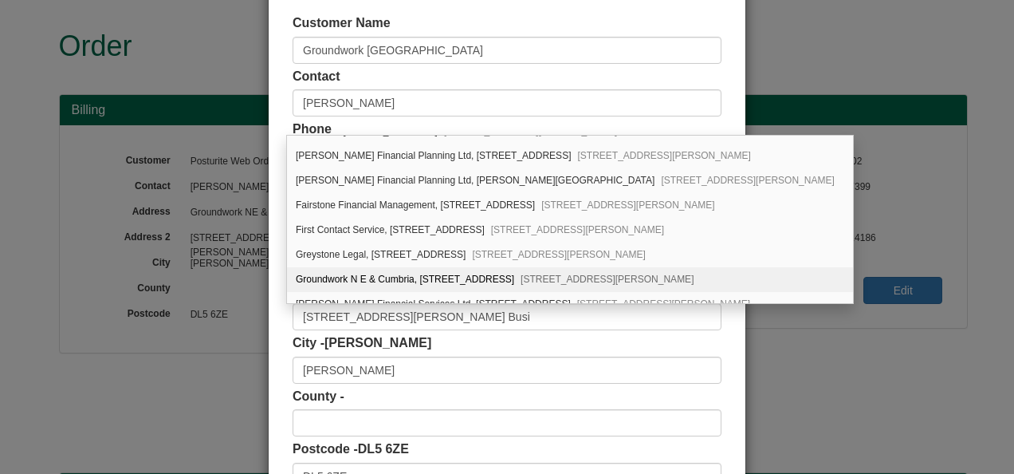
click at [438, 269] on div "Groundwork N E & Cumbria, Unit 14, Welbury Way Aycliffe Business Park, Newton A…" at bounding box center [570, 279] width 566 height 25
type input "Groundwork N E & Cumbria"
type input "Unit 14, Welbury Way, Aycliffe Business Park"
type input "Durham"
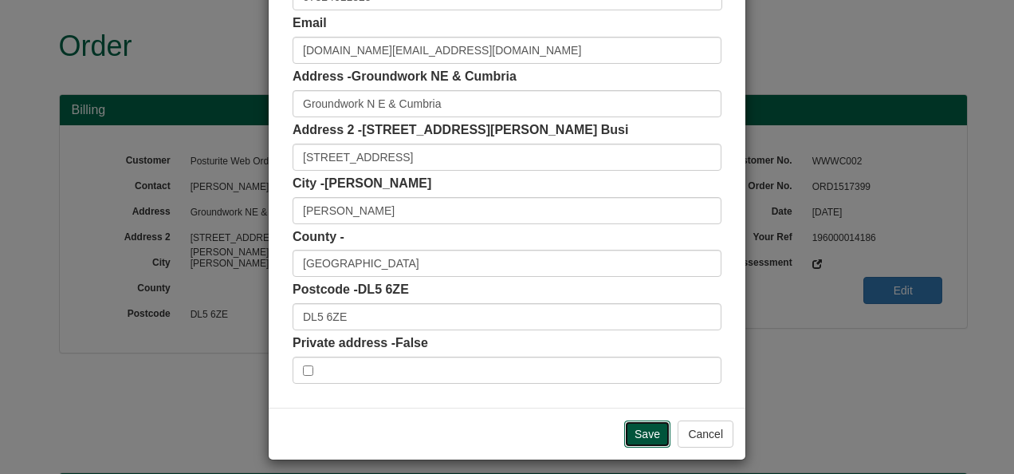
click at [651, 423] on input "Save" at bounding box center [647, 433] width 46 height 27
click at [647, 426] on input "Save" at bounding box center [647, 433] width 46 height 27
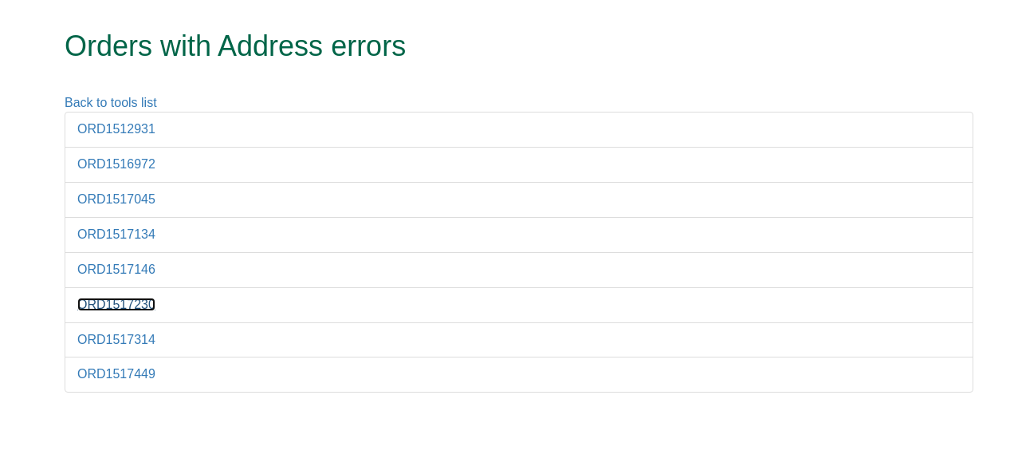
click at [127, 305] on link "ORD1517230" at bounding box center [116, 304] width 78 height 14
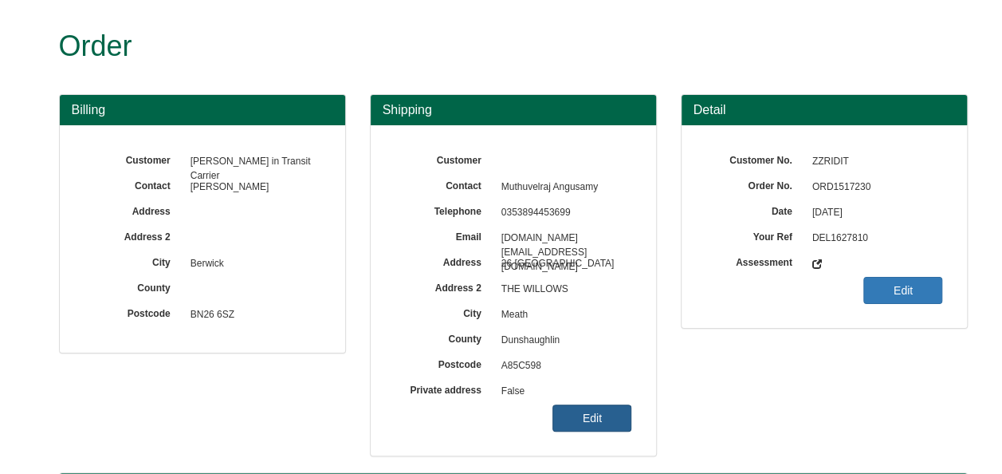
click at [572, 407] on link "Edit" at bounding box center [592, 417] width 79 height 27
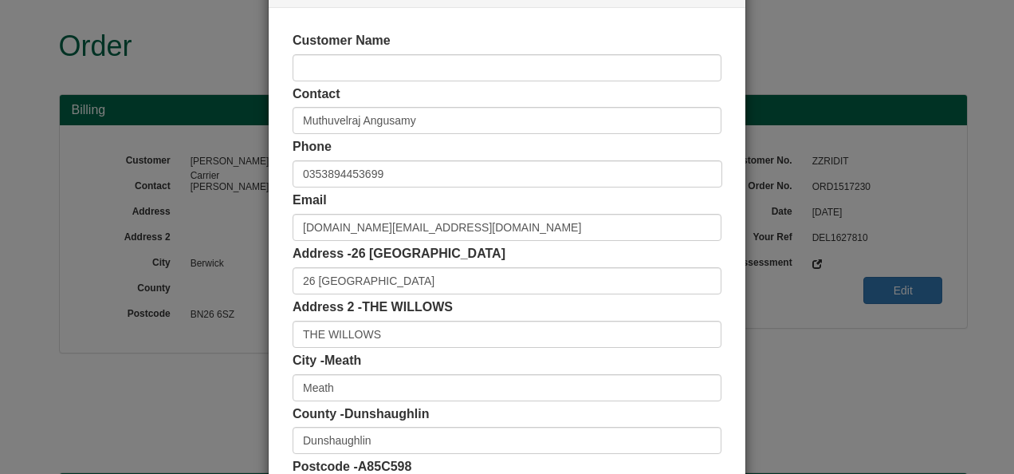
scroll to position [159, 0]
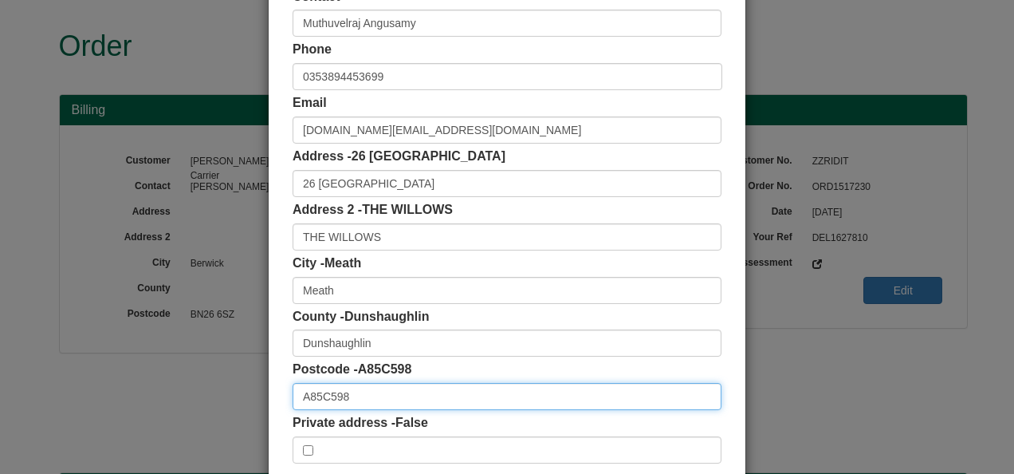
click at [315, 399] on input "A85C598" at bounding box center [507, 396] width 429 height 27
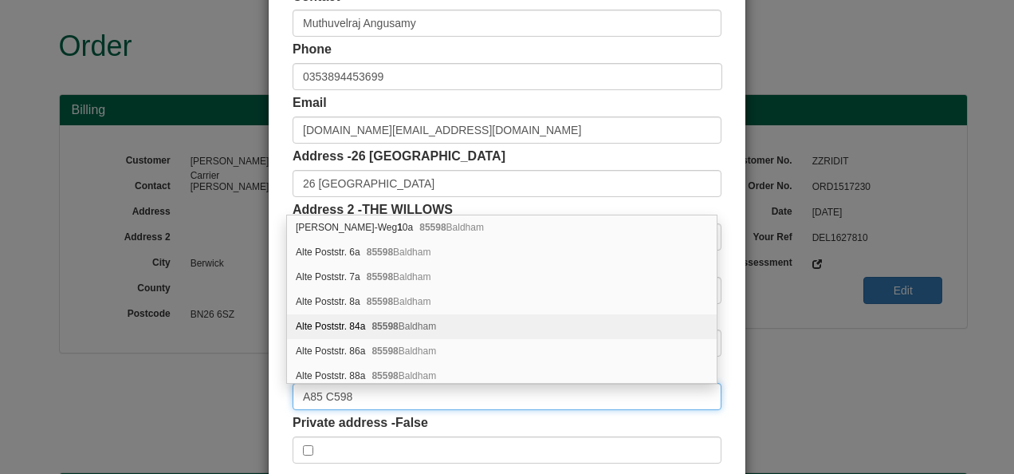
type input "A85 C598"
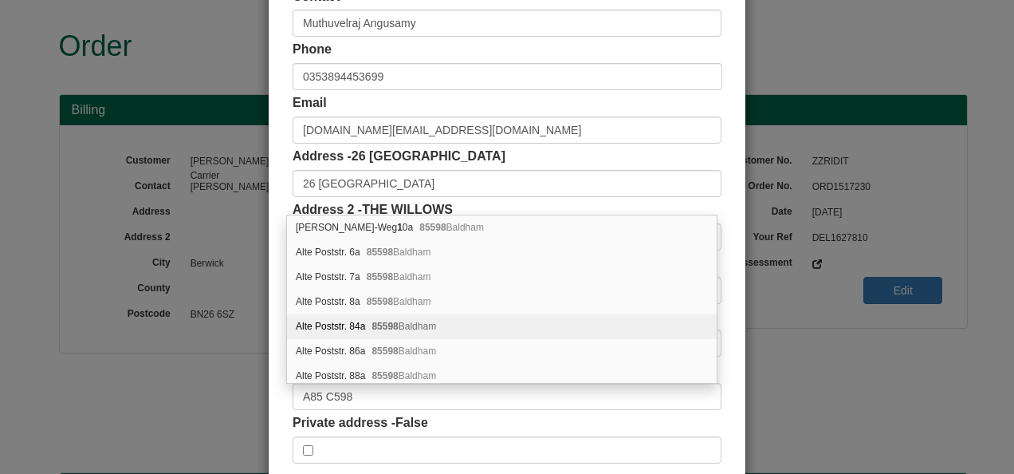
click at [730, 246] on div "Customer Name Contact Muthuvelraj Angusamy Phone 0353894453699 Email muthuvelra…" at bounding box center [507, 199] width 477 height 576
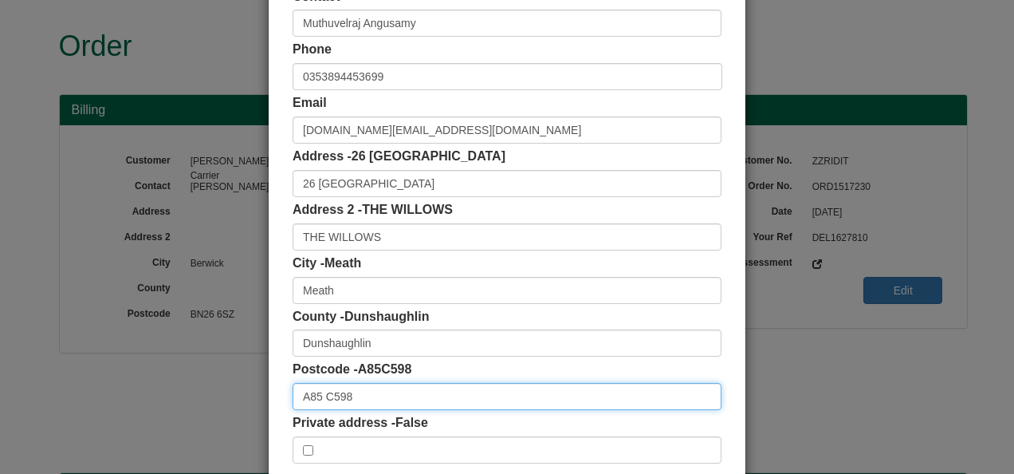
drag, startPoint x: 360, startPoint y: 389, endPoint x: 229, endPoint y: 393, distance: 130.8
click at [229, 393] on div "× Shipping Customer Name Contact Muthuvelraj Angusamy Phone 0353894453699 Email…" at bounding box center [507, 237] width 1014 height 474
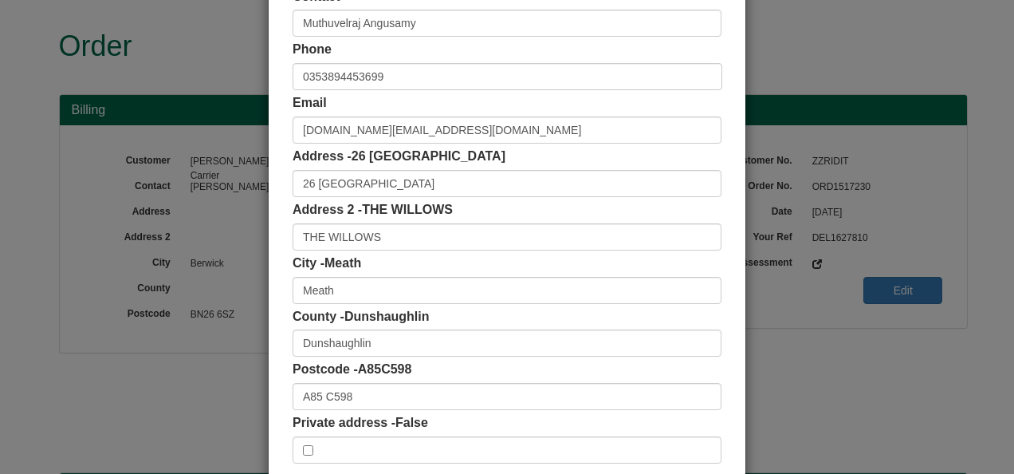
click at [719, 352] on div "Customer Name Contact Muthuvelraj Angusamy Phone 0353894453699 Email muthuvelra…" at bounding box center [507, 199] width 477 height 576
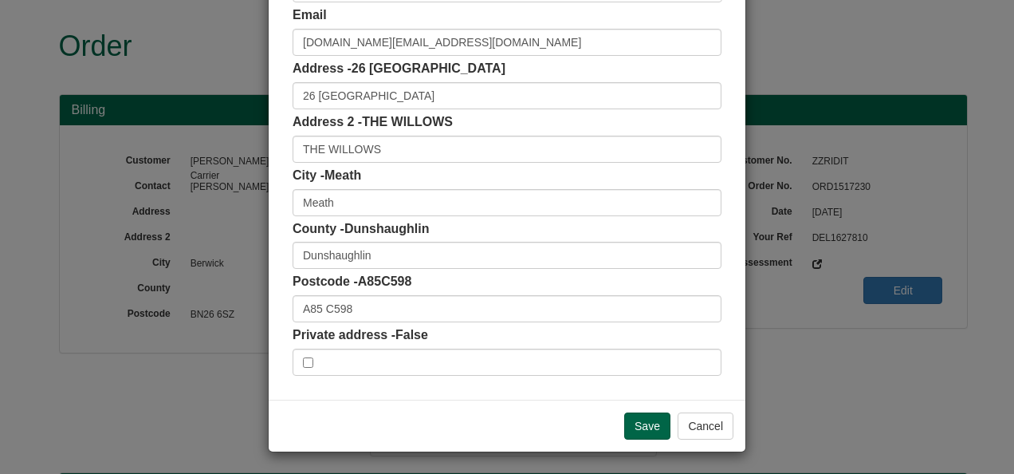
scroll to position [248, 0]
click at [652, 419] on input "Save" at bounding box center [647, 424] width 46 height 27
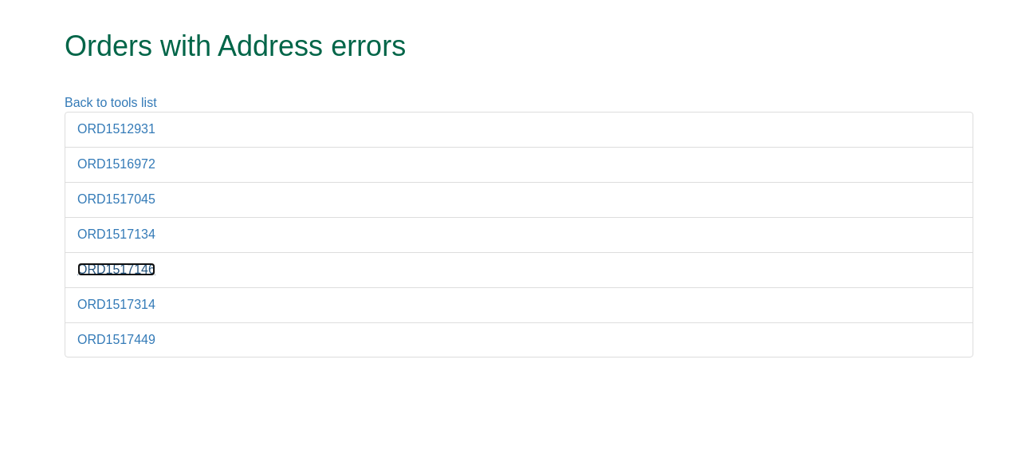
click at [140, 266] on link "ORD1517146" at bounding box center [116, 269] width 78 height 14
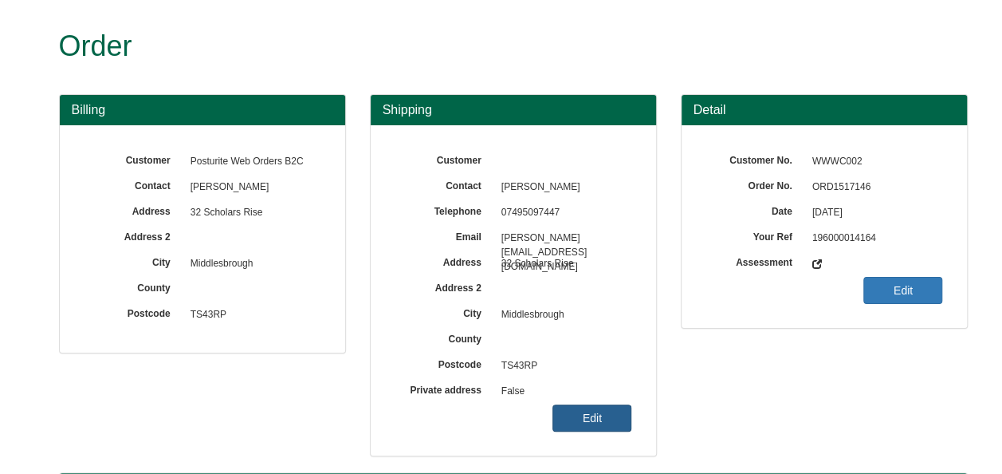
click at [576, 426] on link "Edit" at bounding box center [592, 417] width 79 height 27
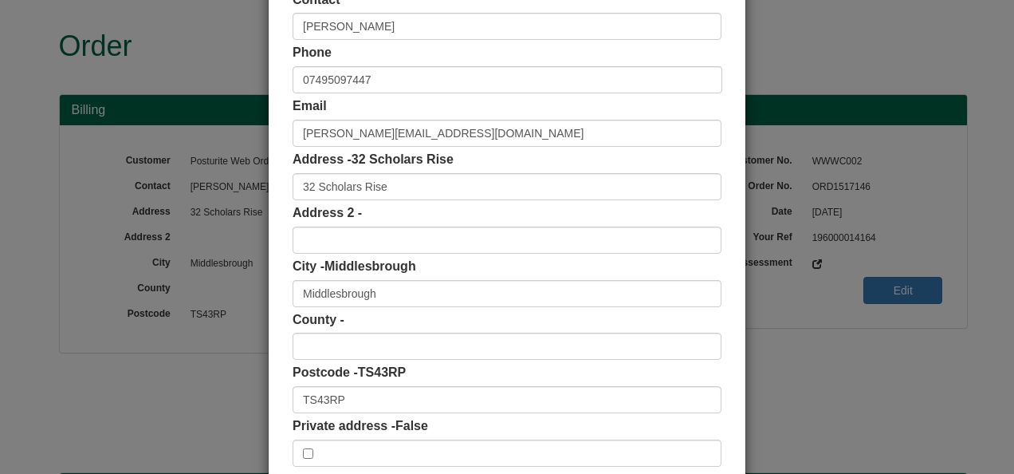
scroll to position [159, 0]
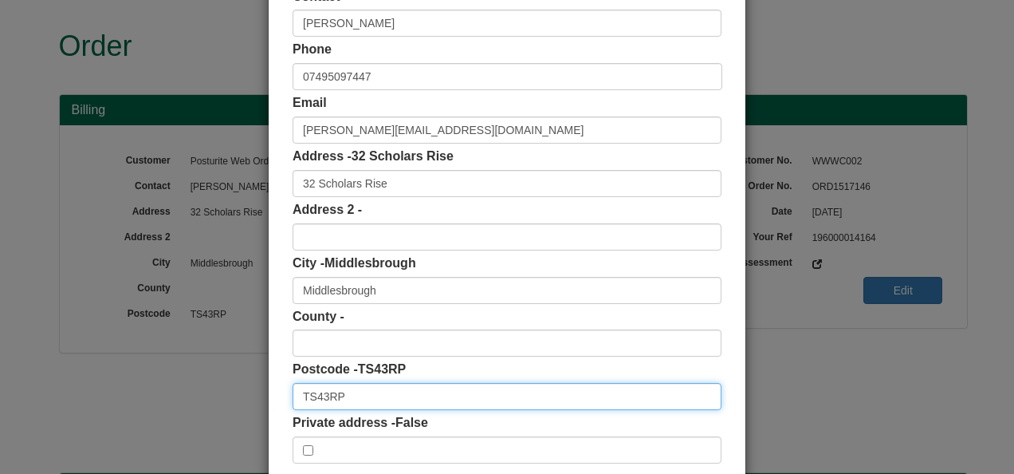
click at [316, 399] on input "TS43RP" at bounding box center [507, 396] width 429 height 27
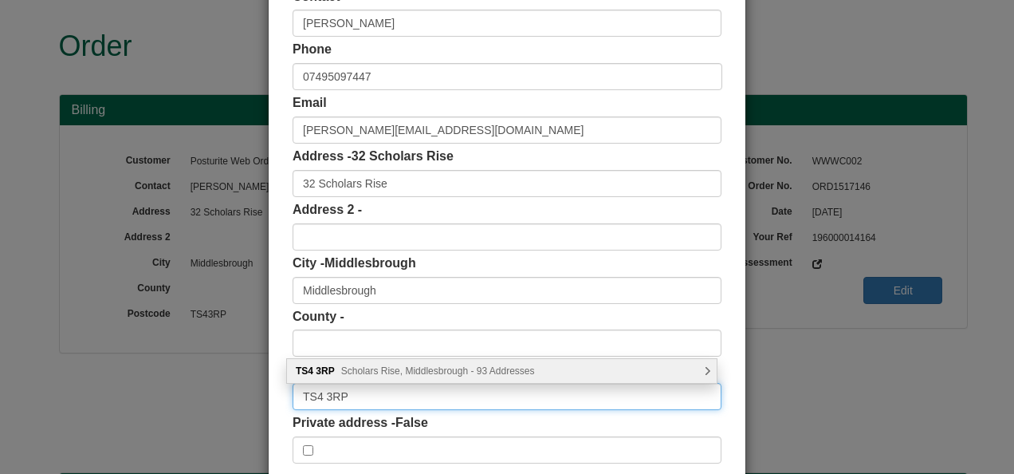
click at [376, 398] on input "TS4 3RP" at bounding box center [507, 396] width 429 height 27
type input "TS4 3RP"
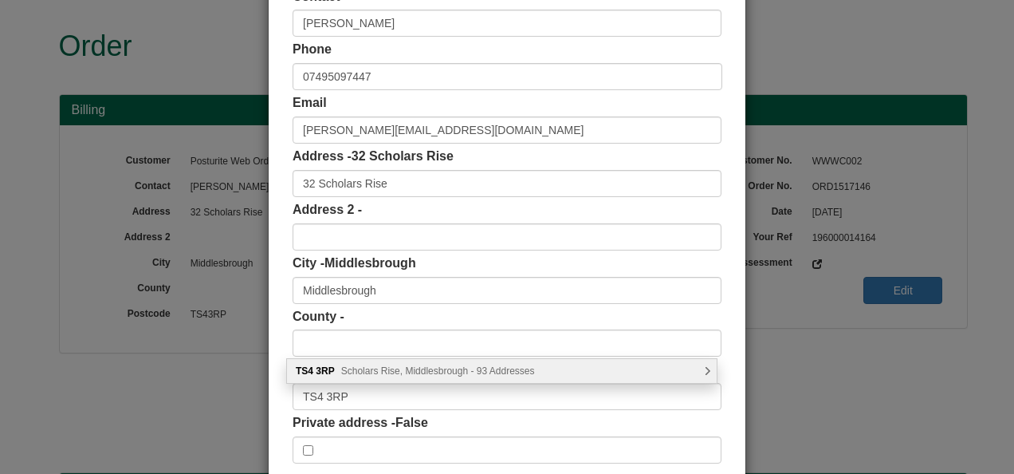
click at [453, 372] on span "Scholars Rise, Middlesbrough - 93 Addresses" at bounding box center [438, 370] width 194 height 11
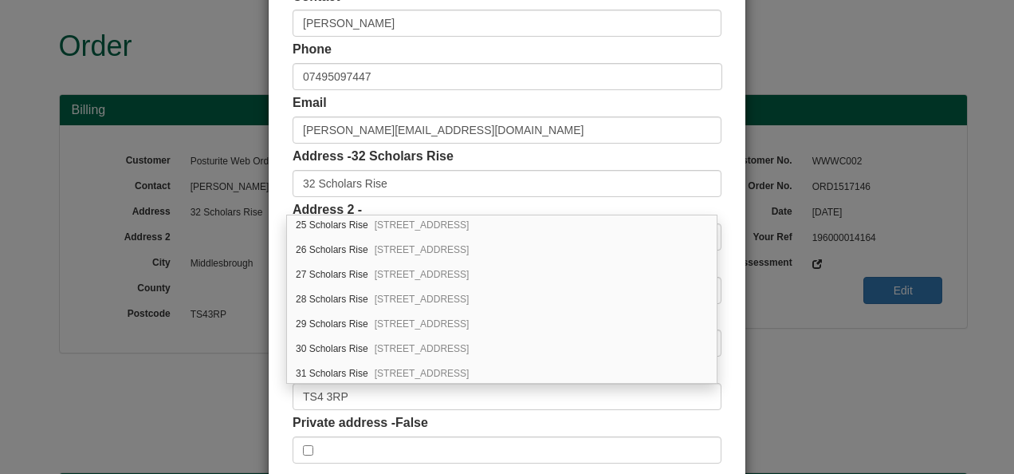
scroll to position [1037, 0]
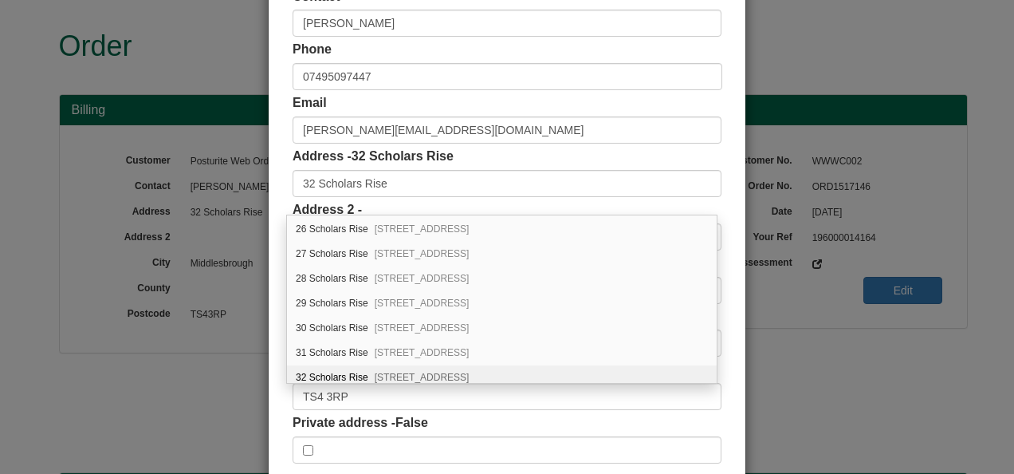
click at [343, 365] on div "32 Scholars Rise Middlesbrough, TS4 3RP" at bounding box center [502, 377] width 430 height 25
type input "North Yorkshire"
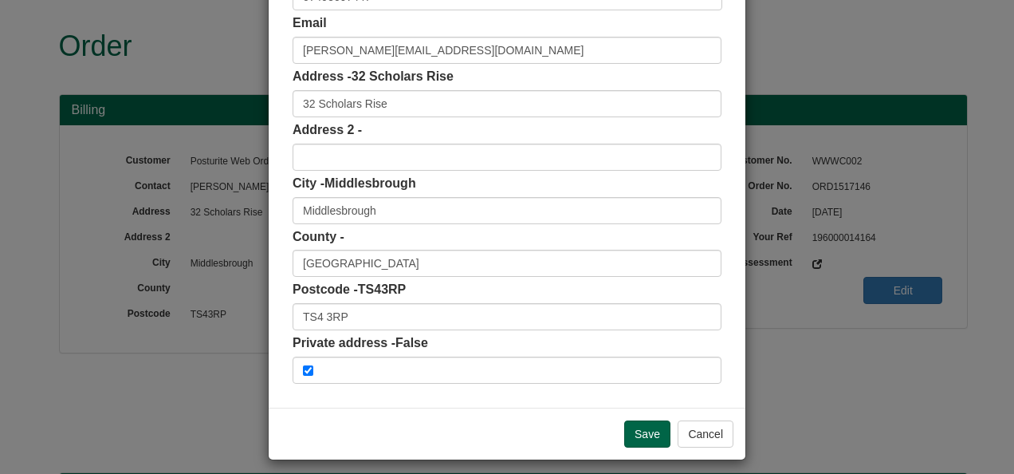
scroll to position [248, 0]
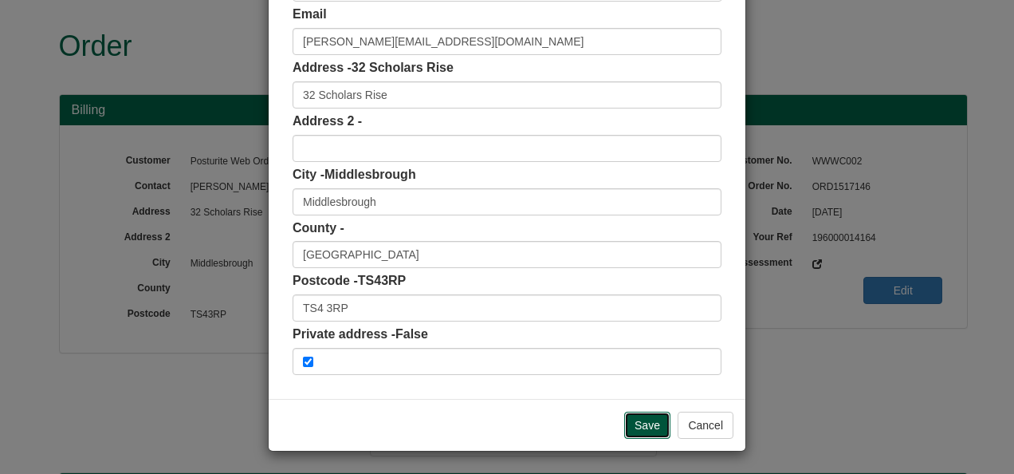
click at [657, 423] on input "Save" at bounding box center [647, 424] width 46 height 27
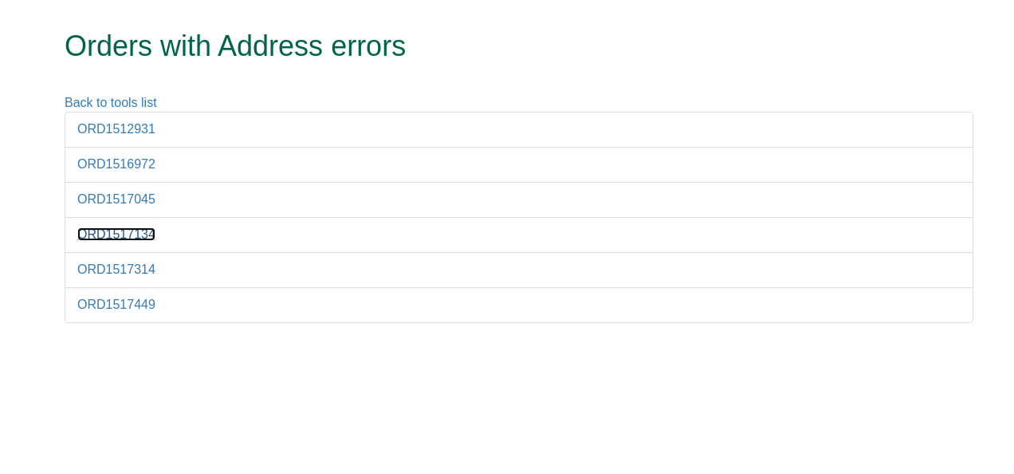
click at [132, 230] on link "ORD1517134" at bounding box center [116, 234] width 78 height 14
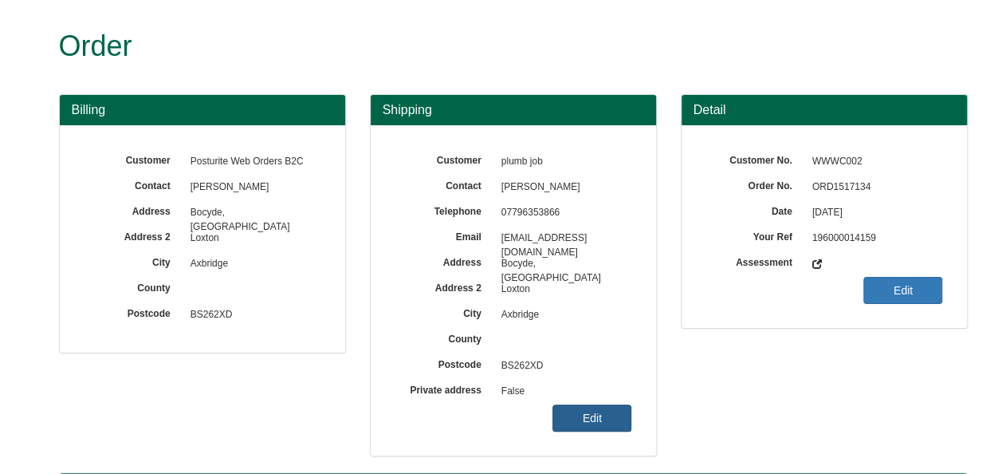
click at [592, 416] on link "Edit" at bounding box center [592, 417] width 79 height 27
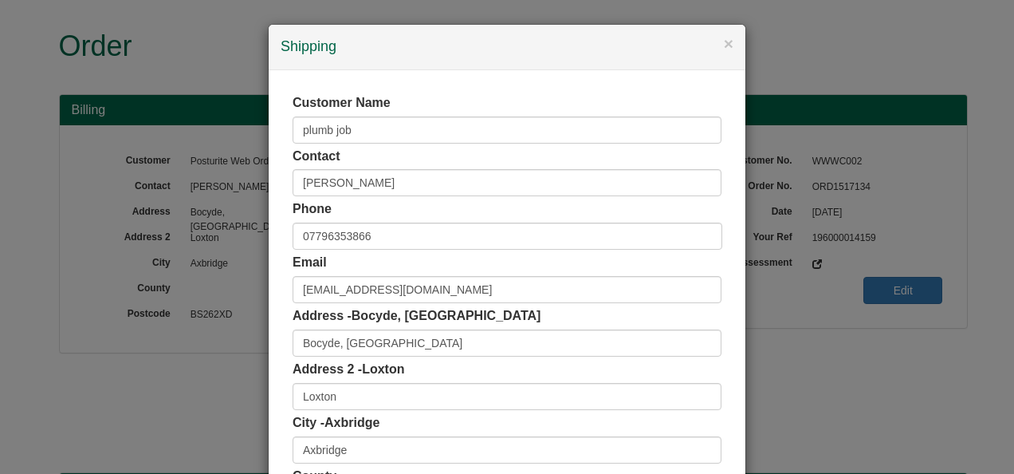
scroll to position [159, 0]
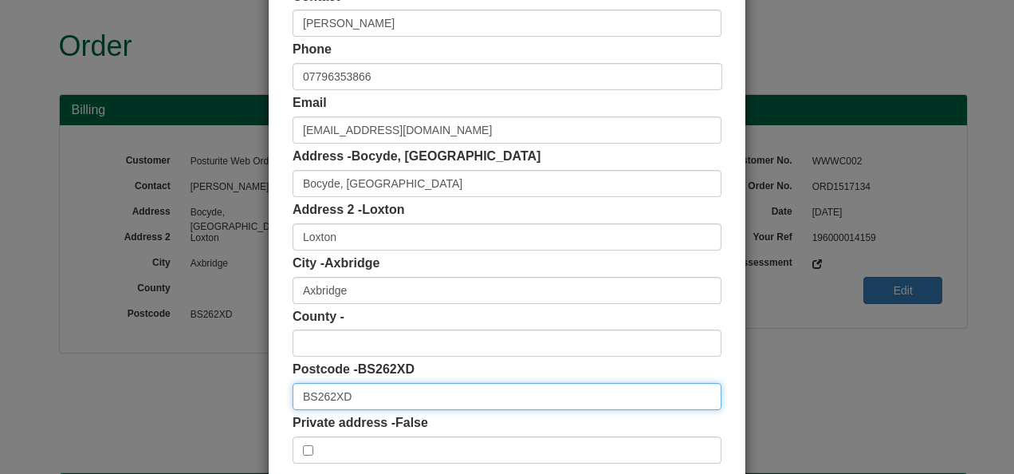
click at [318, 392] on input "BS262XD" at bounding box center [507, 396] width 429 height 27
click at [321, 395] on input "BS262XD" at bounding box center [507, 396] width 429 height 27
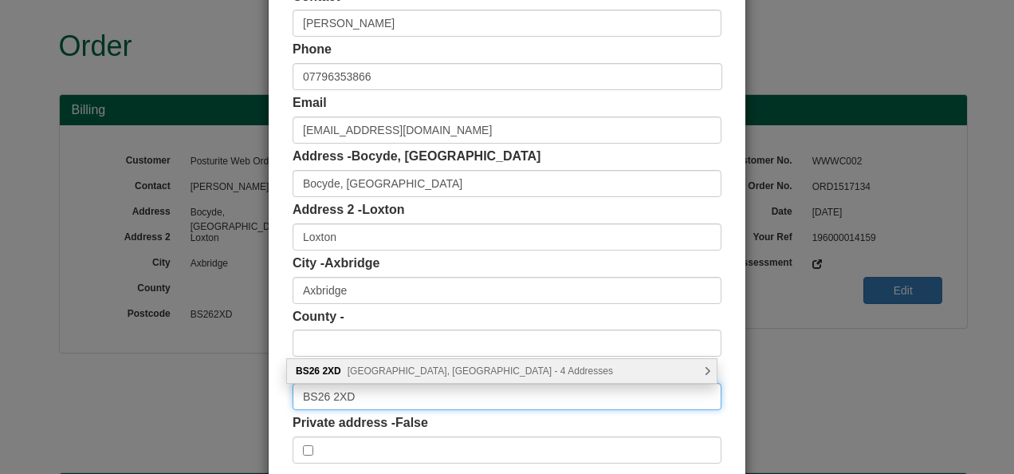
type input "BS26 2XD"
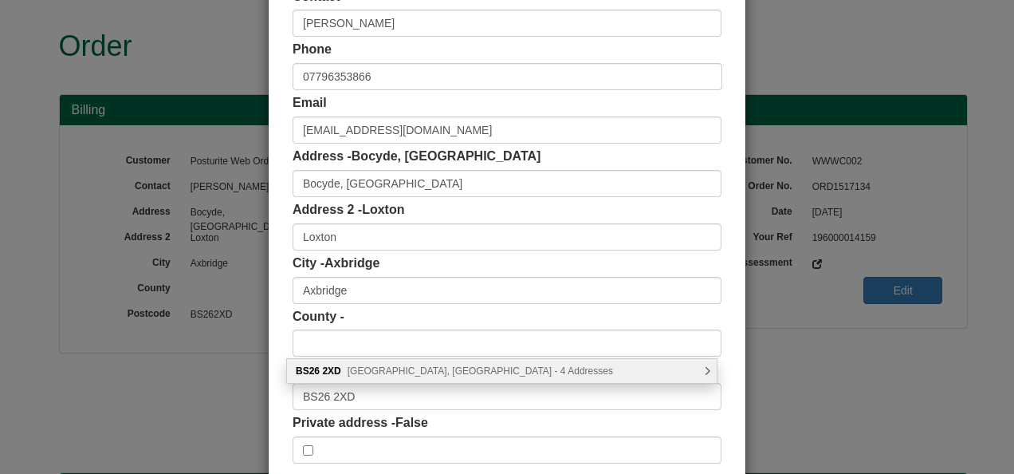
click at [395, 371] on span "Weston Road, Axbridge - 4 Addresses" at bounding box center [481, 370] width 266 height 11
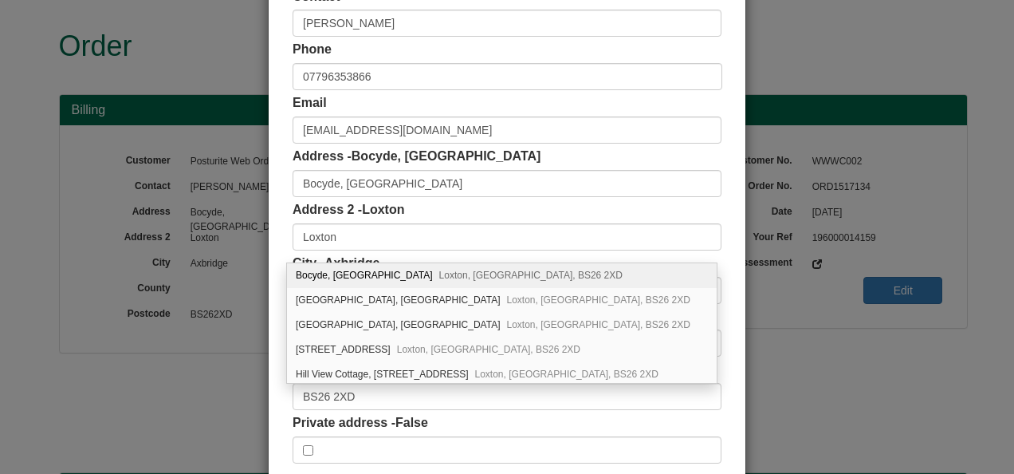
click at [451, 271] on span "Loxton, Axbridge, BS26 2XD" at bounding box center [530, 275] width 183 height 11
type input "Somerset"
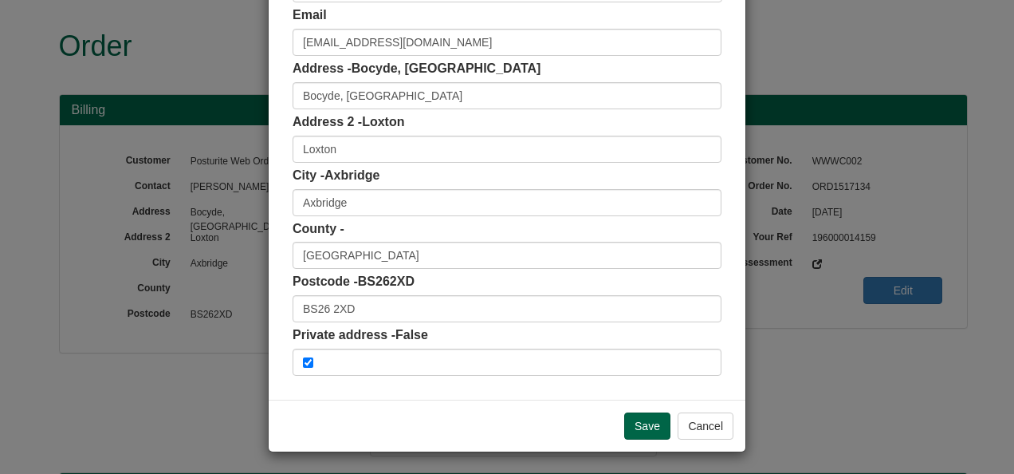
scroll to position [248, 0]
click at [646, 416] on input "Save" at bounding box center [647, 424] width 46 height 27
